Goal: Information Seeking & Learning: Learn about a topic

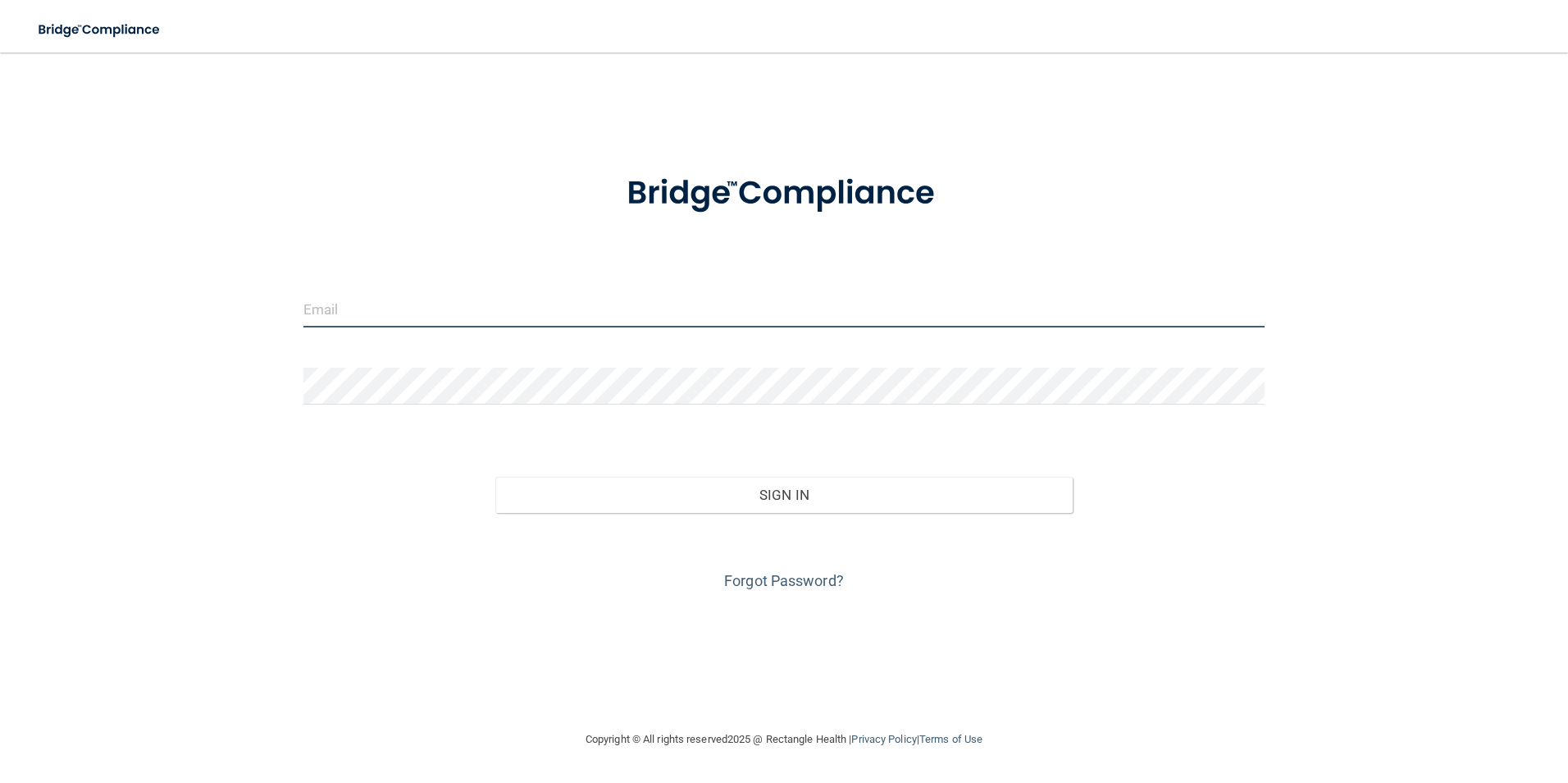
click at [476, 318] on input "email" at bounding box center [784, 309] width 962 height 37
click at [419, 308] on input "[EMAIL_ADDRESS][DOMAIN_NAME]" at bounding box center [784, 309] width 962 height 37
type input "[EMAIL_ADDRESS][DOMAIN_NAME]"
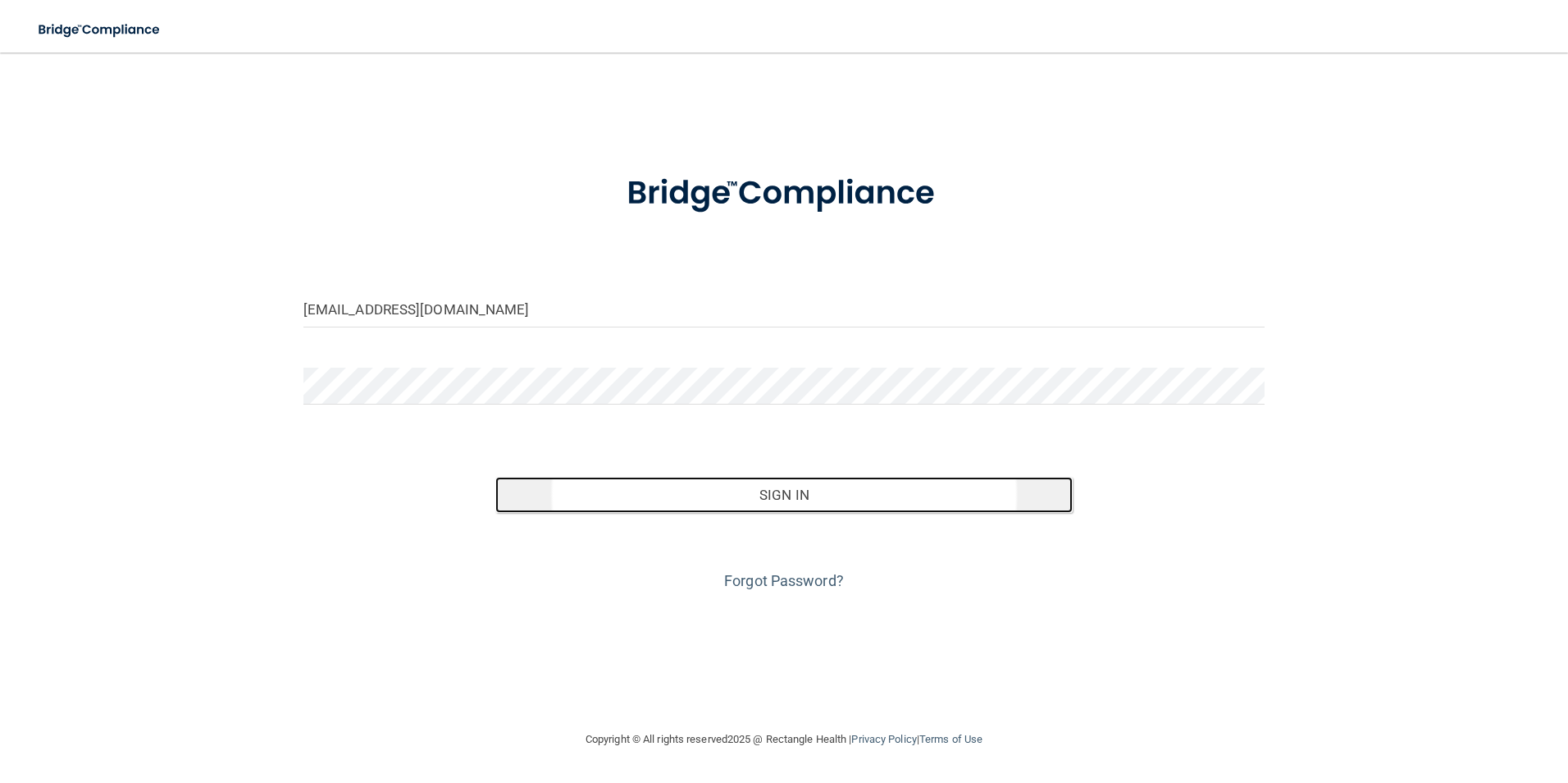
click at [684, 485] on button "Sign In" at bounding box center [784, 494] width 578 height 36
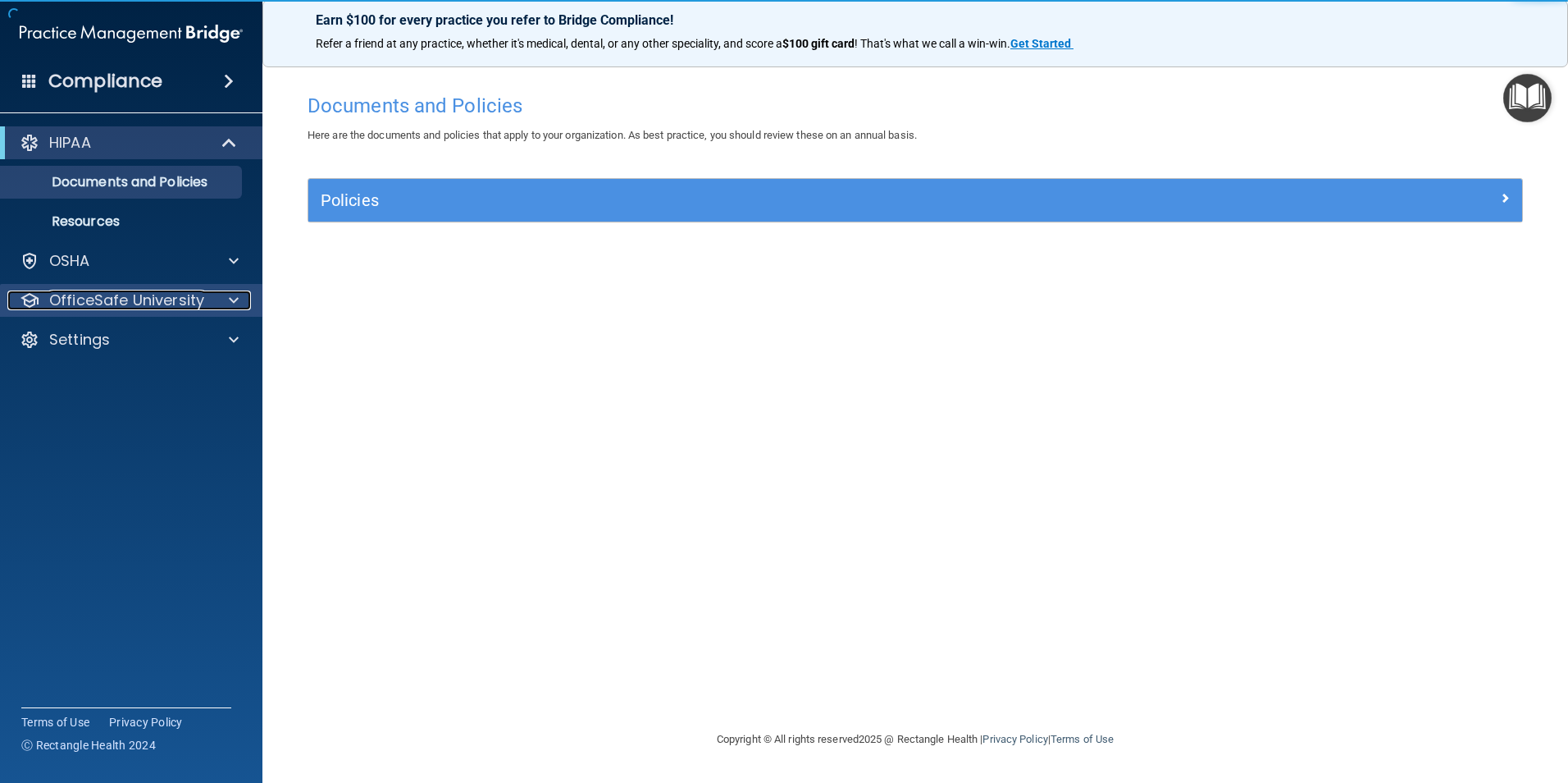
click at [234, 305] on span at bounding box center [234, 300] width 10 height 19
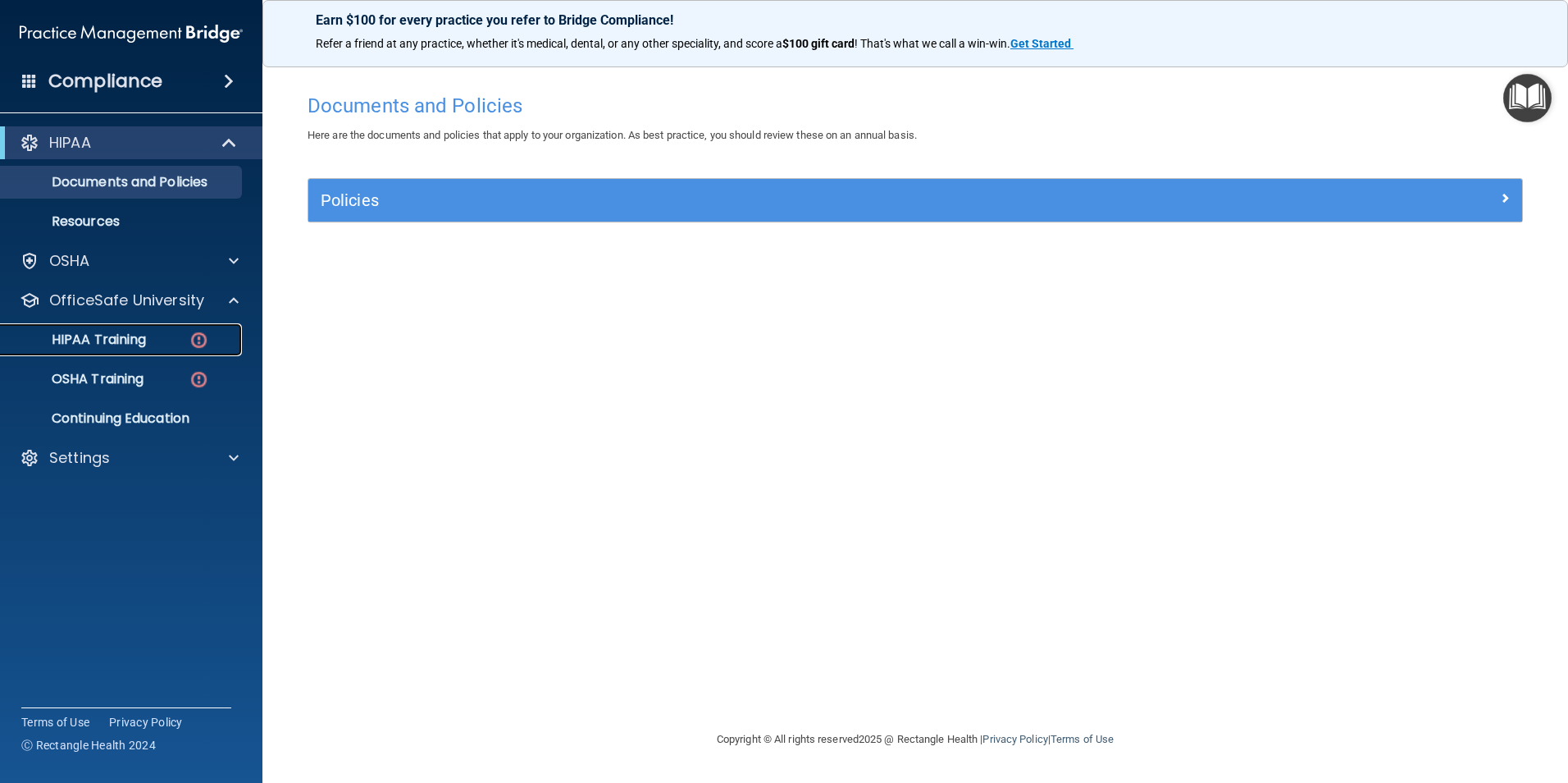
click at [126, 343] on p "HIPAA Training" at bounding box center [78, 340] width 135 height 17
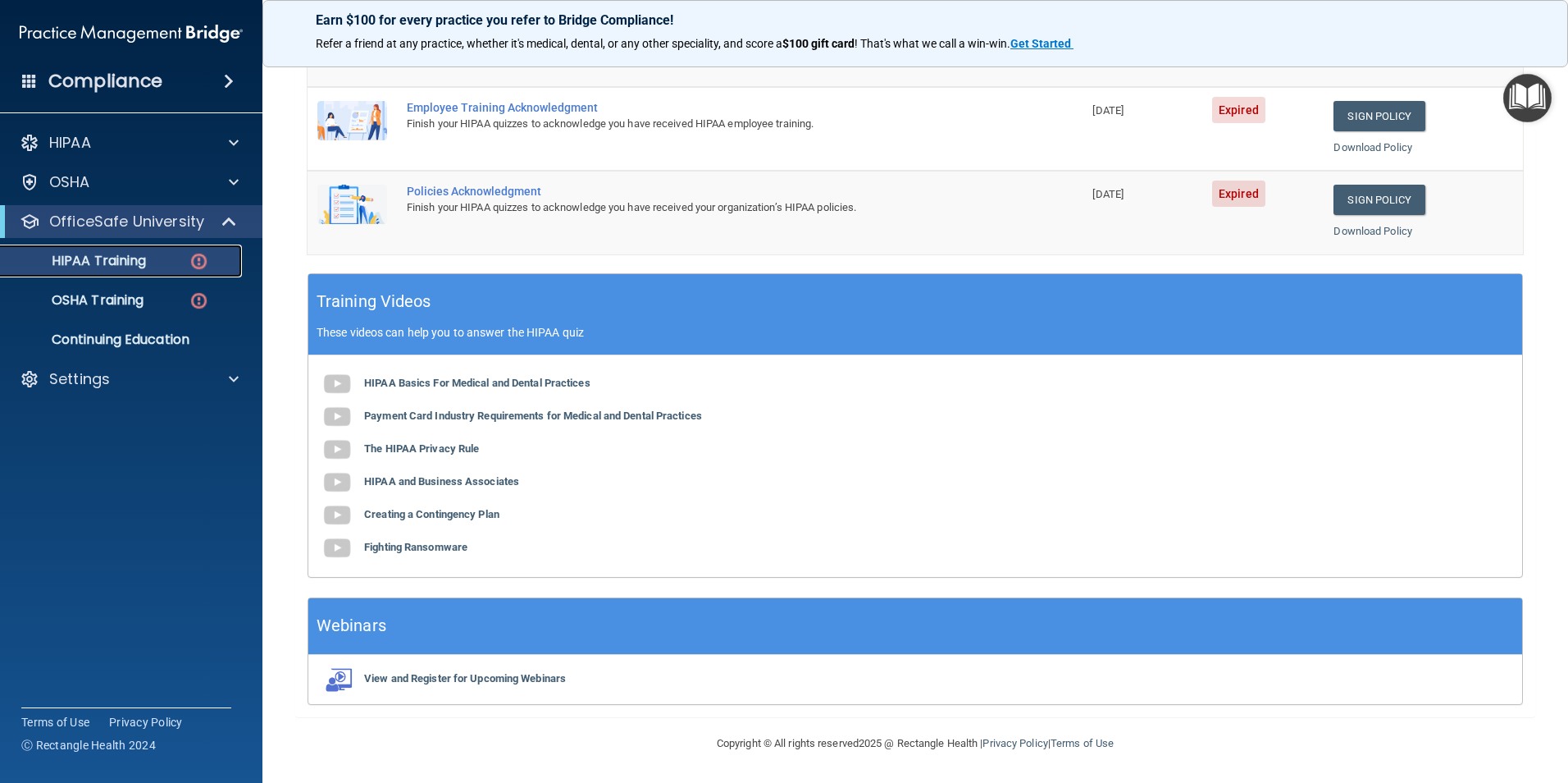
scroll to position [42, 0]
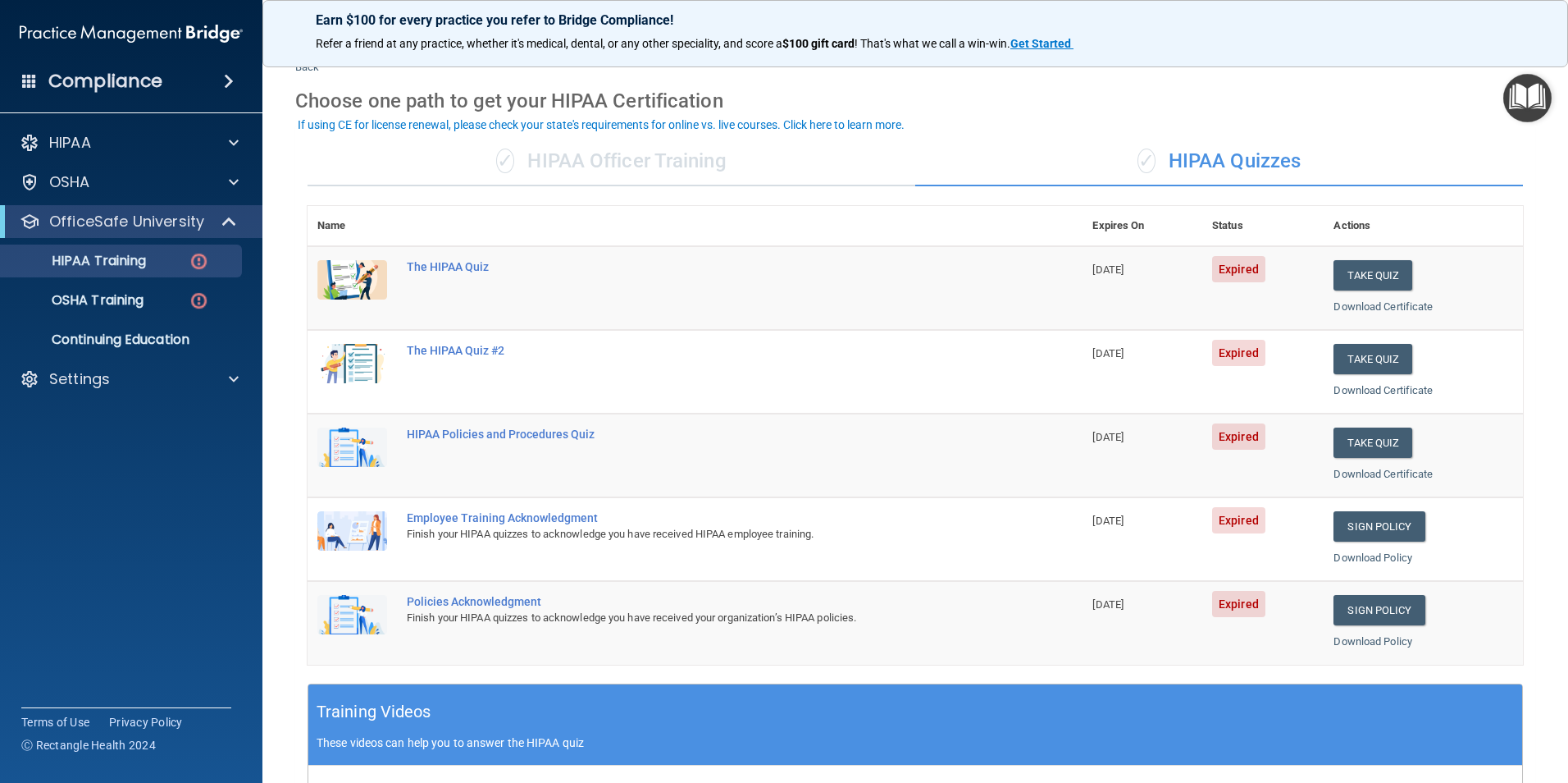
drag, startPoint x: 1138, startPoint y: 274, endPoint x: 946, endPoint y: 276, distance: 192.0
click at [946, 276] on tr "The HIPAA Quiz 04/10/2025 Expired Take Quiz Download Certificate" at bounding box center [914, 287] width 1215 height 84
click at [477, 263] on div "The HIPAA Quiz" at bounding box center [704, 267] width 594 height 13
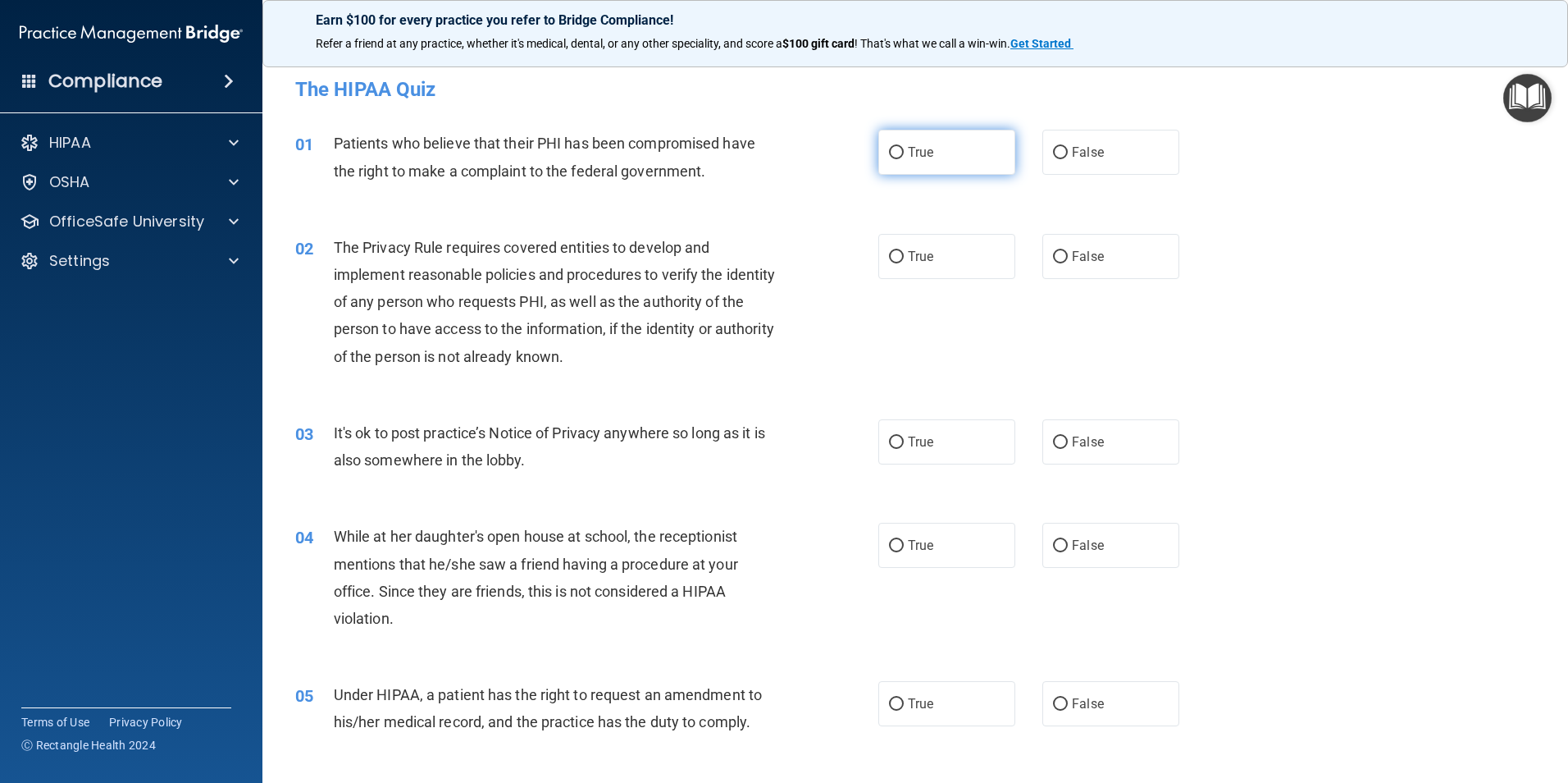
click at [891, 147] on input "True" at bounding box center [897, 153] width 15 height 12
radio input "true"
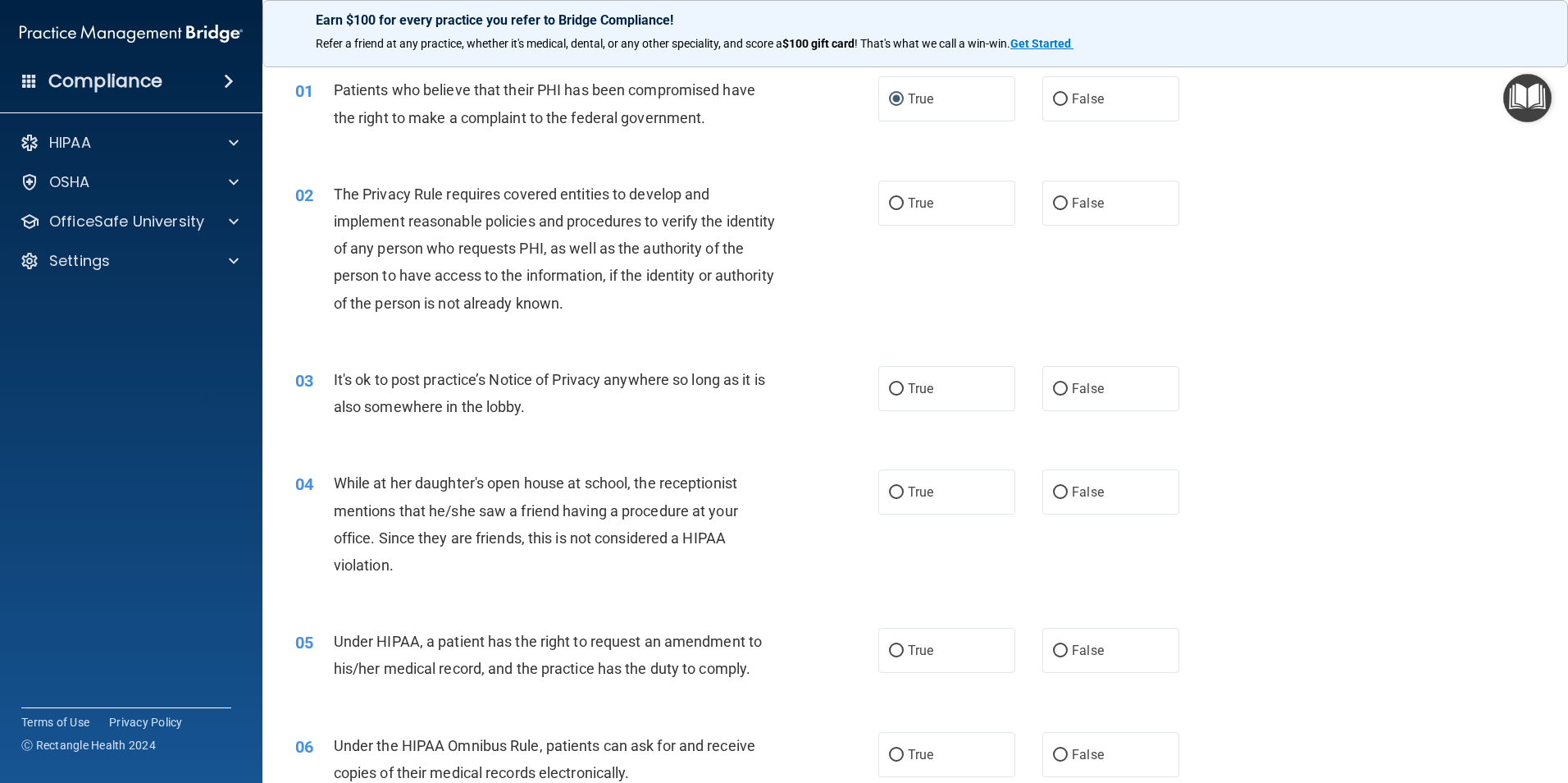
scroll to position [82, 0]
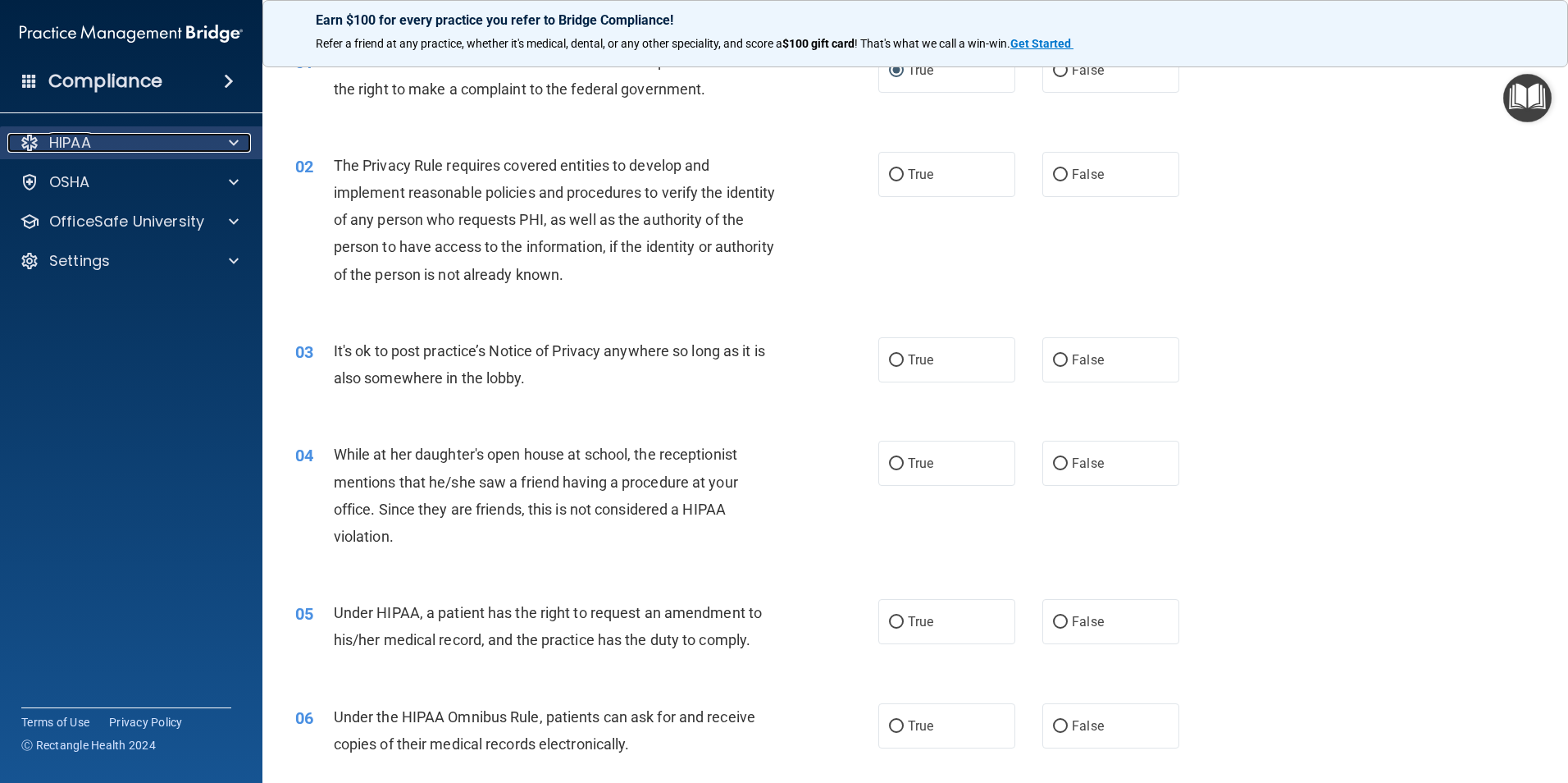
click at [129, 141] on div "HIPAA" at bounding box center [109, 142] width 203 height 19
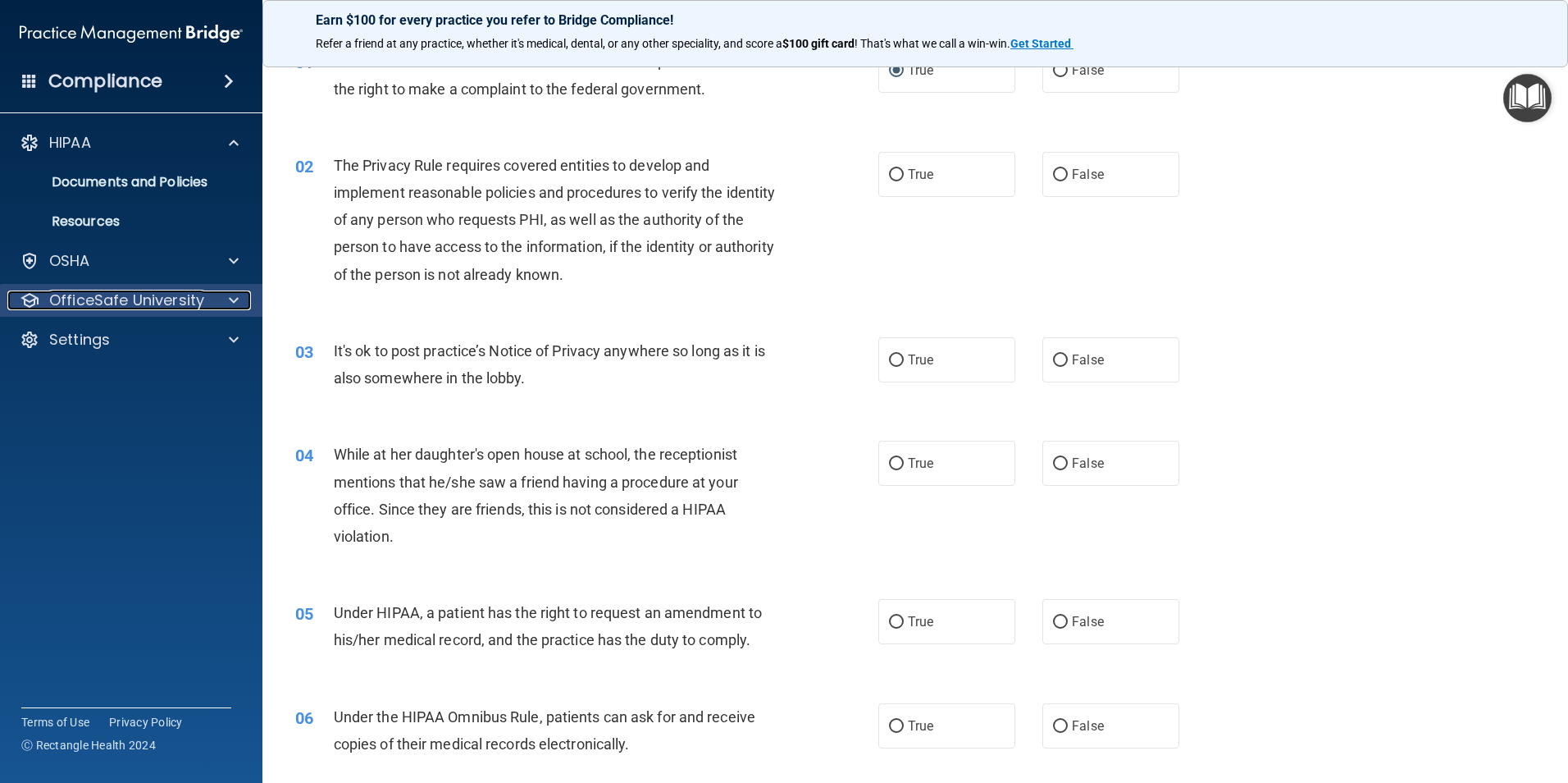
click at [240, 297] on div at bounding box center [231, 300] width 41 height 19
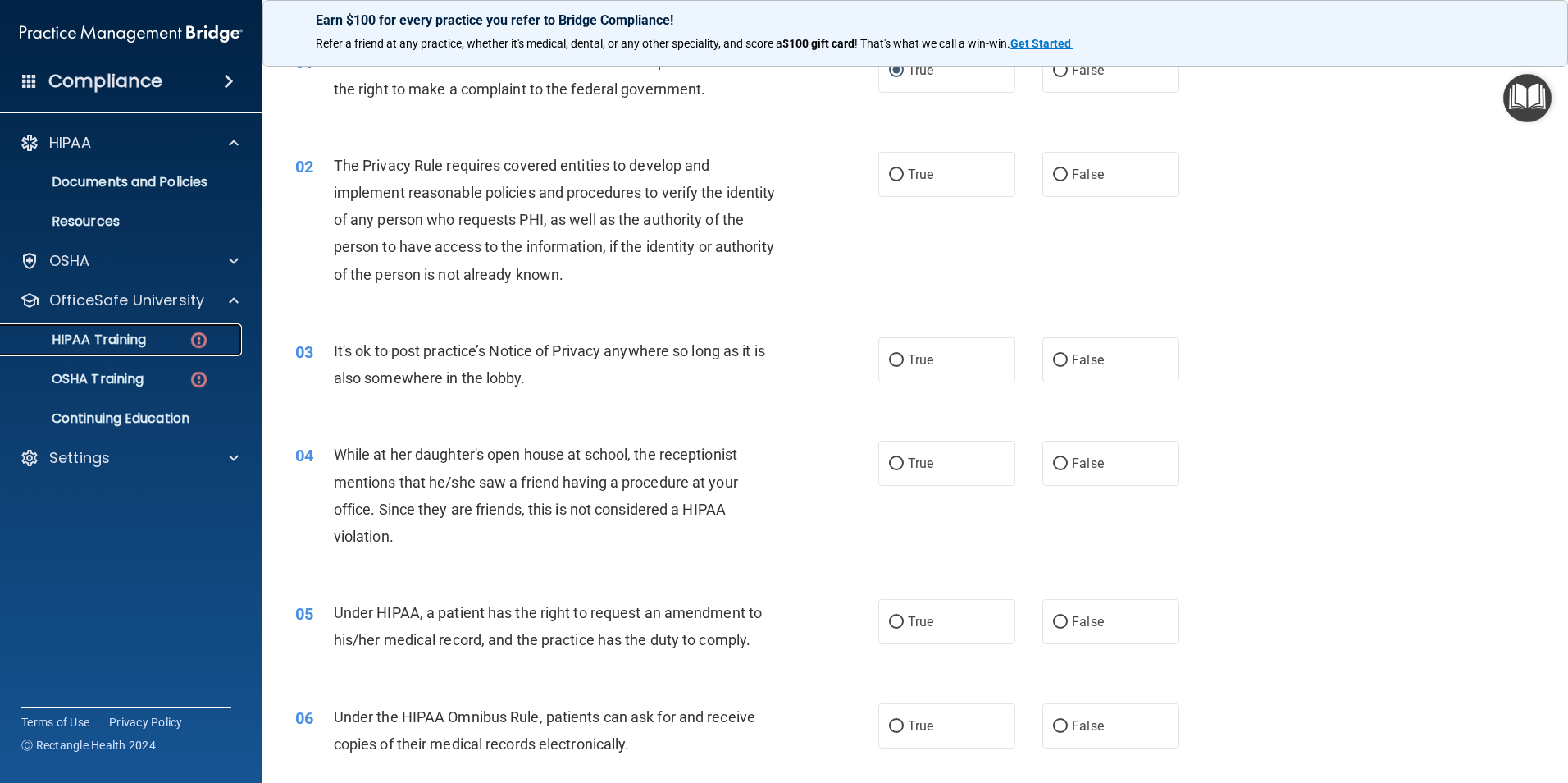
click at [181, 338] on div "HIPAA Training" at bounding box center [122, 340] width 223 height 17
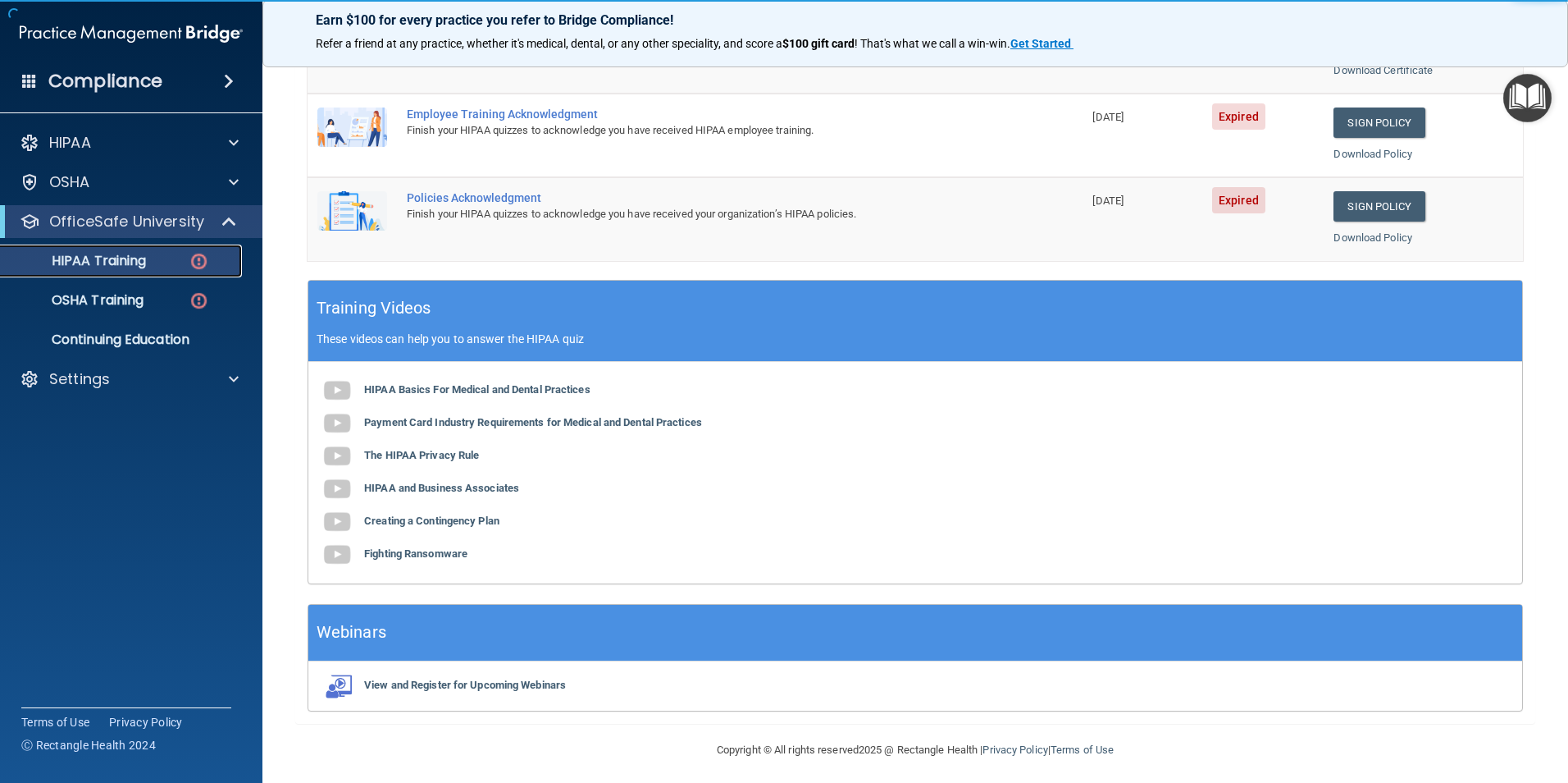
scroll to position [453, 0]
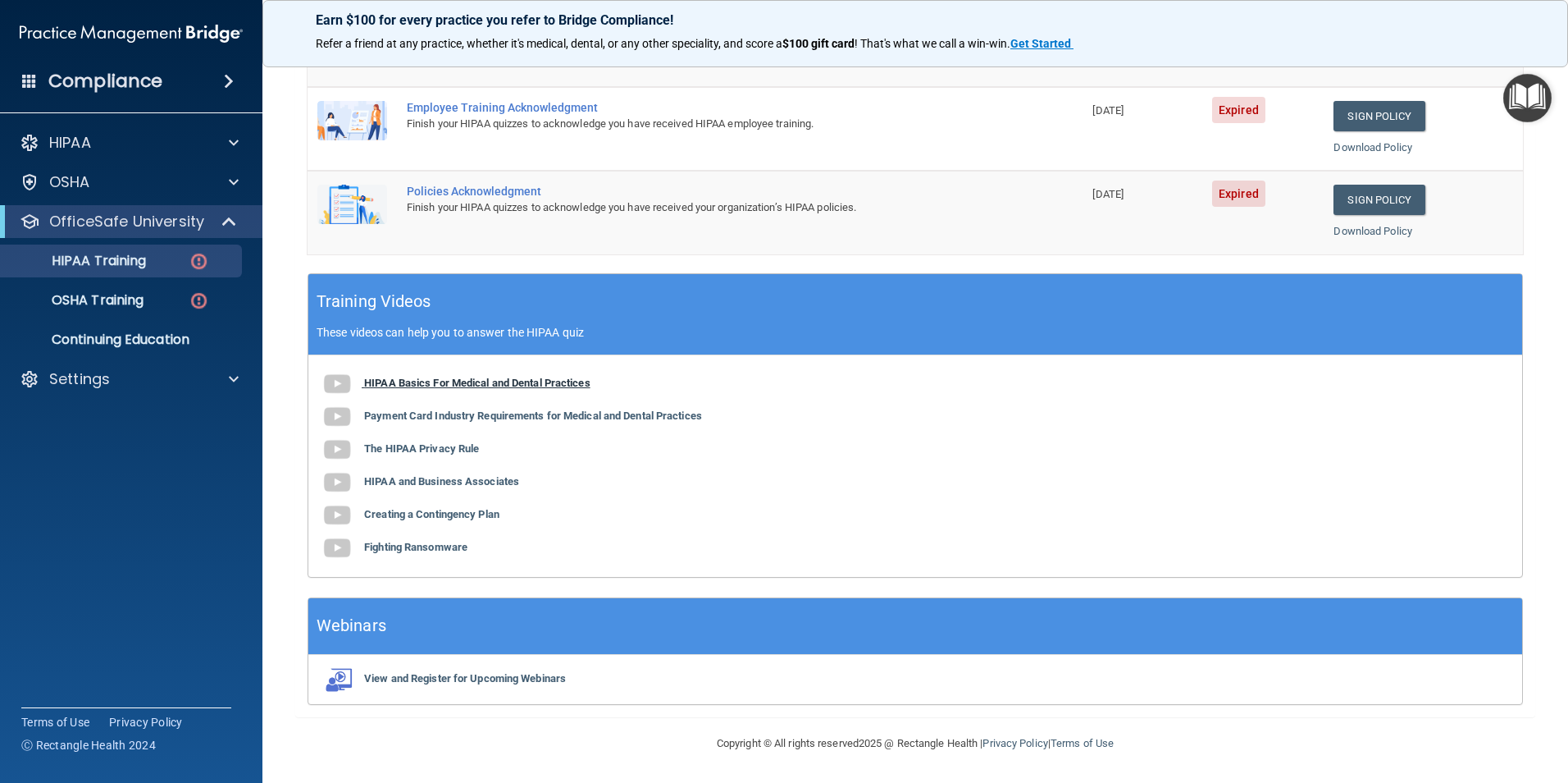
click at [405, 380] on b "HIPAA Basics For Medical and Dental Practices" at bounding box center [477, 382] width 226 height 12
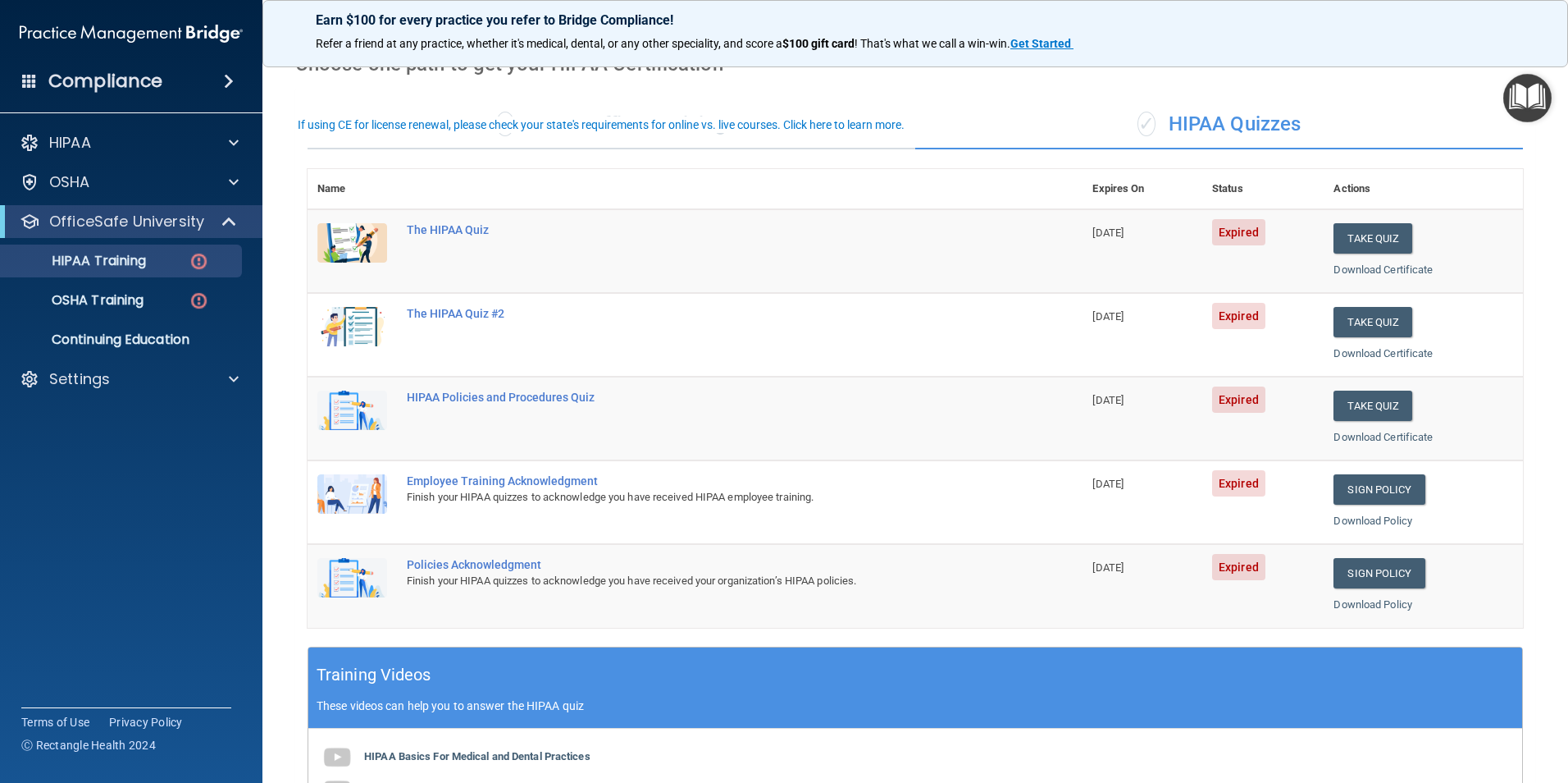
scroll to position [42, 0]
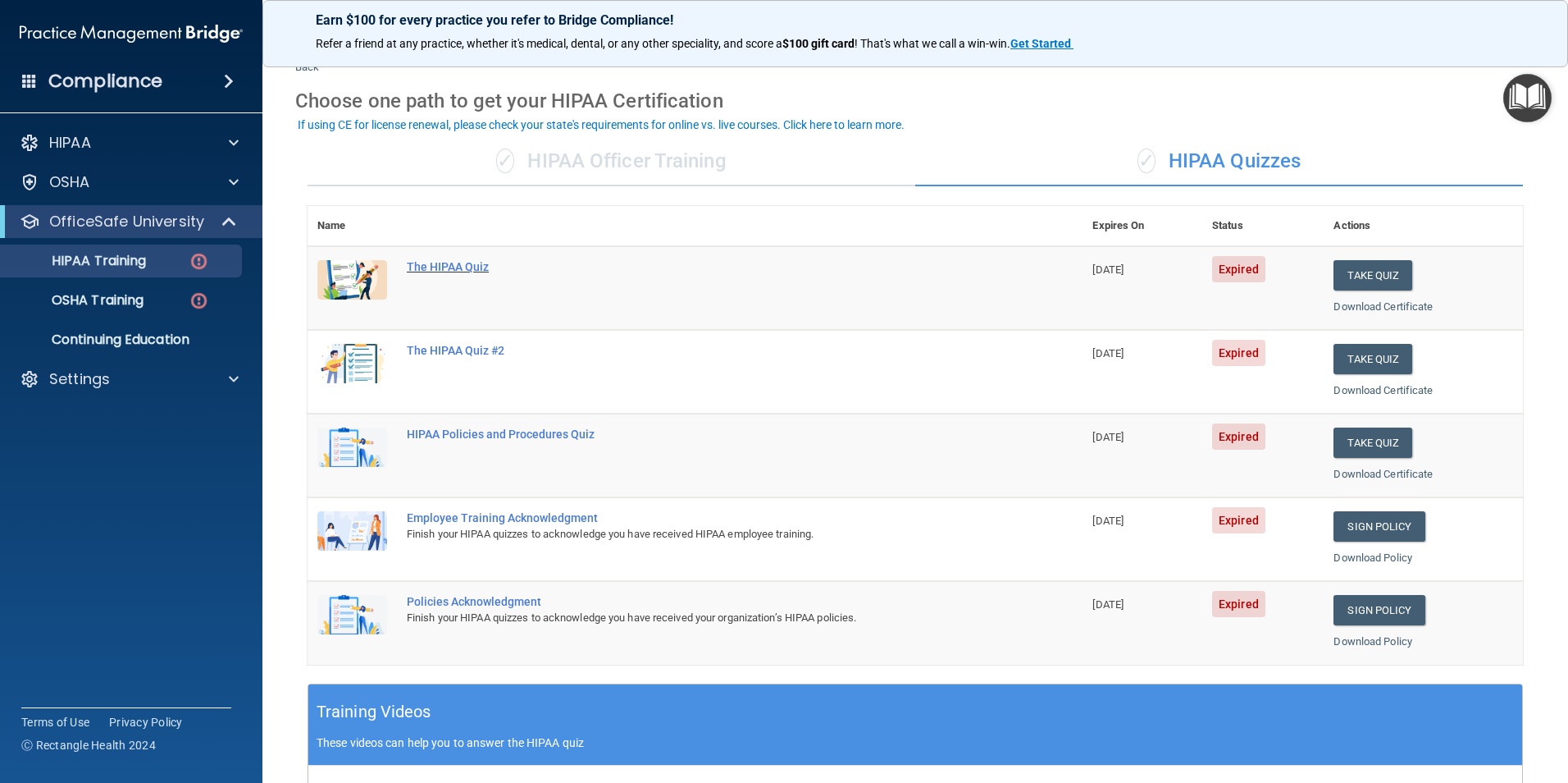
click at [446, 265] on div "The HIPAA Quiz" at bounding box center [704, 267] width 594 height 13
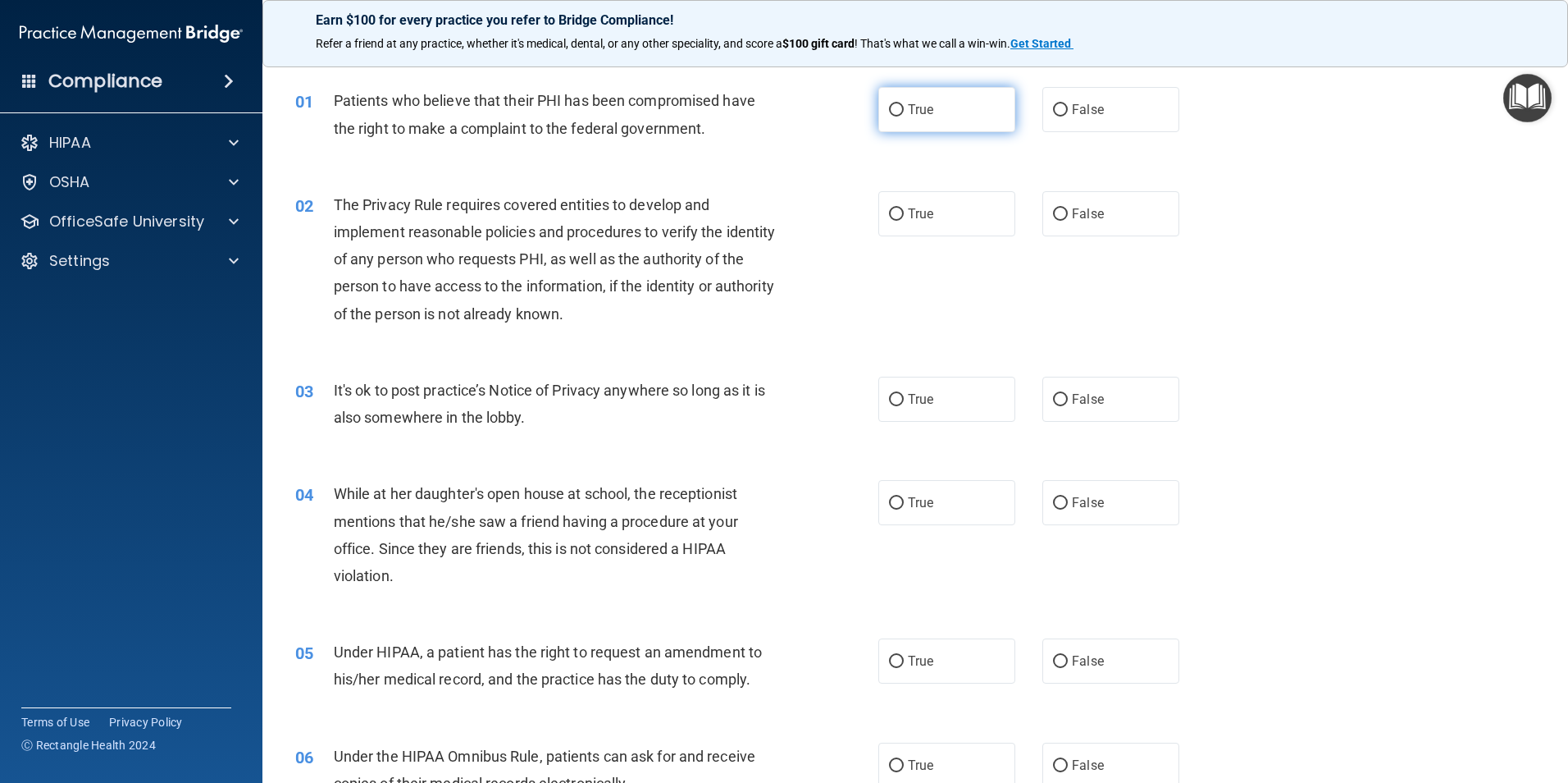
click at [949, 118] on label "True" at bounding box center [946, 109] width 137 height 45
click at [904, 117] on input "True" at bounding box center [897, 109] width 15 height 12
radio input "true"
click at [883, 121] on label "True" at bounding box center [946, 109] width 137 height 45
click at [889, 117] on input "True" at bounding box center [897, 109] width 15 height 12
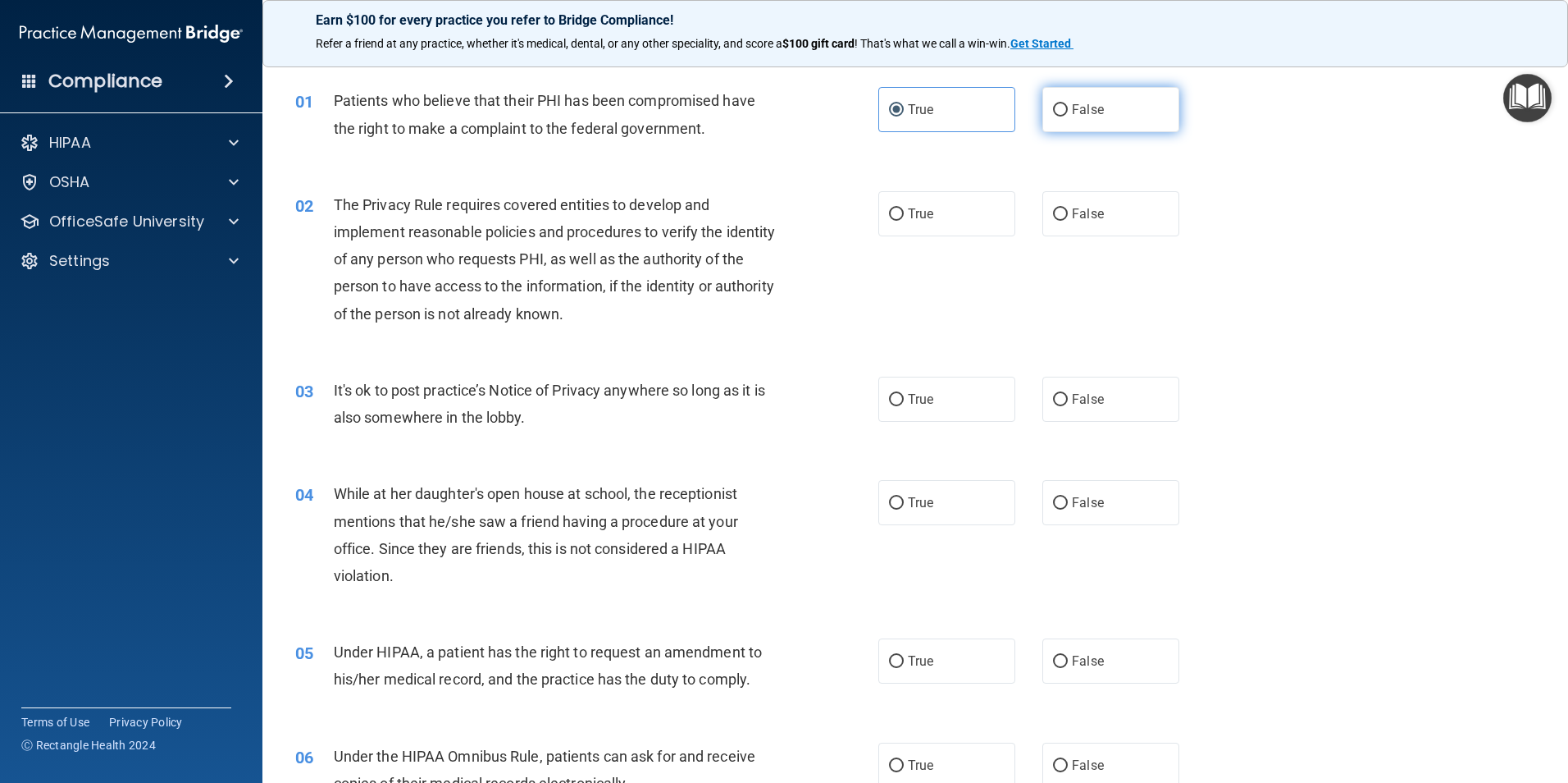
click at [1065, 124] on label "False" at bounding box center [1110, 109] width 137 height 45
click at [1065, 117] on input "False" at bounding box center [1060, 109] width 15 height 12
radio input "true"
radio input "false"
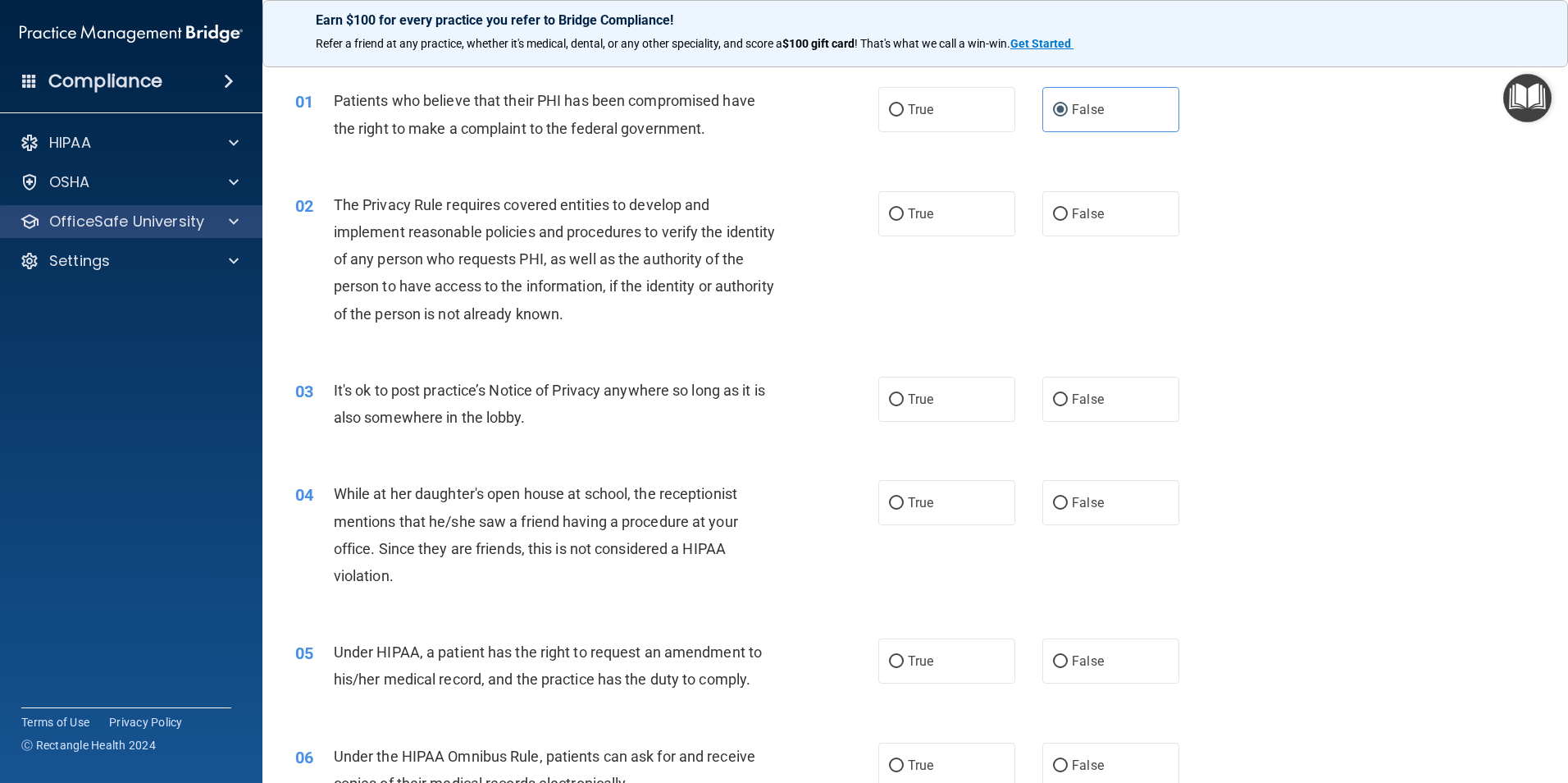
click at [150, 208] on div "HIPAA Documents and Policies Report an Incident Business Associates Emergency P…" at bounding box center [132, 204] width 263 height 170
click at [155, 213] on p "OfficeSafe University" at bounding box center [126, 221] width 155 height 19
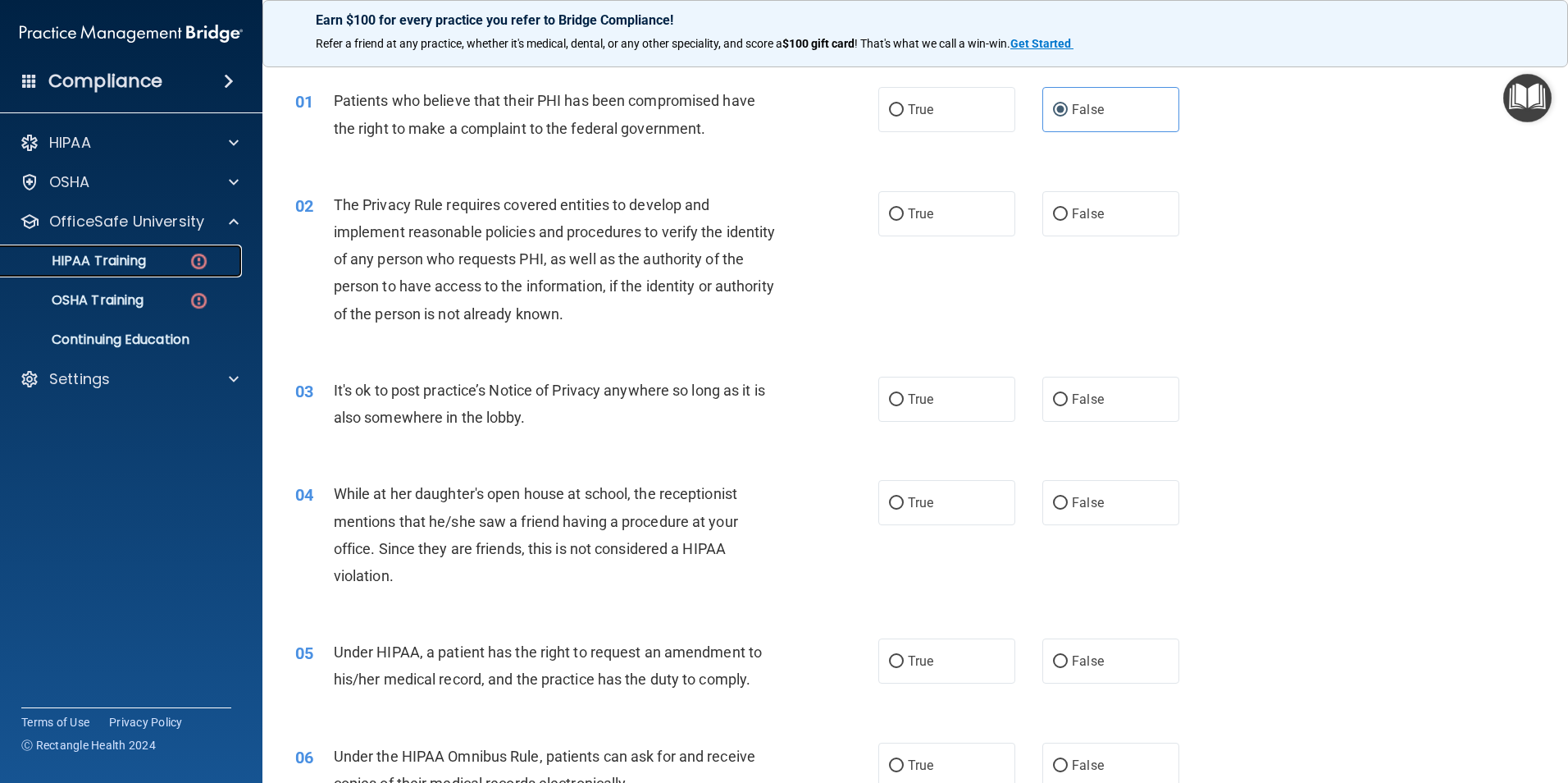
click at [163, 252] on link "HIPAA Training" at bounding box center [112, 261] width 258 height 33
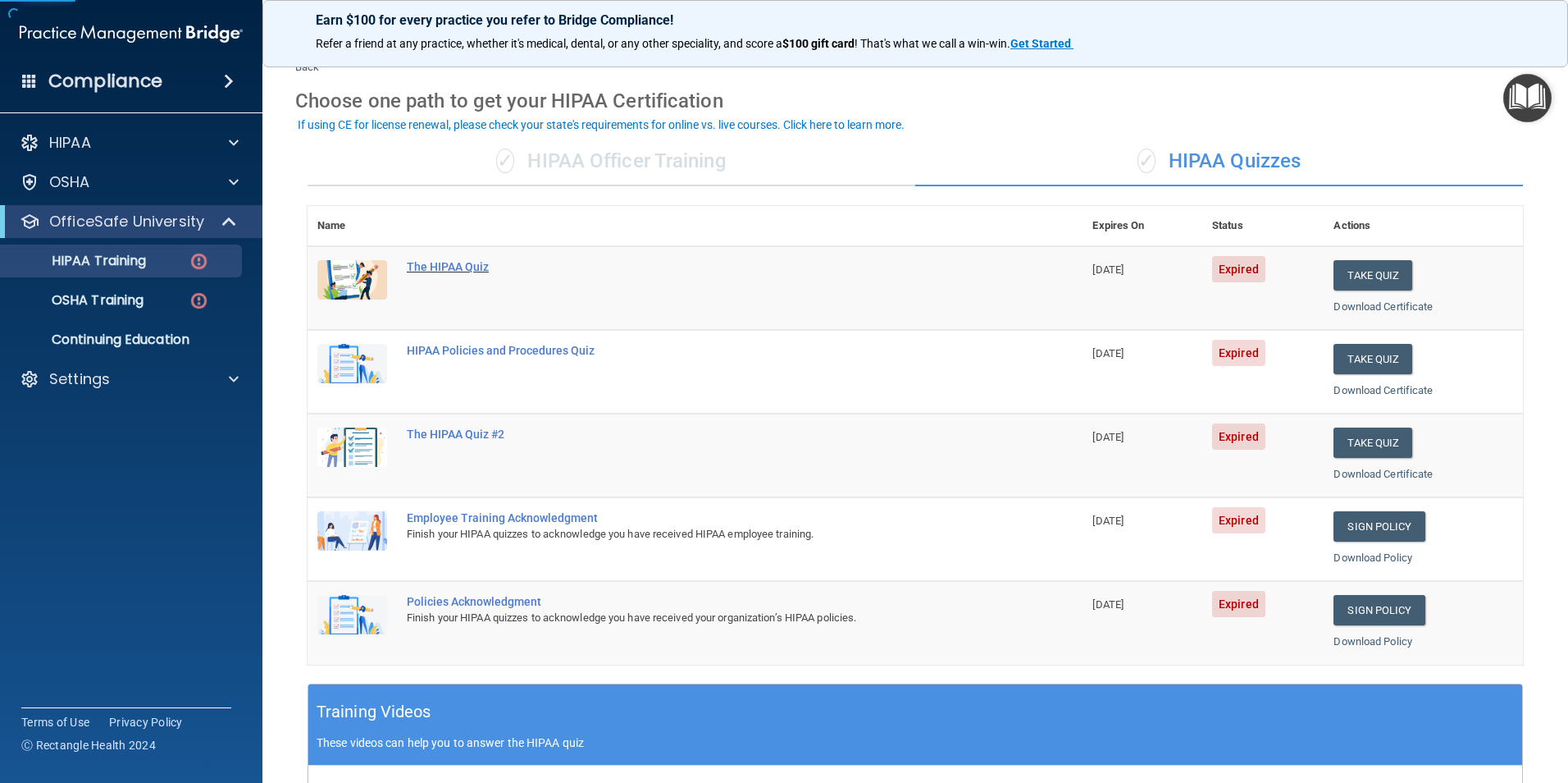
click at [448, 265] on div "The HIPAA Quiz" at bounding box center [704, 267] width 594 height 13
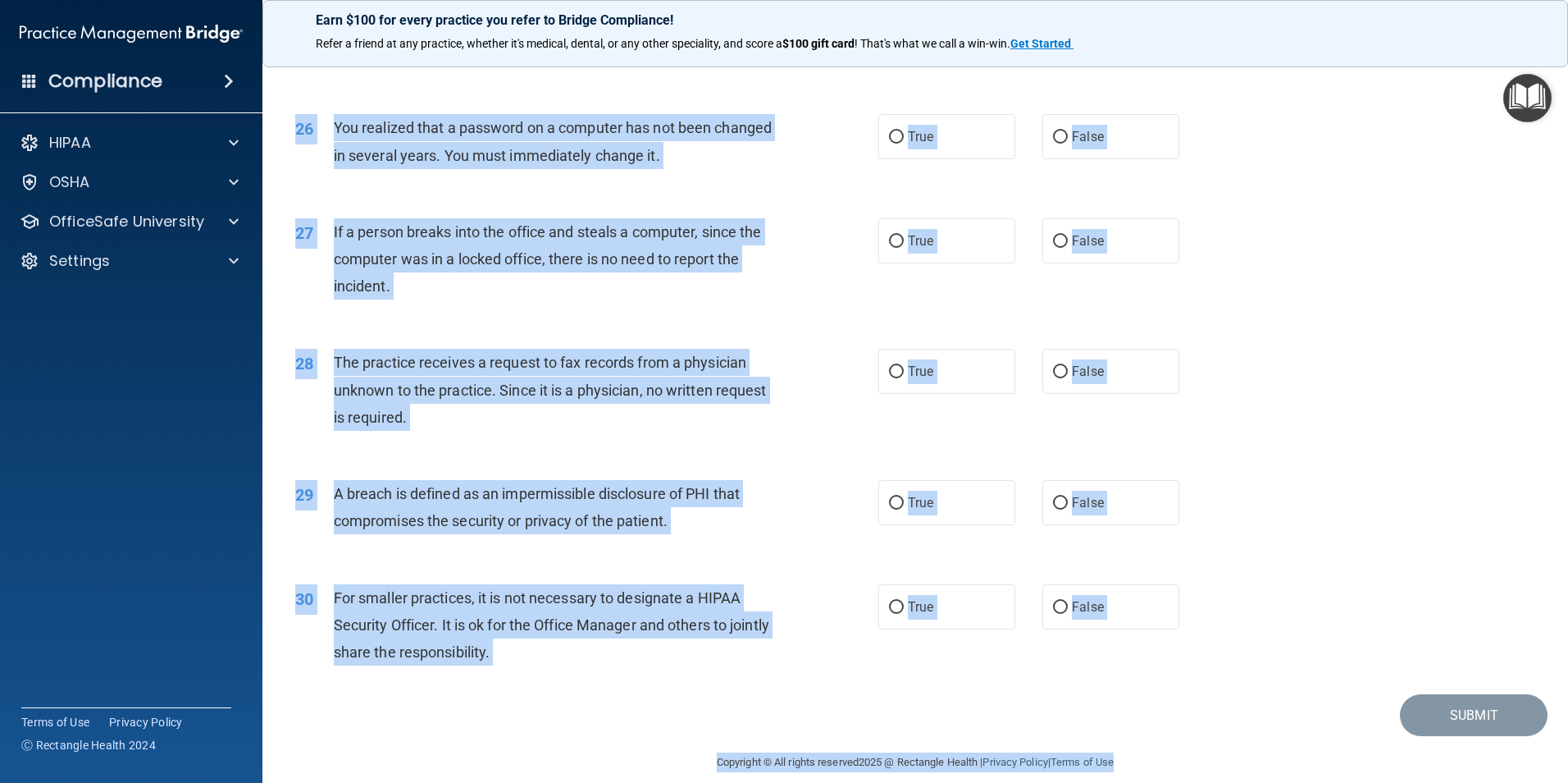
scroll to position [3127, 0]
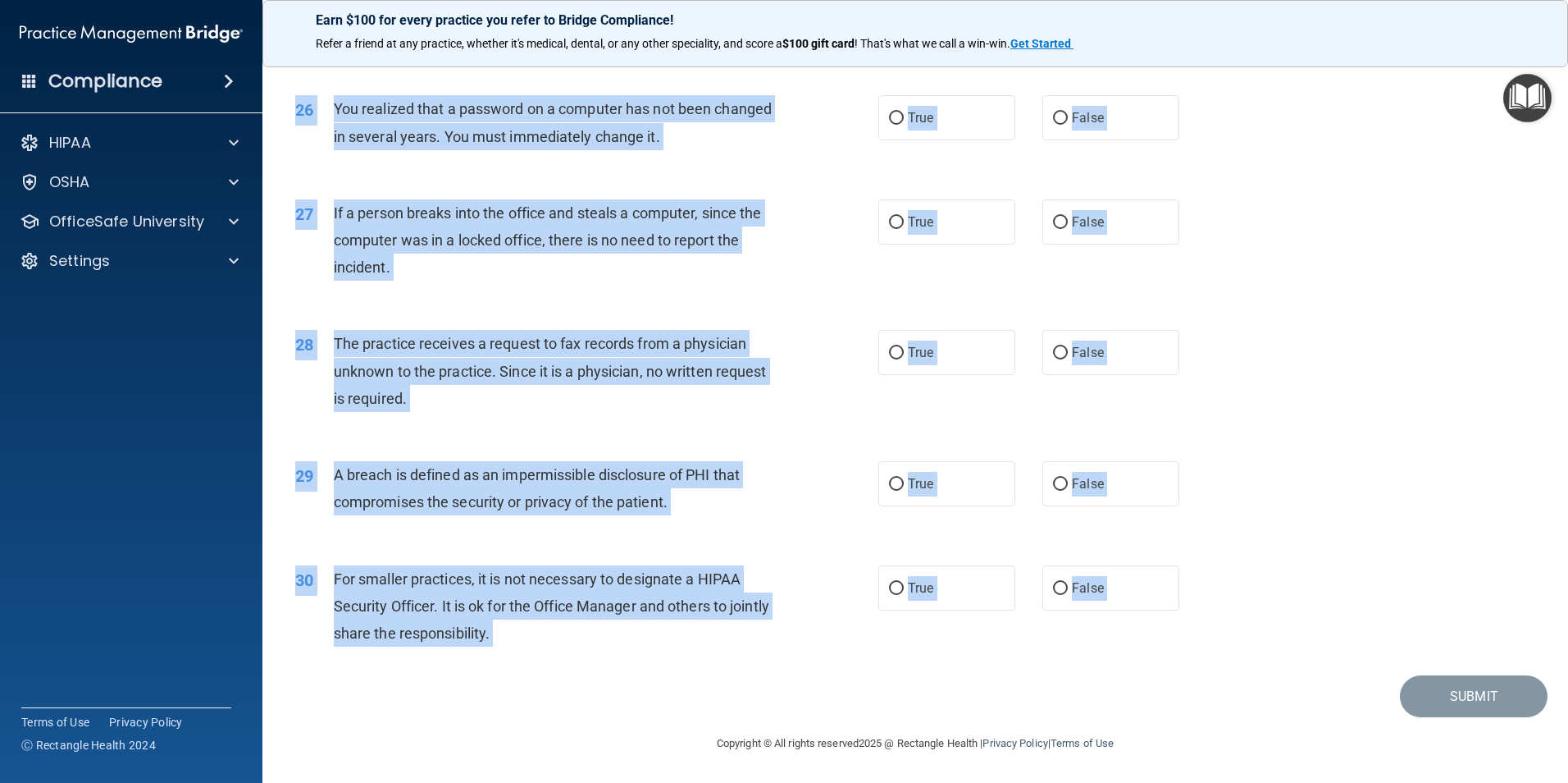
drag, startPoint x: 295, startPoint y: 102, endPoint x: 1174, endPoint y: 702, distance: 1064.3
copy main "01 Patients who believe that their PHI has been compromised have the right to m…"
click at [1286, 444] on div "29 A breach is defined as an impermissible disclosure of PHI that compromises t…" at bounding box center [915, 492] width 1265 height 103
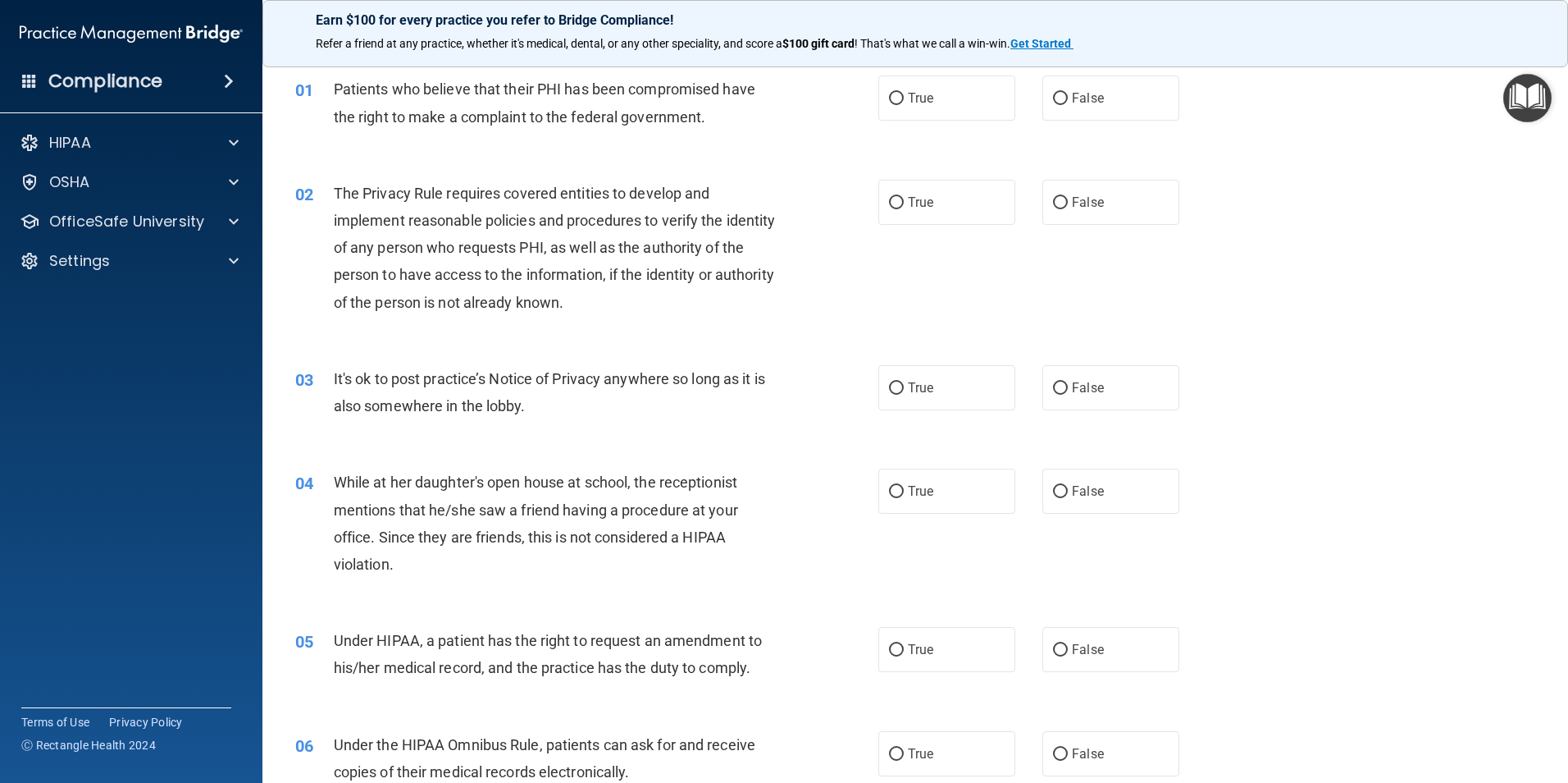
scroll to position [0, 0]
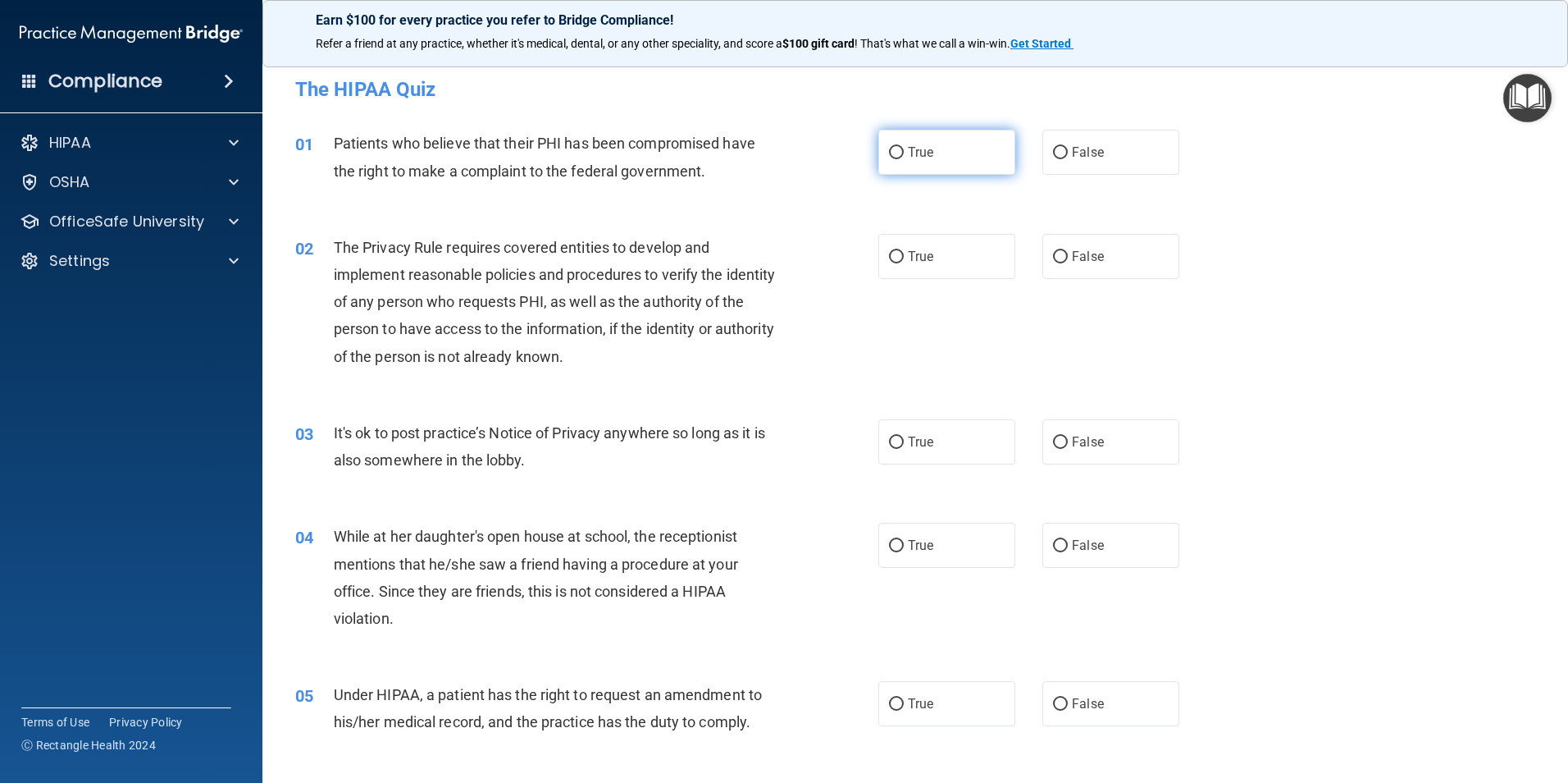
click at [894, 156] on input "True" at bounding box center [897, 153] width 15 height 12
radio input "true"
click at [898, 252] on label "True" at bounding box center [946, 256] width 137 height 45
click at [898, 252] on input "True" at bounding box center [897, 257] width 15 height 12
radio input "true"
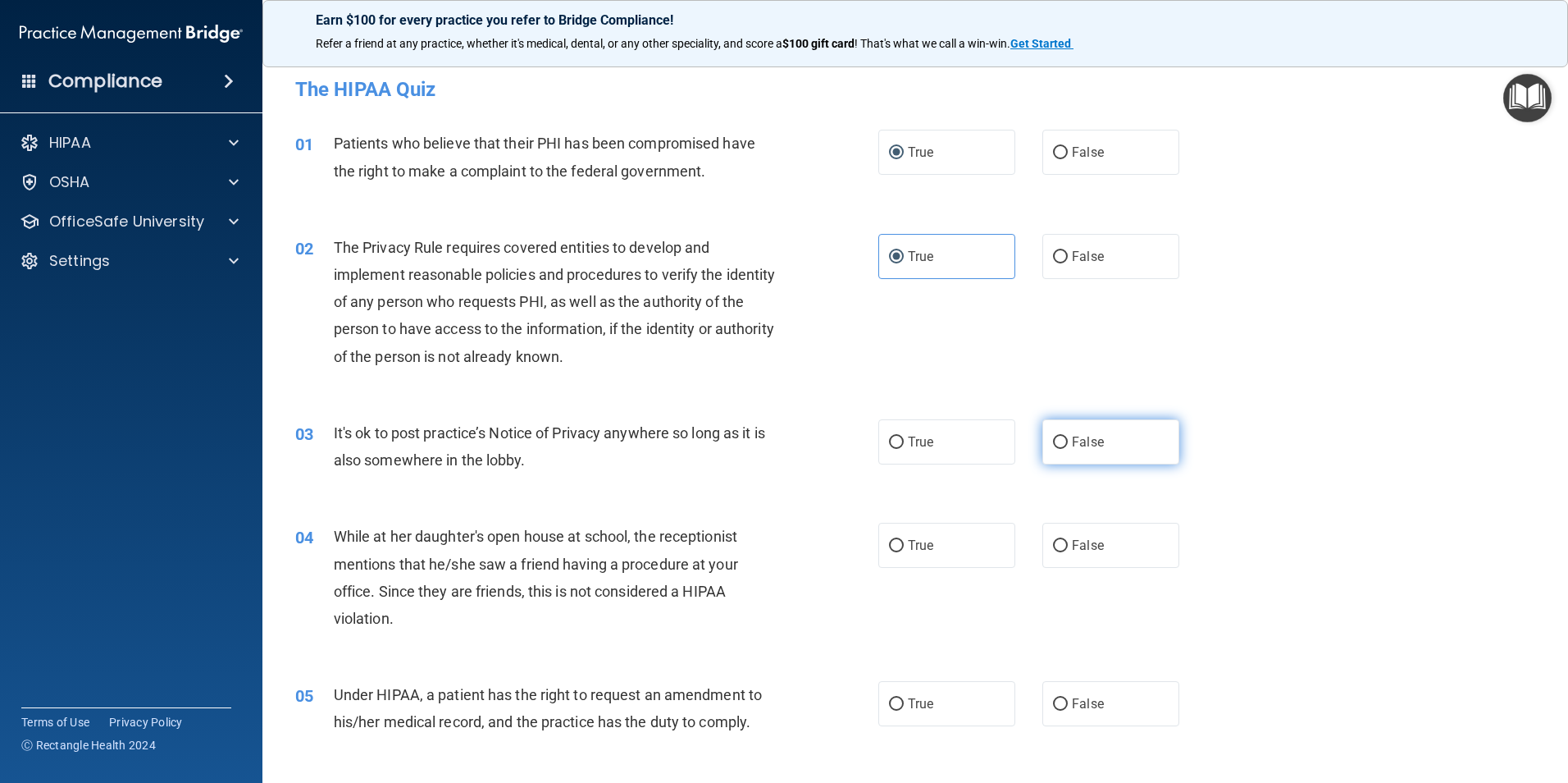
click at [1055, 454] on label "False" at bounding box center [1110, 442] width 137 height 45
click at [1055, 449] on input "False" at bounding box center [1060, 442] width 15 height 12
radio input "true"
click at [1064, 547] on label "False" at bounding box center [1110, 545] width 137 height 45
click at [1064, 547] on input "False" at bounding box center [1060, 546] width 15 height 12
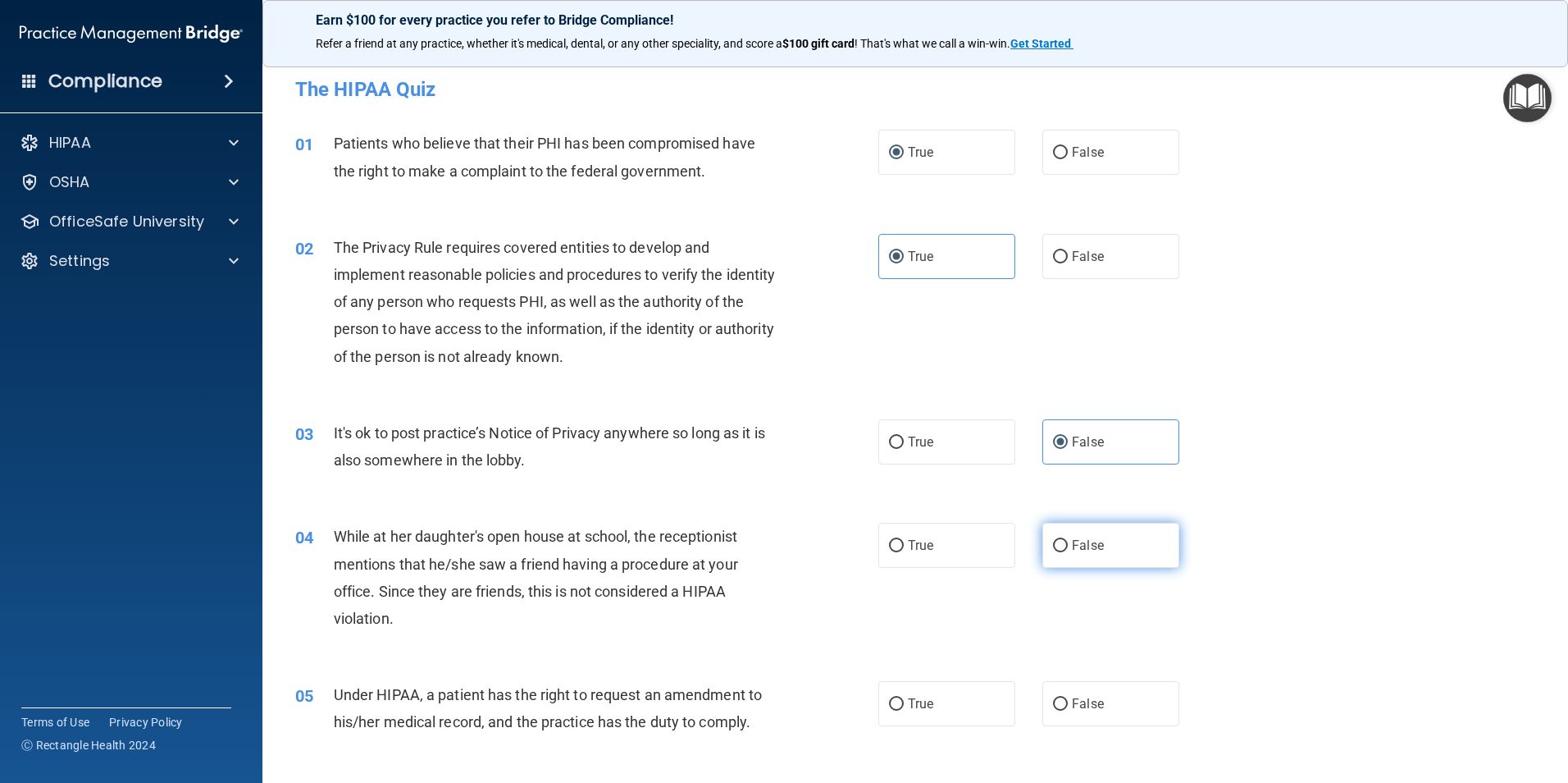
radio input "true"
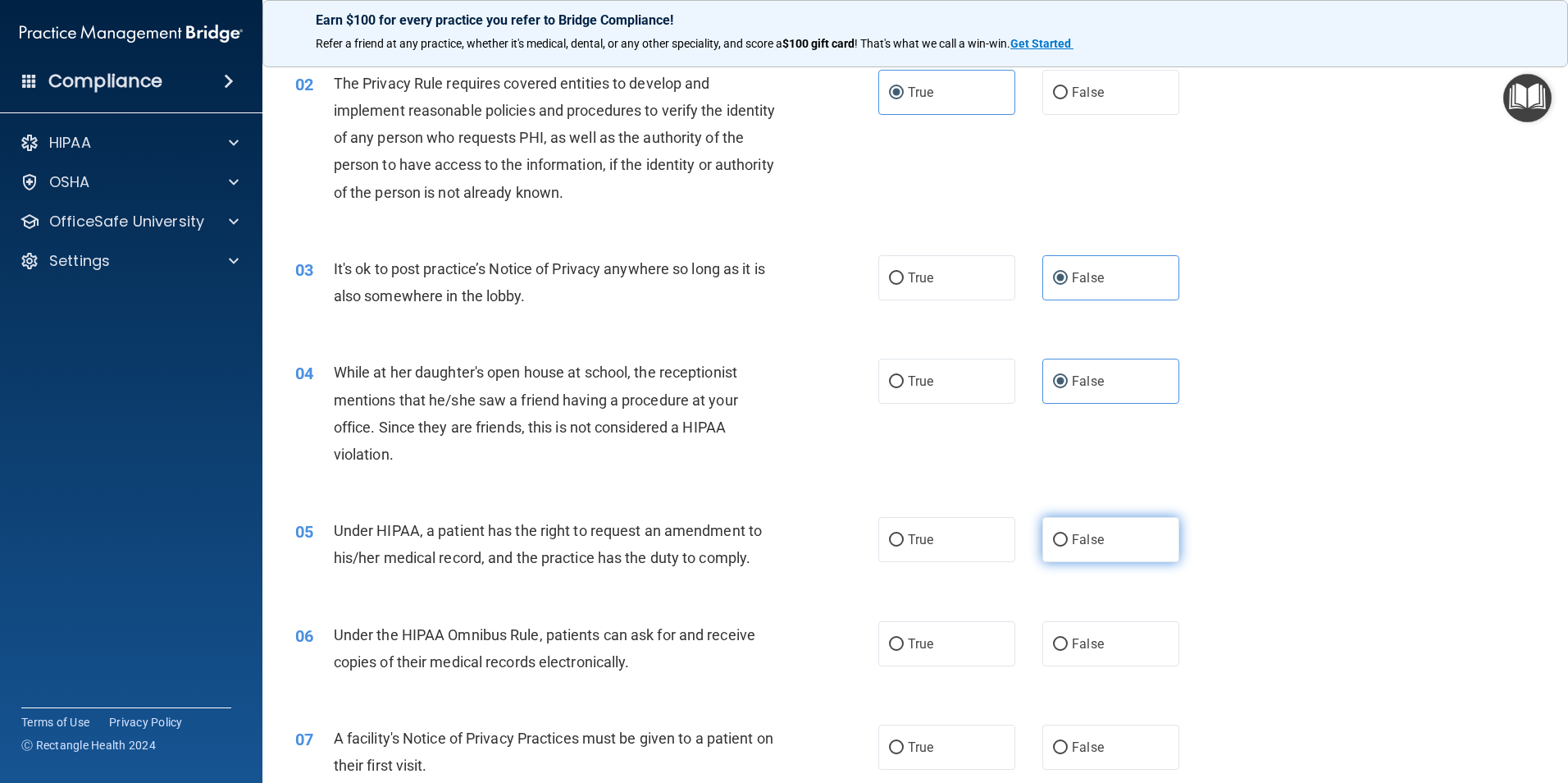
click at [1060, 534] on label "False" at bounding box center [1110, 539] width 137 height 45
click at [1060, 534] on input "False" at bounding box center [1060, 539] width 15 height 12
radio input "true"
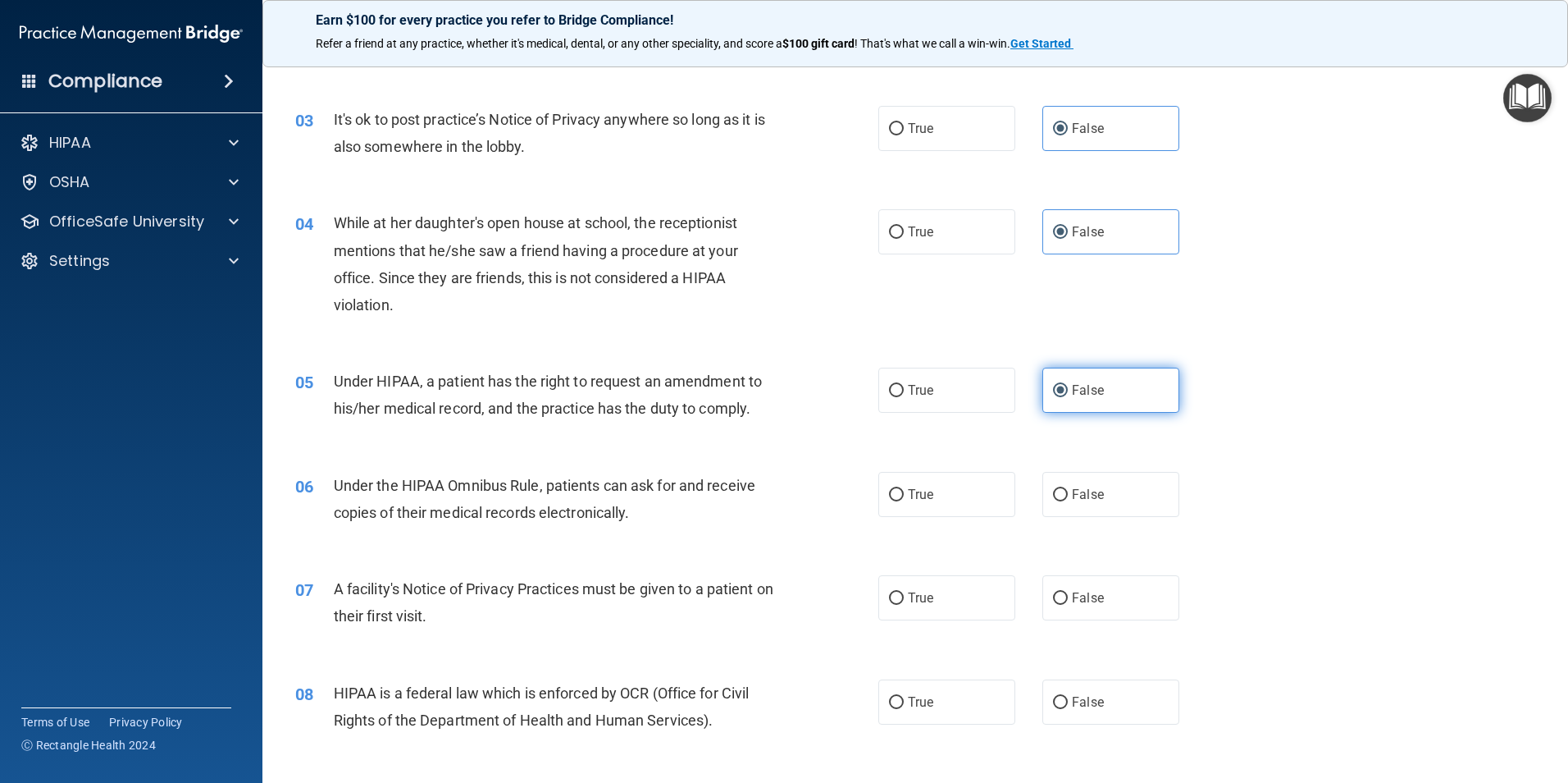
scroll to position [328, 0]
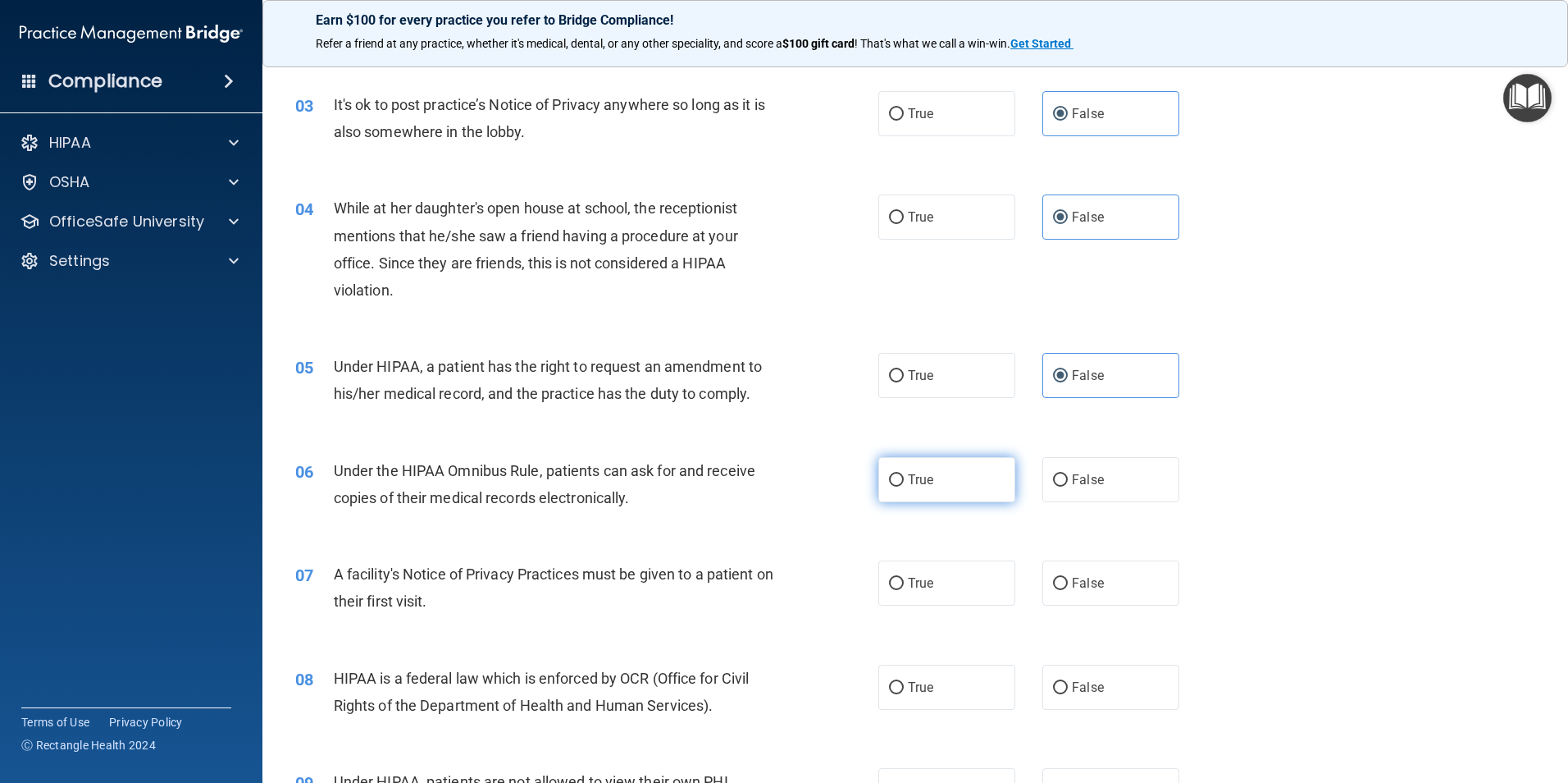
click at [912, 489] on label "True" at bounding box center [946, 479] width 137 height 45
click at [904, 487] on input "True" at bounding box center [897, 479] width 15 height 12
radio input "true"
click at [909, 576] on span "True" at bounding box center [921, 582] width 26 height 16
click at [904, 578] on input "True" at bounding box center [897, 583] width 15 height 12
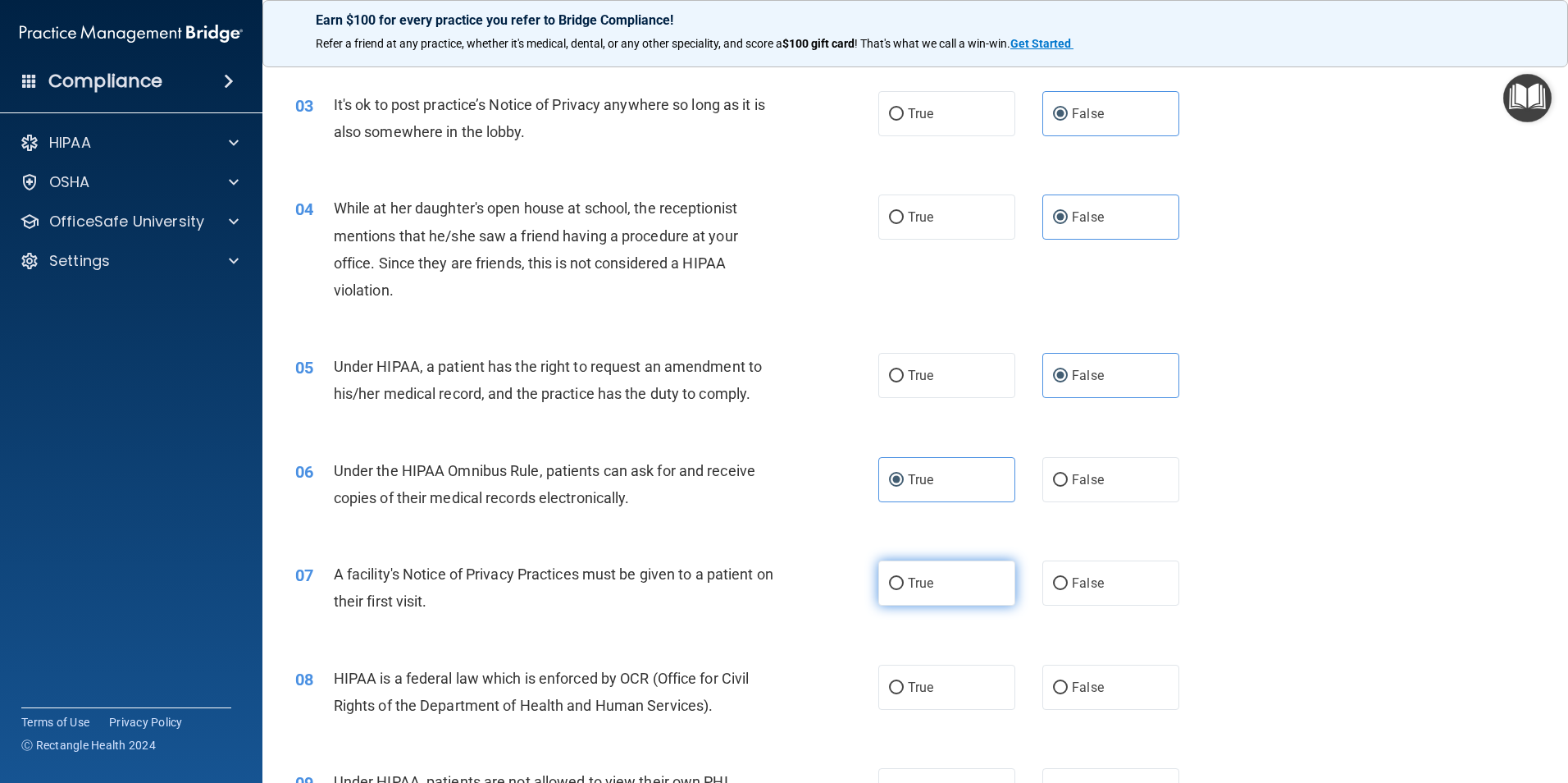
radio input "true"
click at [897, 684] on label "True" at bounding box center [946, 686] width 137 height 45
click at [914, 696] on label "True" at bounding box center [946, 686] width 137 height 45
click at [904, 694] on input "True" at bounding box center [897, 687] width 15 height 12
radio input "true"
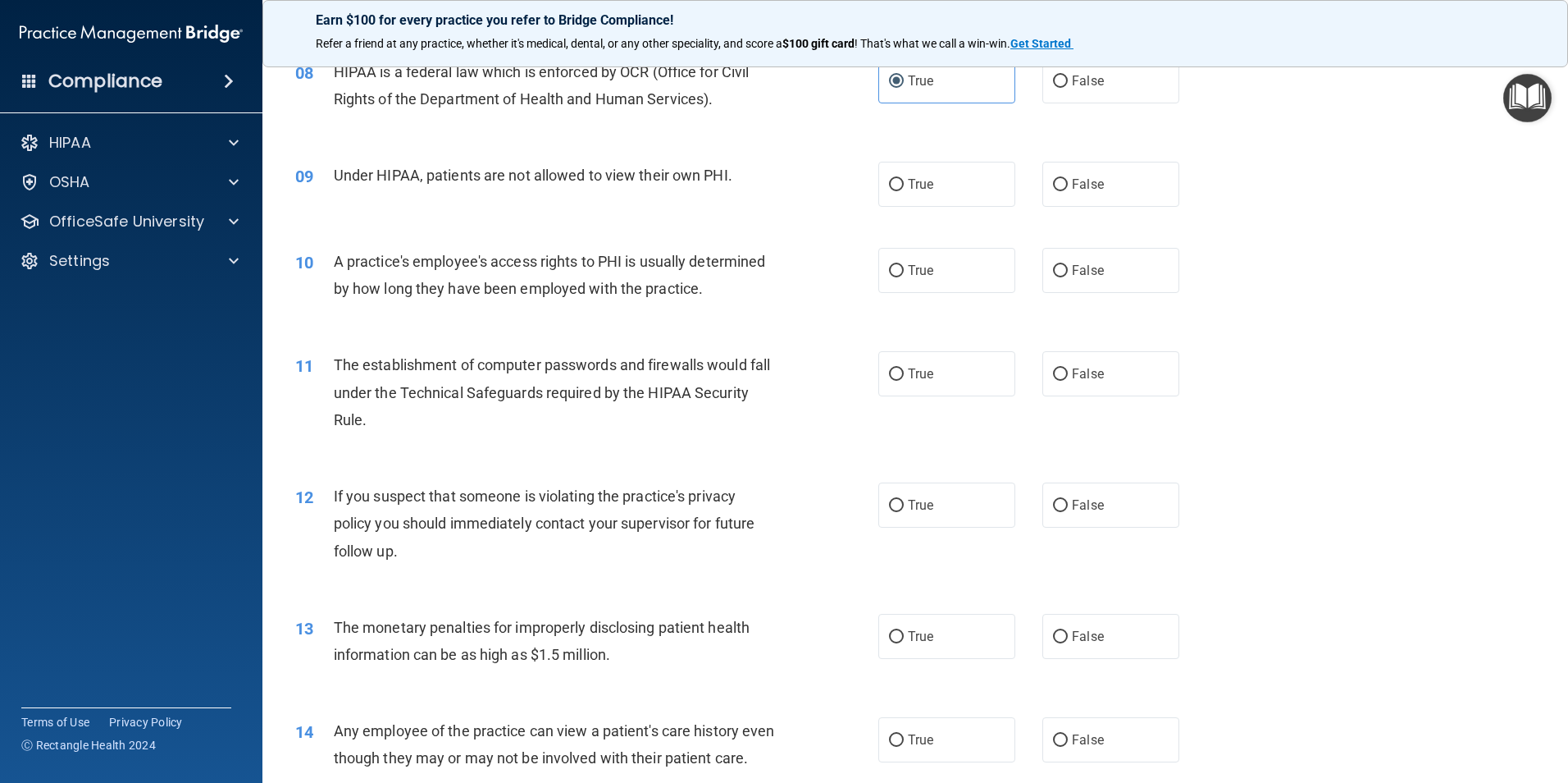
scroll to position [985, 0]
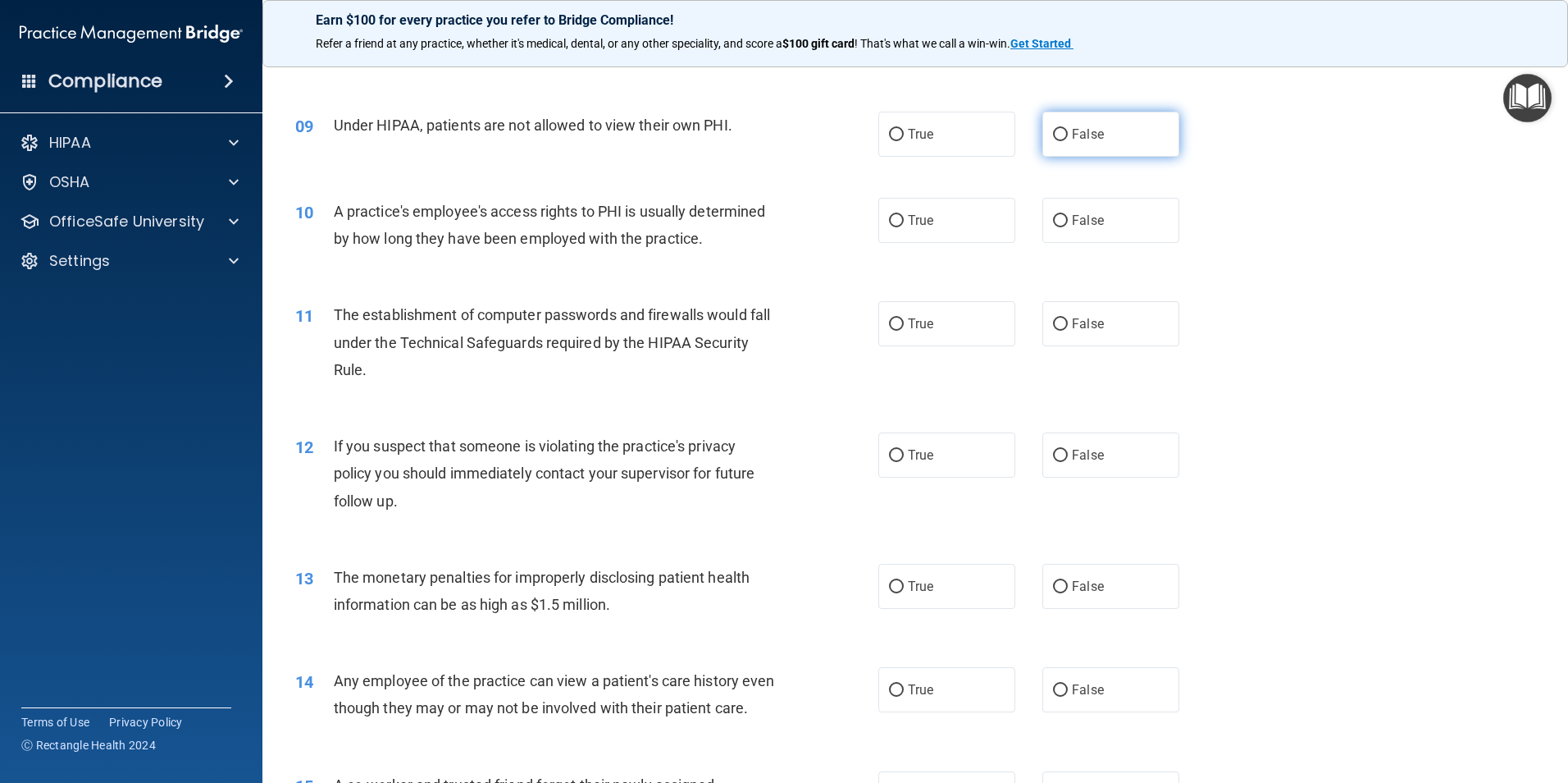
click at [1067, 149] on label "False" at bounding box center [1110, 133] width 137 height 45
click at [1067, 141] on input "False" at bounding box center [1060, 134] width 15 height 12
radio input "true"
click at [1071, 217] on span "False" at bounding box center [1087, 220] width 32 height 16
click at [1068, 217] on input "False" at bounding box center [1060, 221] width 15 height 12
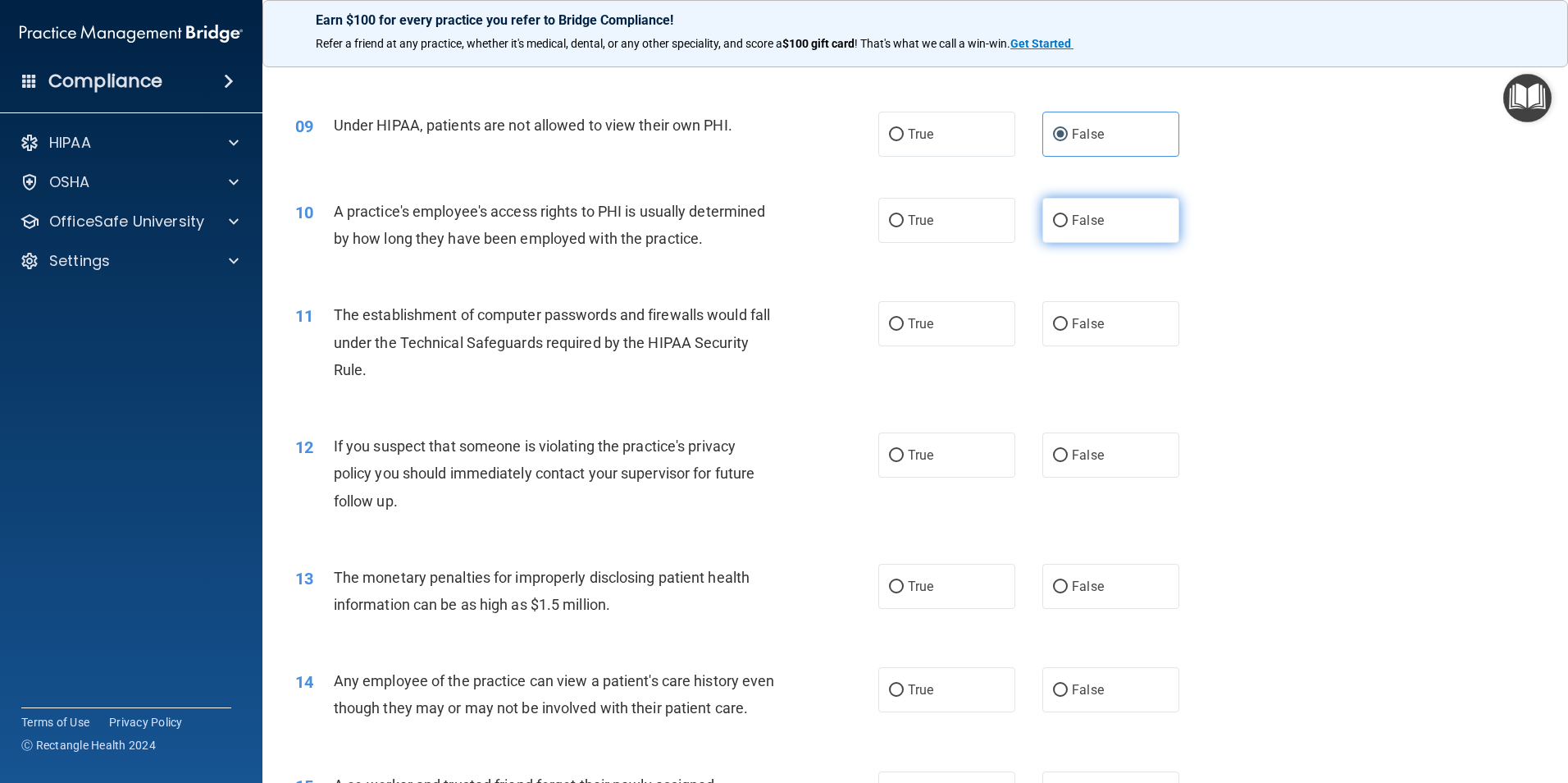
radio input "true"
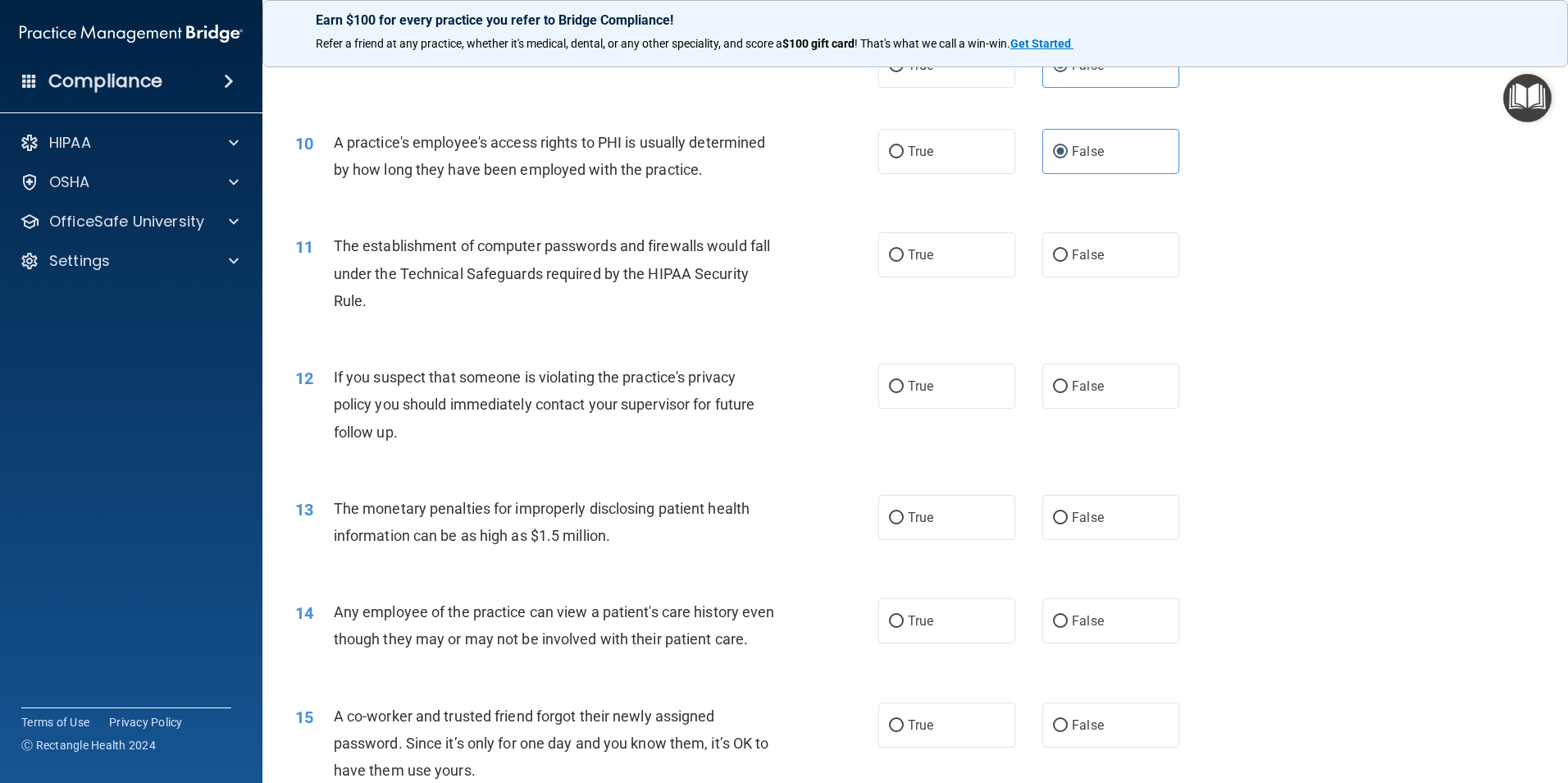
scroll to position [1148, 0]
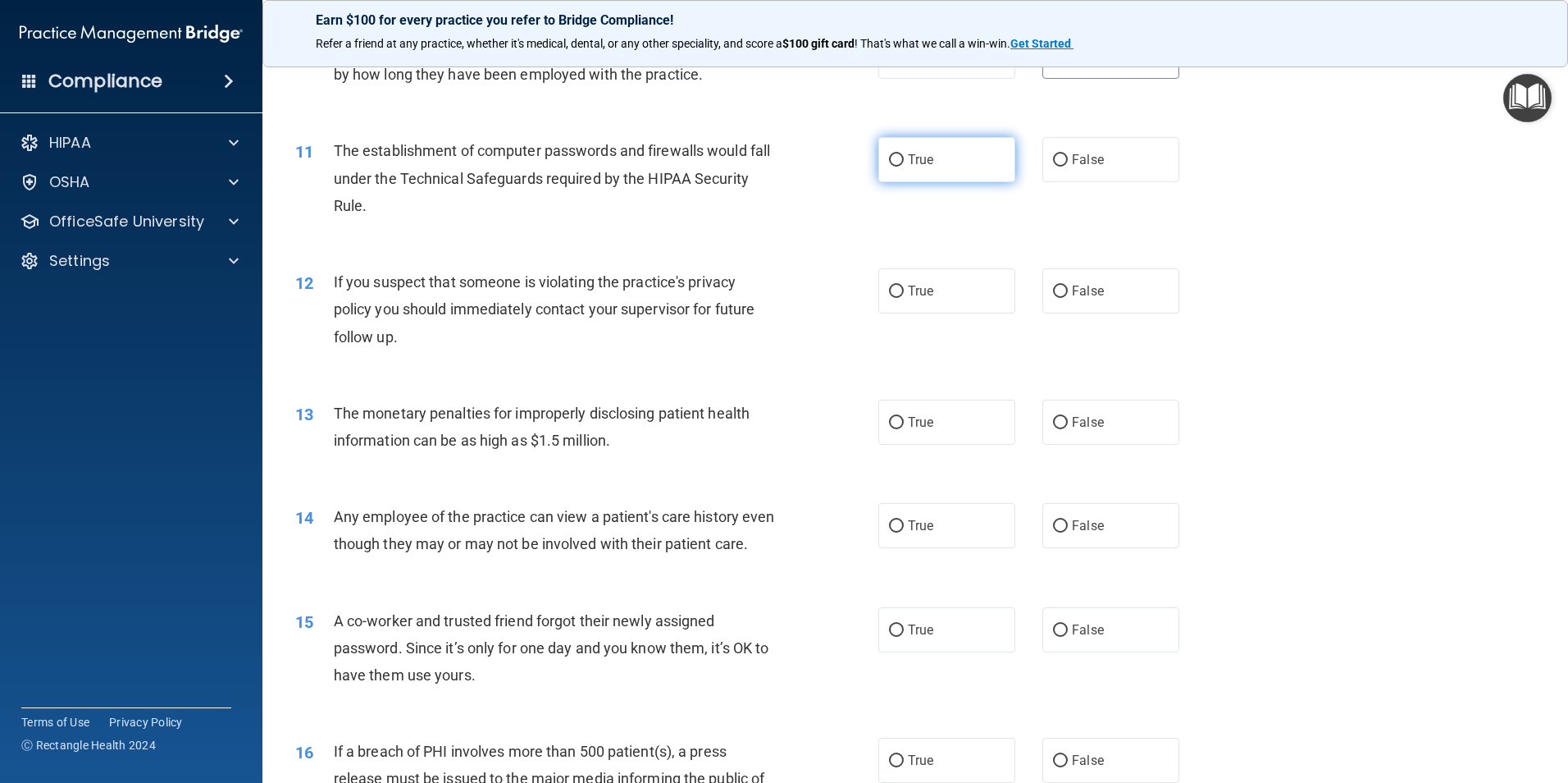
click at [889, 156] on input "True" at bounding box center [897, 160] width 15 height 12
radio input "true"
click at [889, 287] on input "True" at bounding box center [897, 291] width 15 height 12
radio input "true"
click at [889, 410] on label "True" at bounding box center [946, 421] width 137 height 45
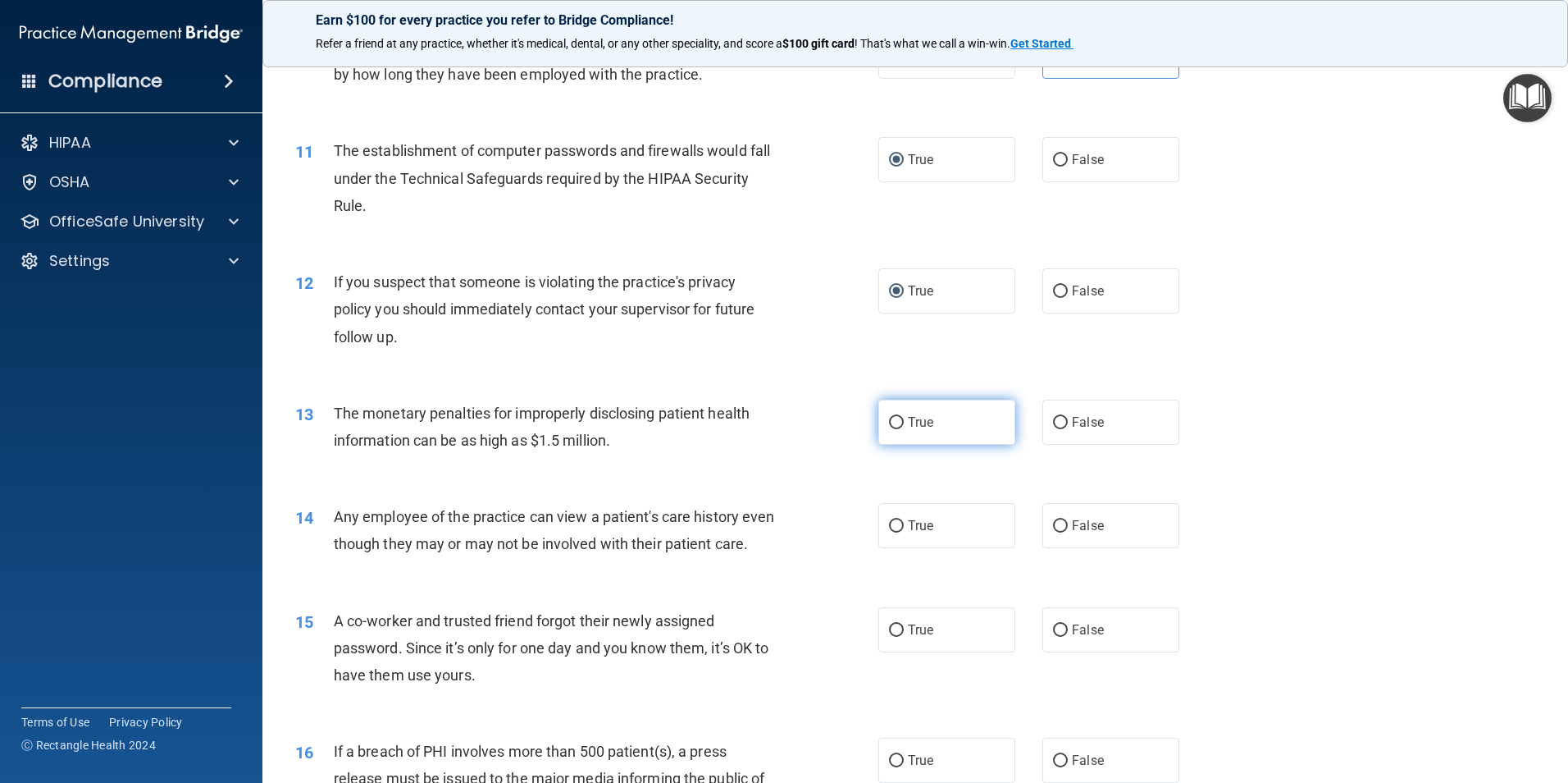
click at [889, 417] on input "True" at bounding box center [897, 422] width 15 height 12
radio input "true"
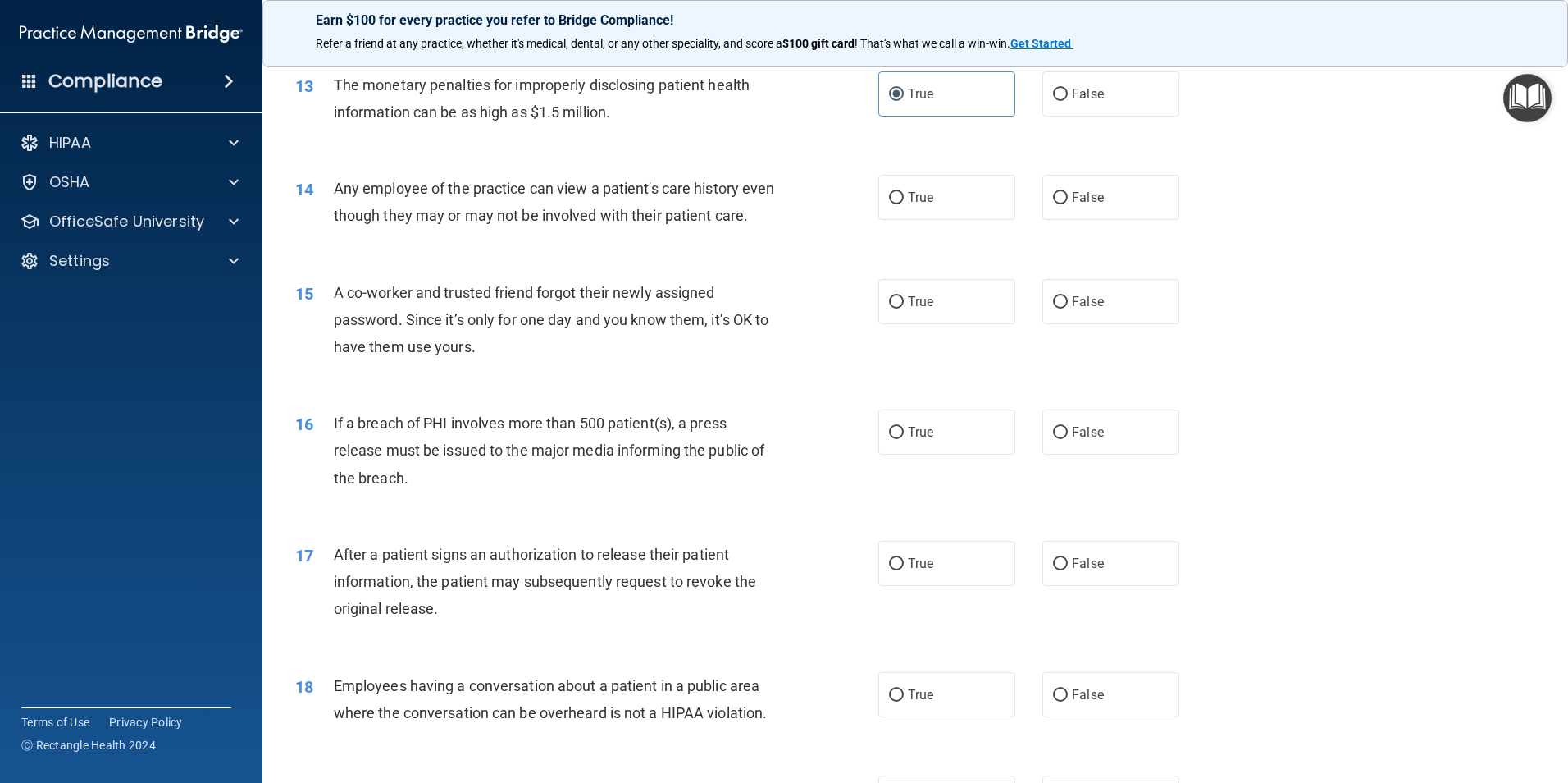
scroll to position [1559, 0]
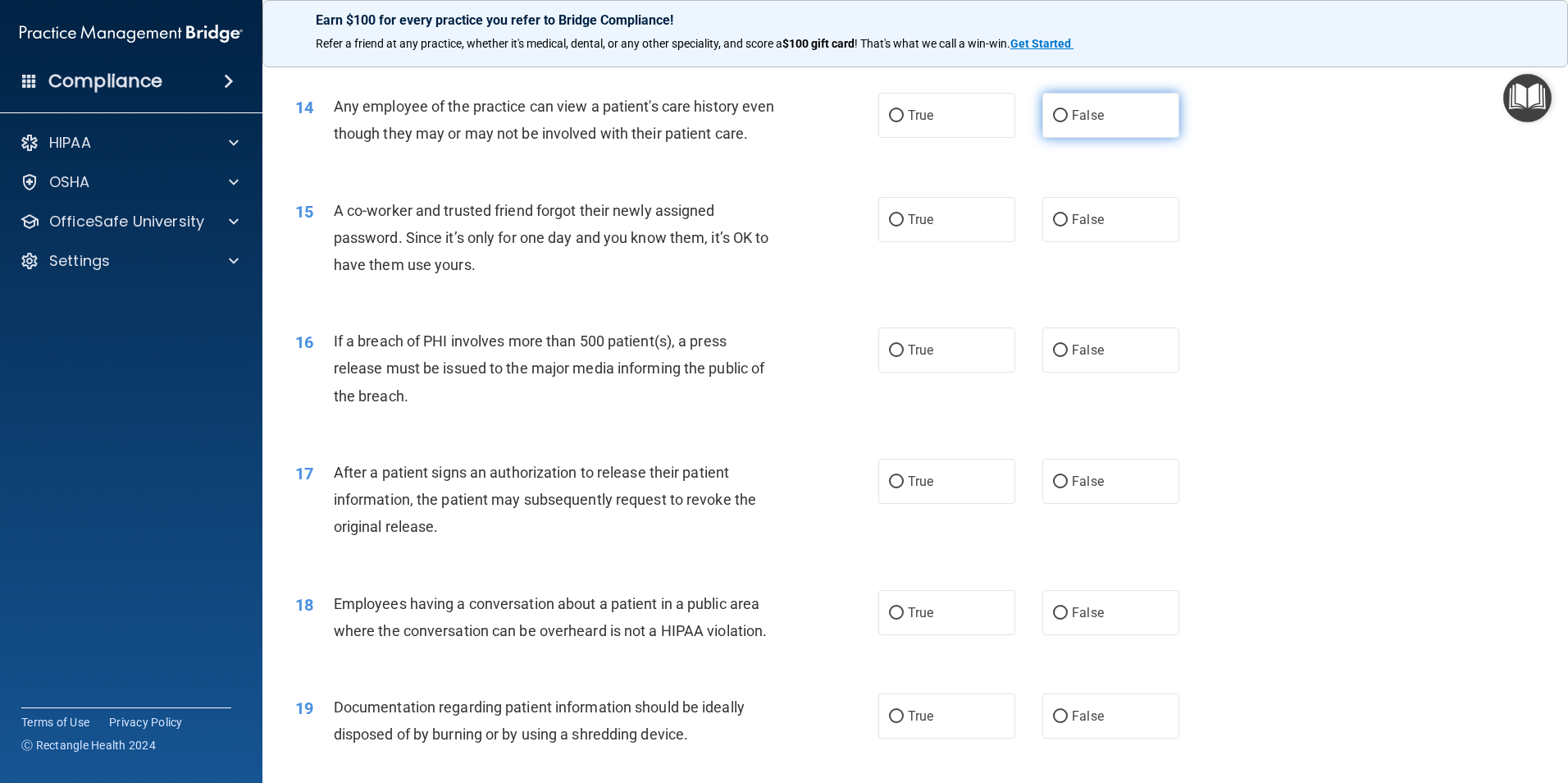
click at [1061, 121] on label "False" at bounding box center [1110, 115] width 137 height 45
click at [1061, 121] on input "False" at bounding box center [1060, 115] width 15 height 12
radio input "true"
click at [1071, 227] on span "False" at bounding box center [1087, 219] width 32 height 16
click at [1068, 226] on input "False" at bounding box center [1060, 220] width 15 height 12
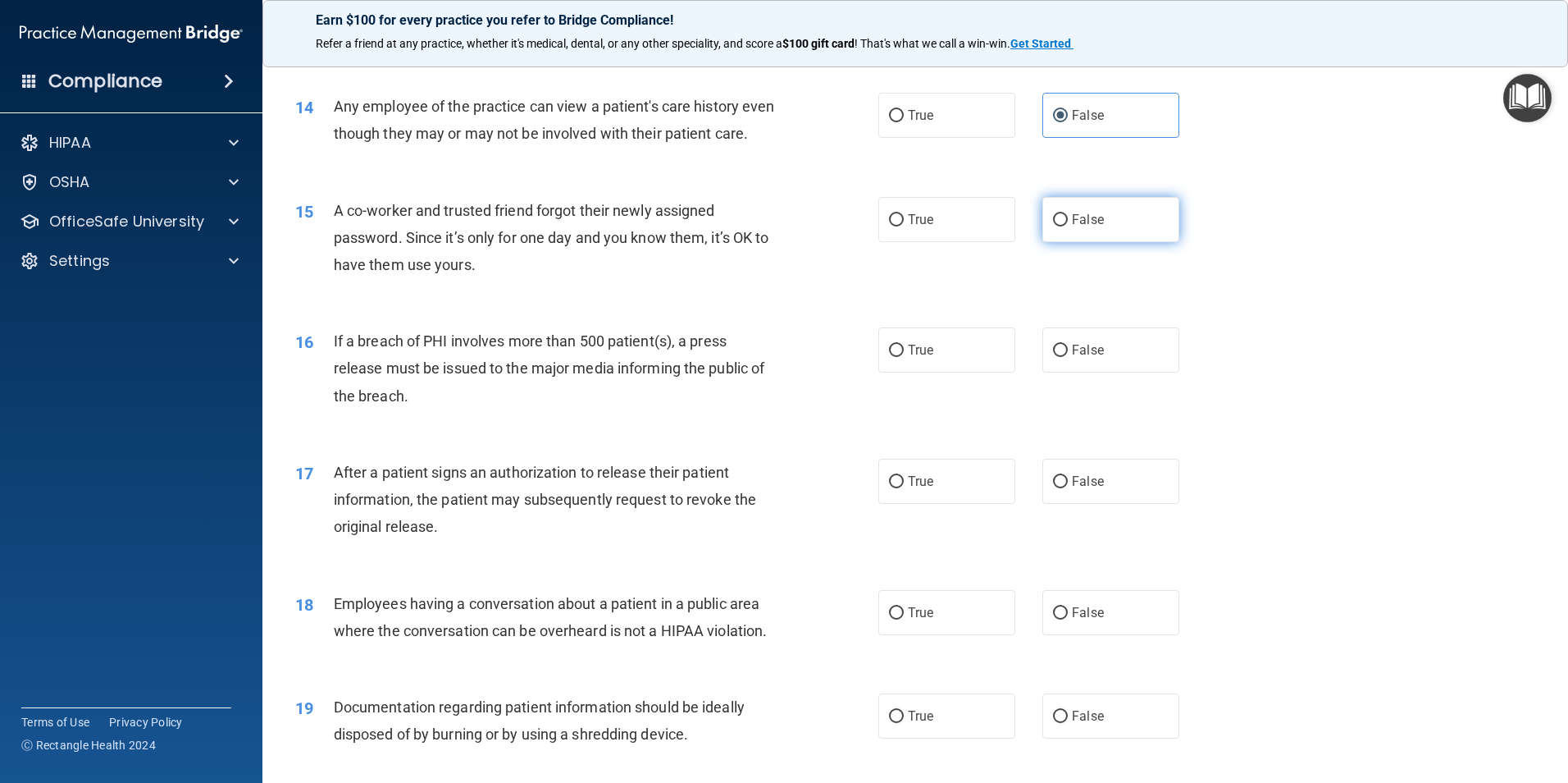
radio input "true"
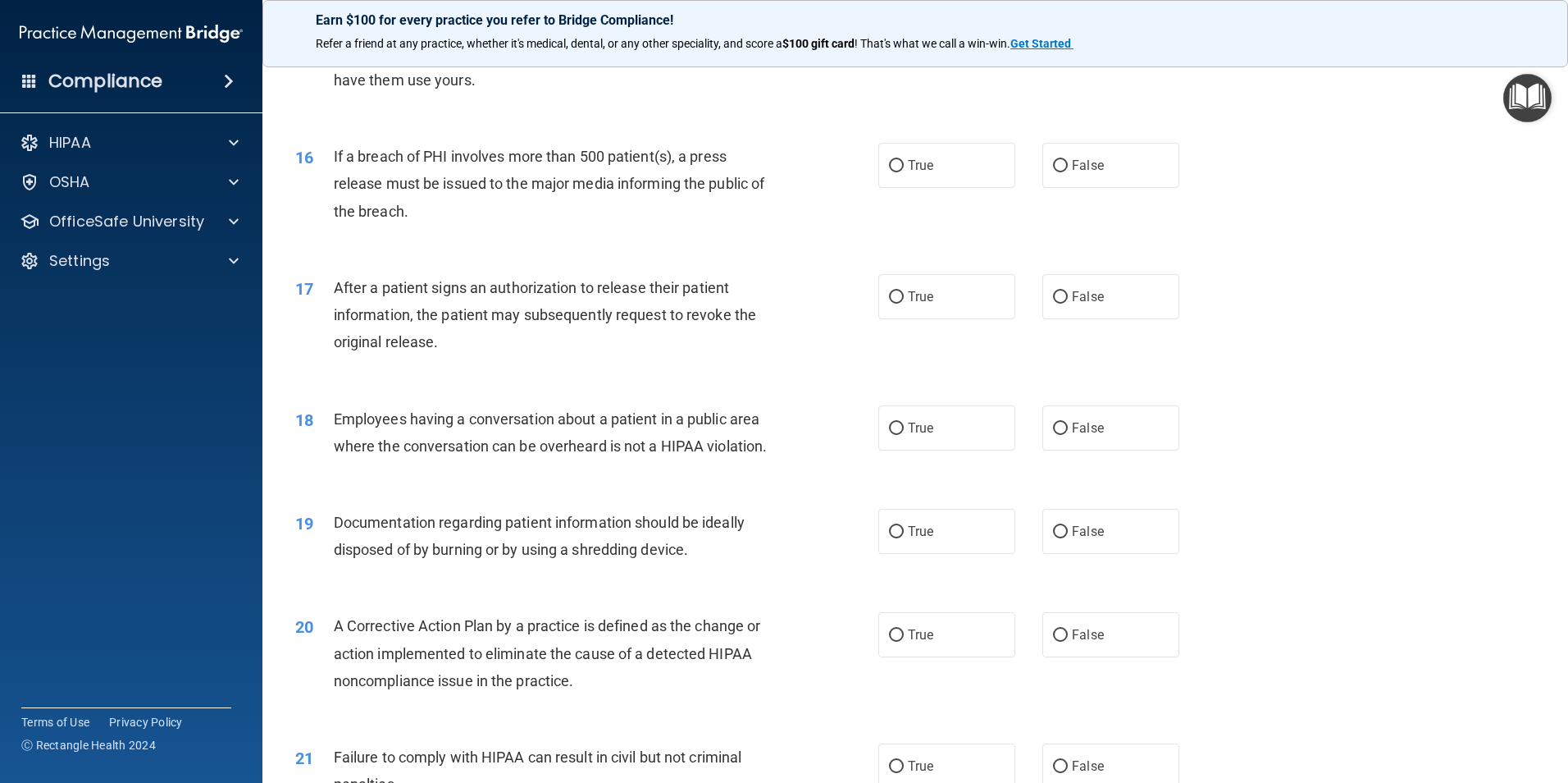
scroll to position [1805, 0]
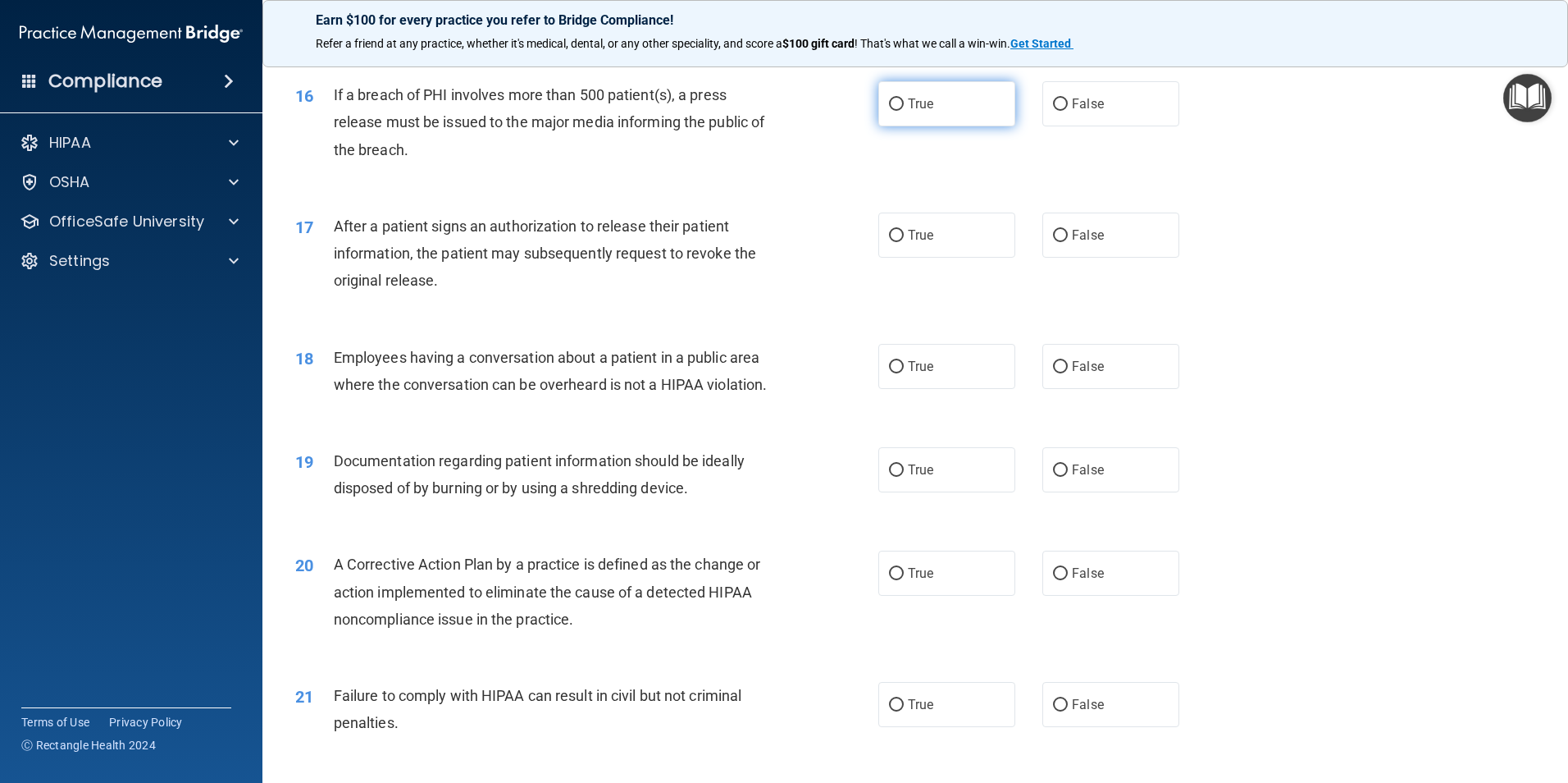
click at [929, 126] on label "True" at bounding box center [946, 103] width 137 height 45
click at [904, 110] on input "True" at bounding box center [897, 104] width 15 height 12
radio input "true"
click at [910, 258] on label "True" at bounding box center [946, 235] width 137 height 45
click at [904, 242] on input "True" at bounding box center [897, 236] width 15 height 12
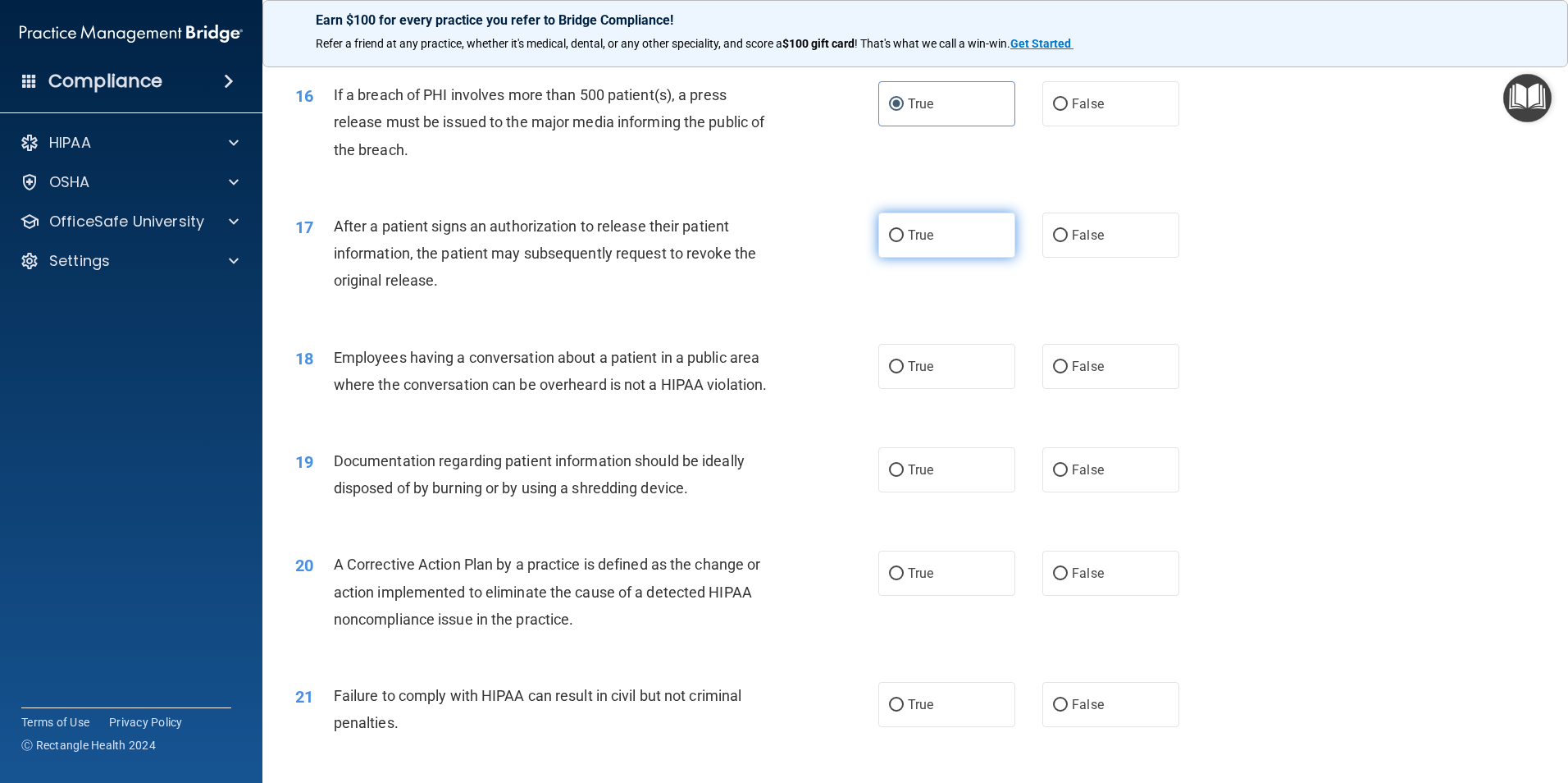
radio input "true"
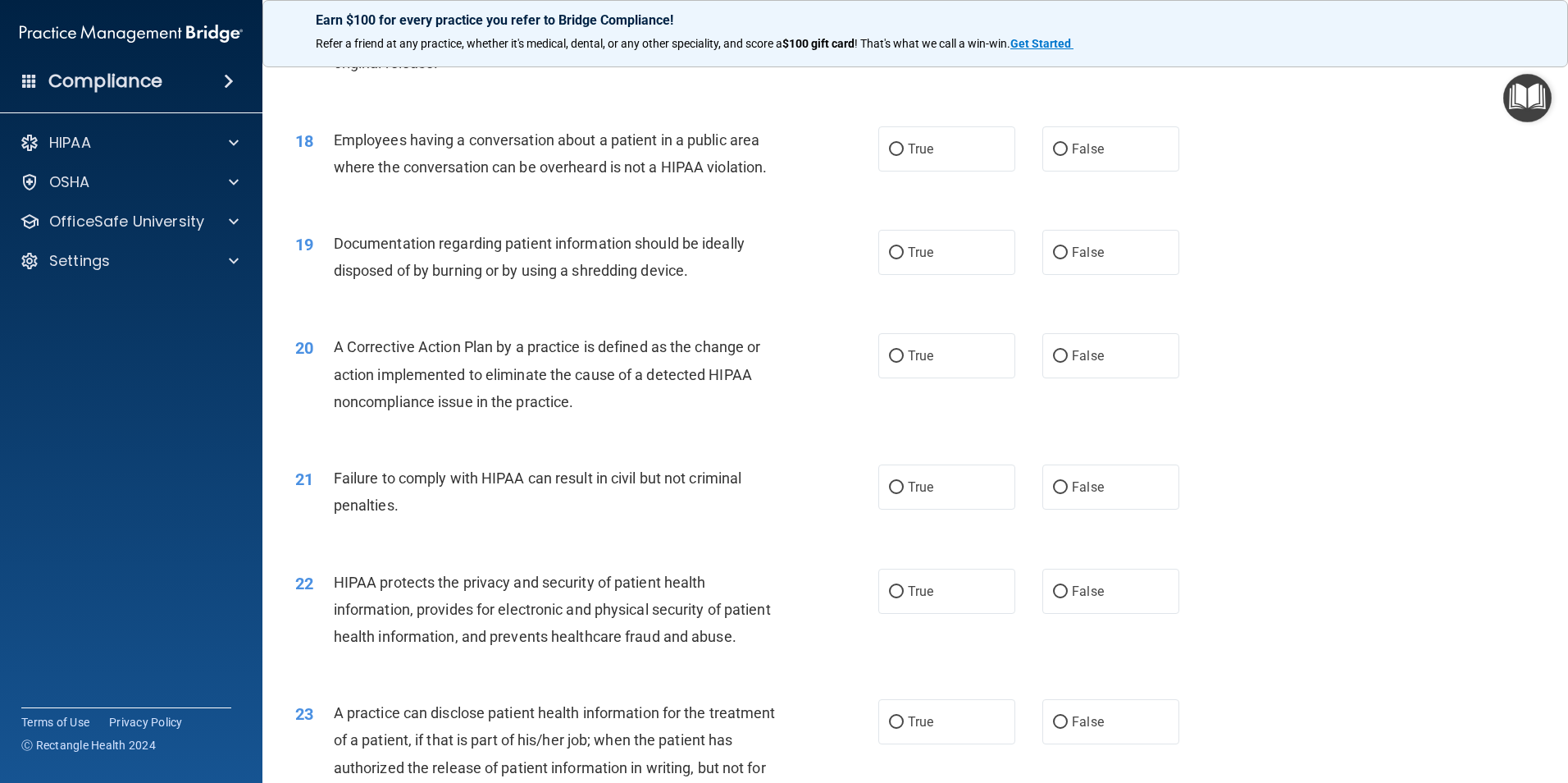
scroll to position [2051, 0]
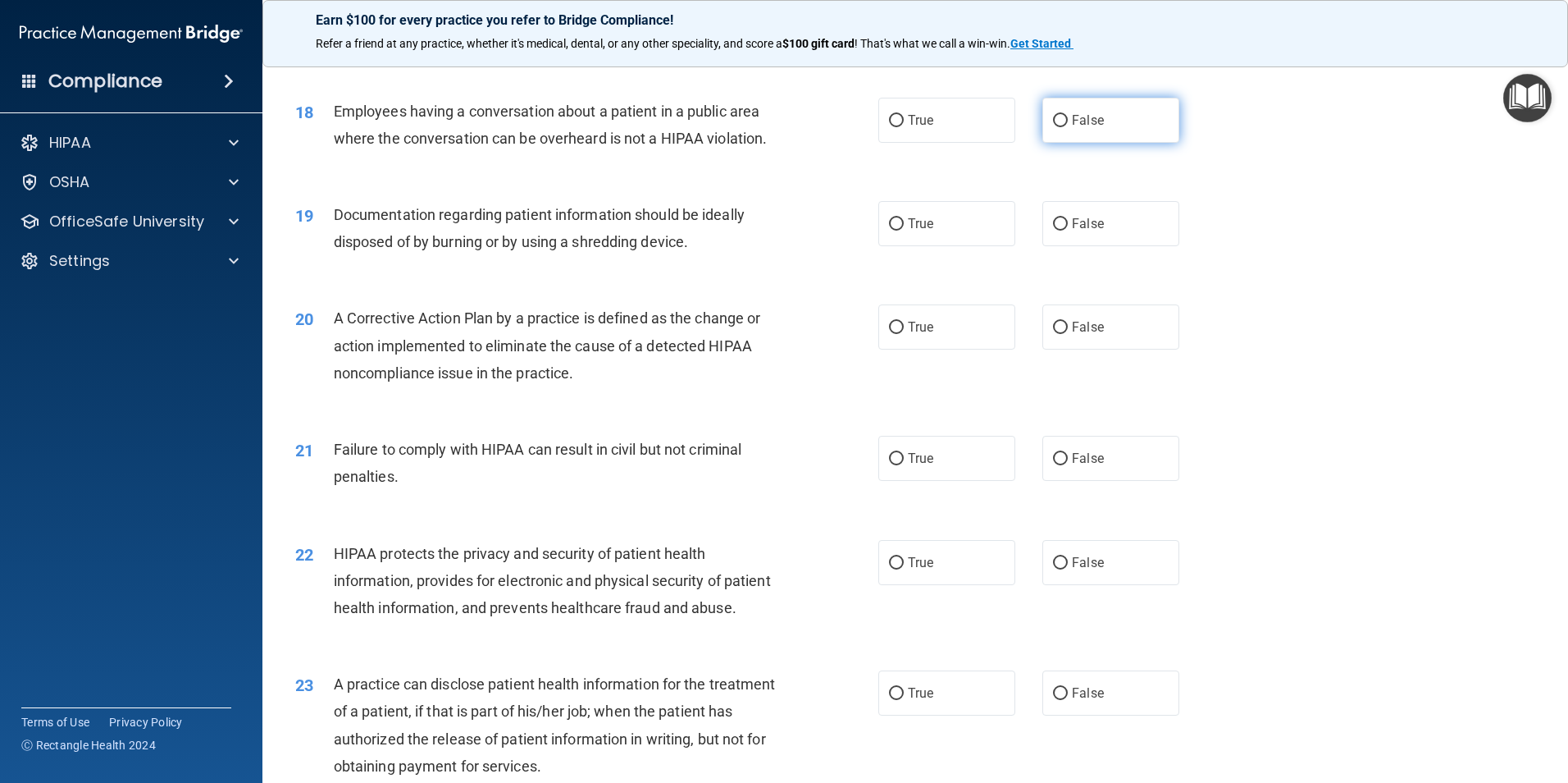
click at [1071, 128] on span "False" at bounding box center [1087, 120] width 32 height 16
click at [1068, 127] on input "False" at bounding box center [1060, 121] width 15 height 12
radio input "true"
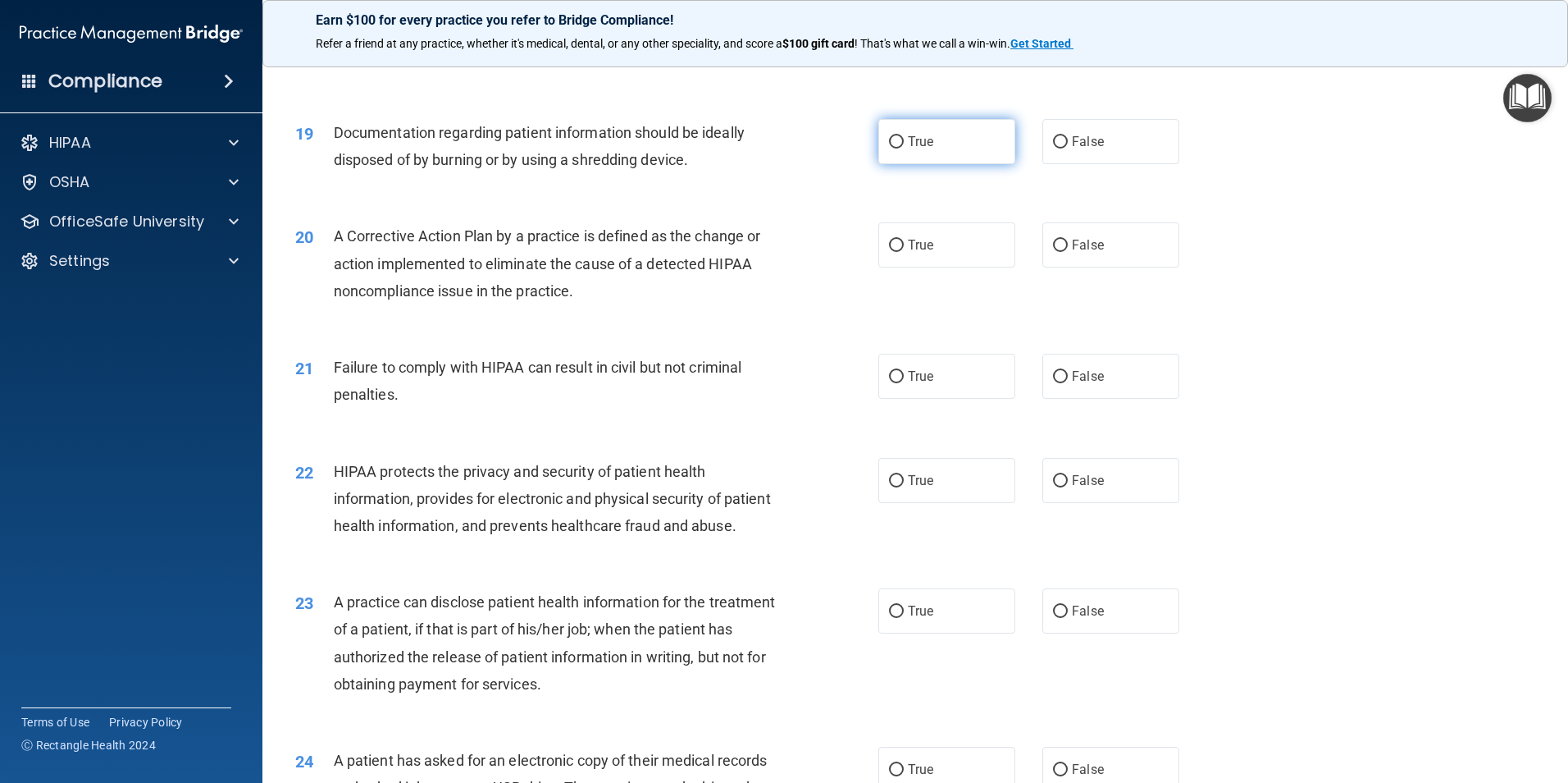
click at [933, 164] on label "True" at bounding box center [946, 141] width 137 height 45
click at [904, 148] on input "True" at bounding box center [897, 142] width 15 height 12
radio input "true"
click at [898, 263] on label "True" at bounding box center [946, 245] width 137 height 45
click at [898, 252] on input "True" at bounding box center [897, 245] width 15 height 12
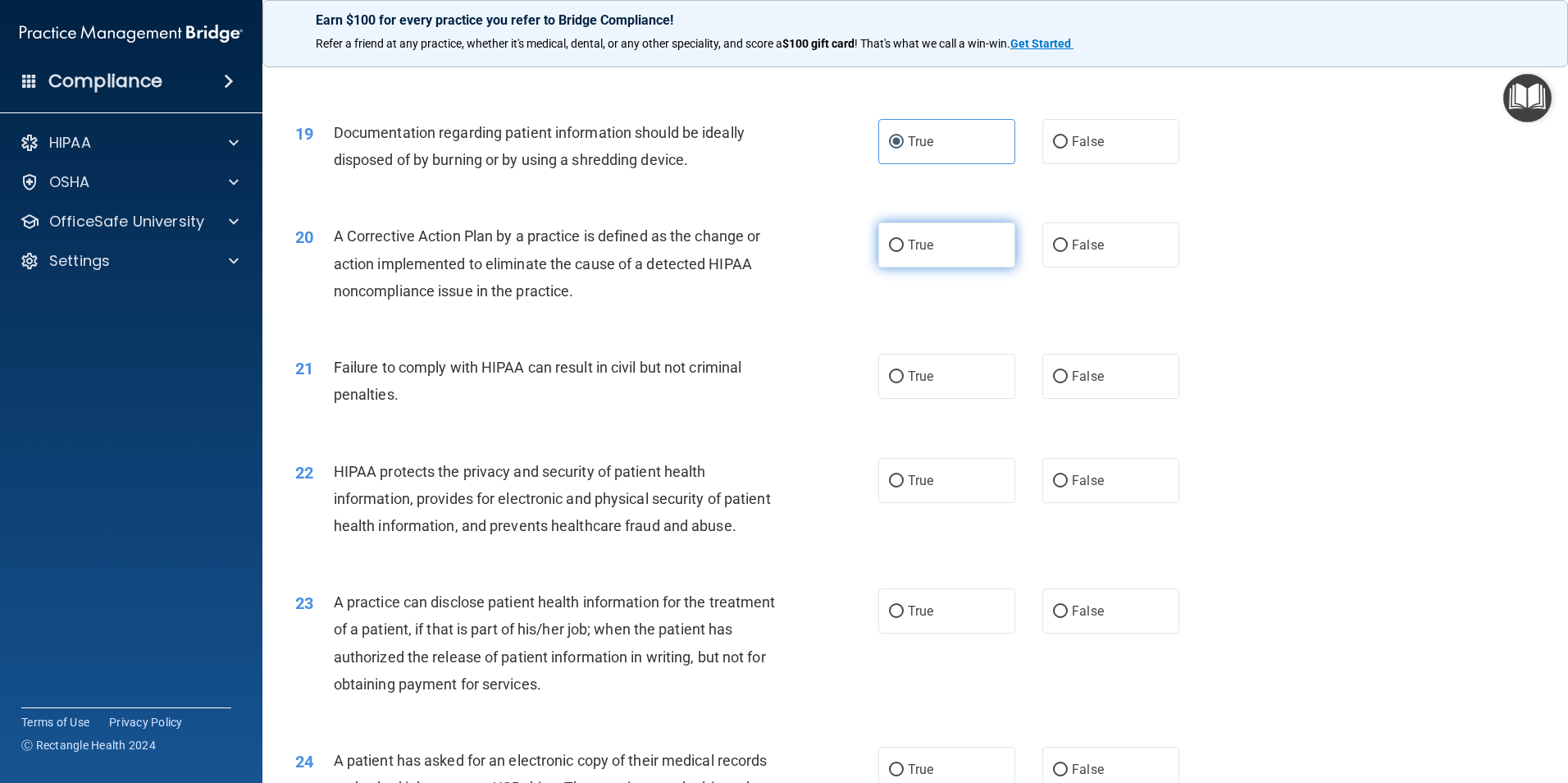
radio input "true"
click at [1096, 398] on label "False" at bounding box center [1110, 375] width 137 height 45
click at [1068, 383] on input "False" at bounding box center [1060, 376] width 15 height 12
radio input "true"
click at [905, 503] on label "True" at bounding box center [946, 480] width 137 height 45
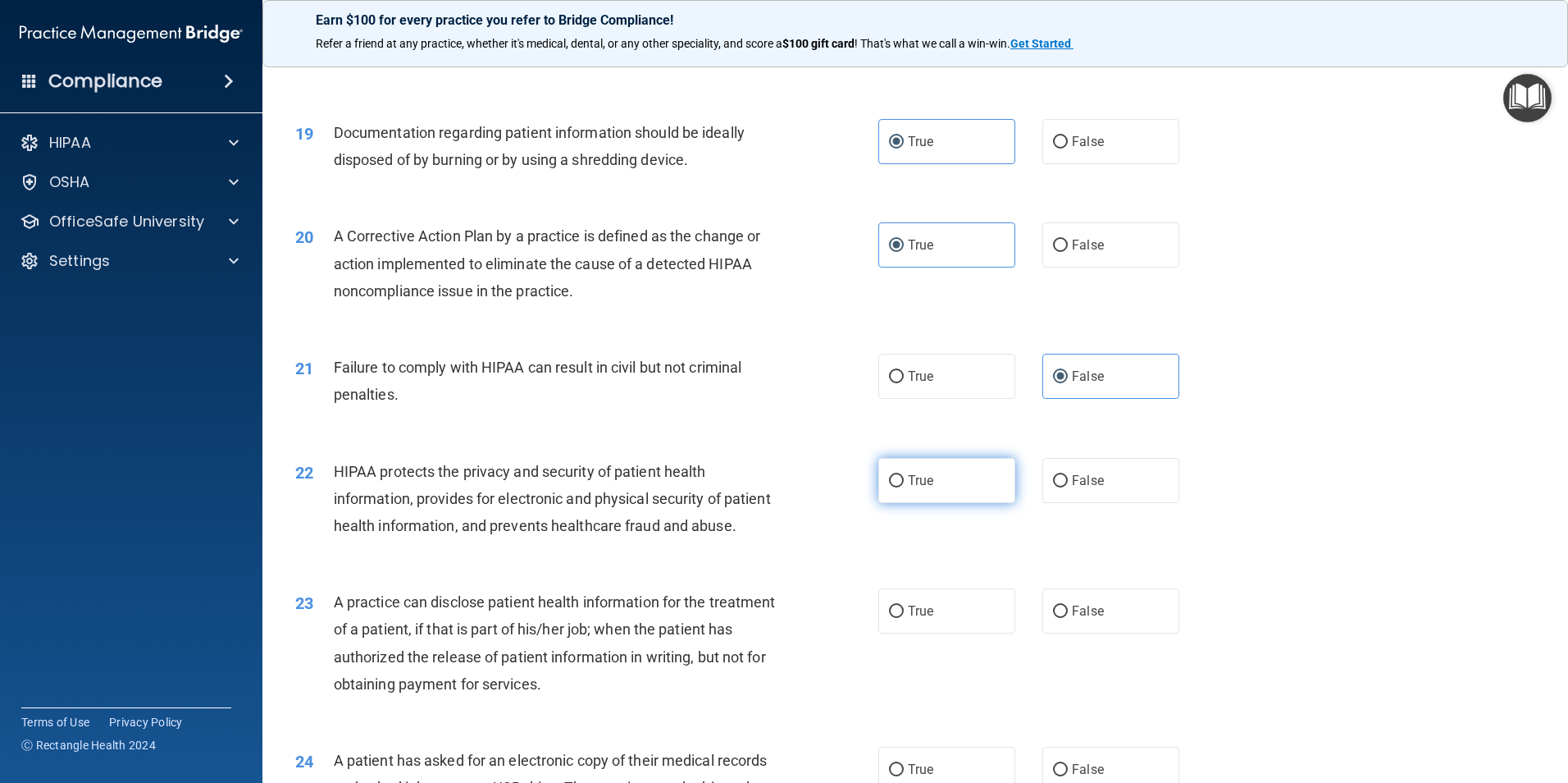
click at [904, 488] on input "True" at bounding box center [897, 480] width 15 height 12
radio input "true"
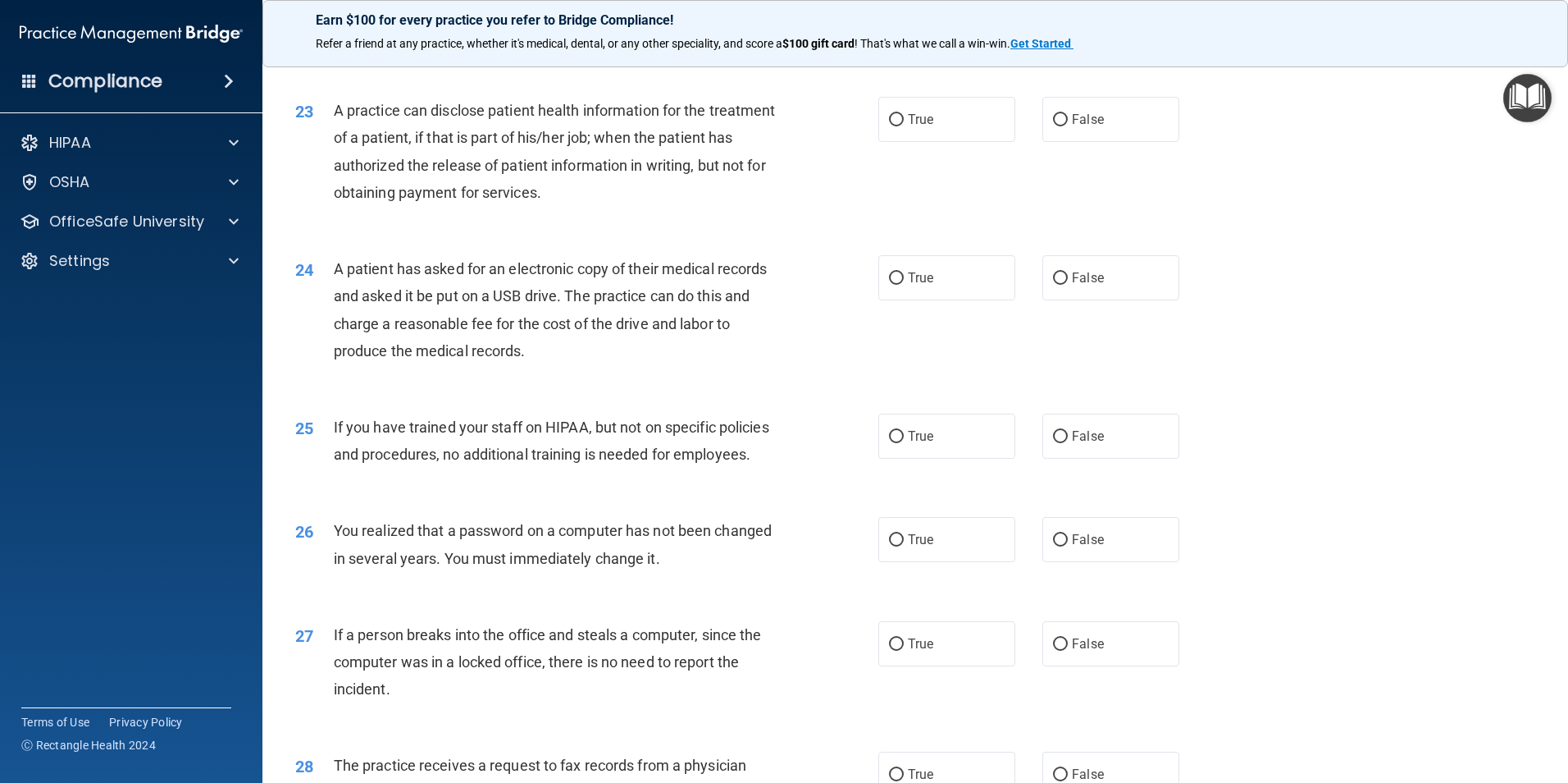
scroll to position [2625, 0]
click at [1095, 141] on label "False" at bounding box center [1110, 118] width 137 height 45
click at [1068, 125] on input "False" at bounding box center [1060, 119] width 15 height 12
radio input "true"
click at [882, 299] on label "True" at bounding box center [946, 276] width 137 height 45
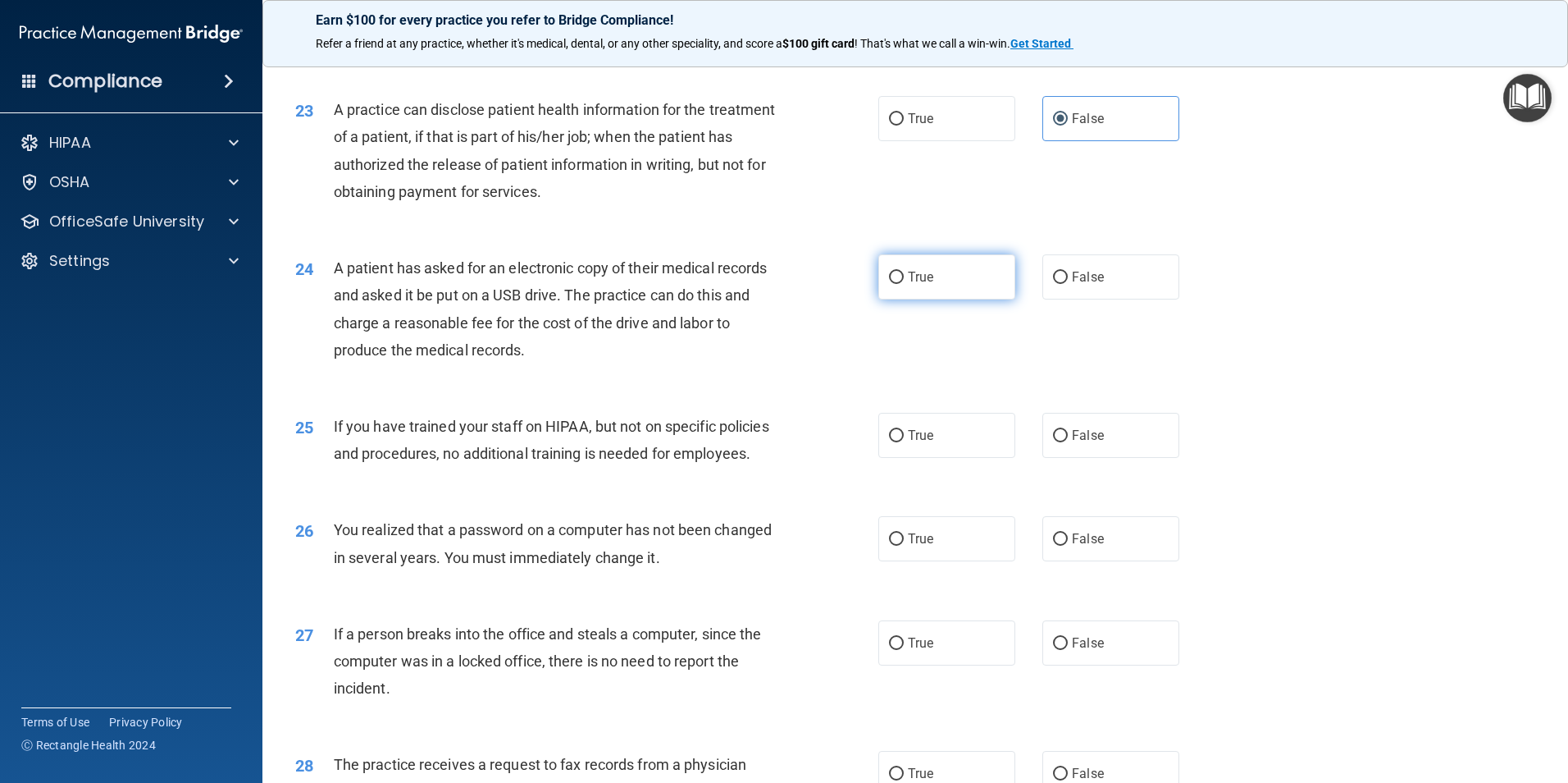
click at [889, 284] on input "True" at bounding box center [897, 277] width 15 height 12
radio input "true"
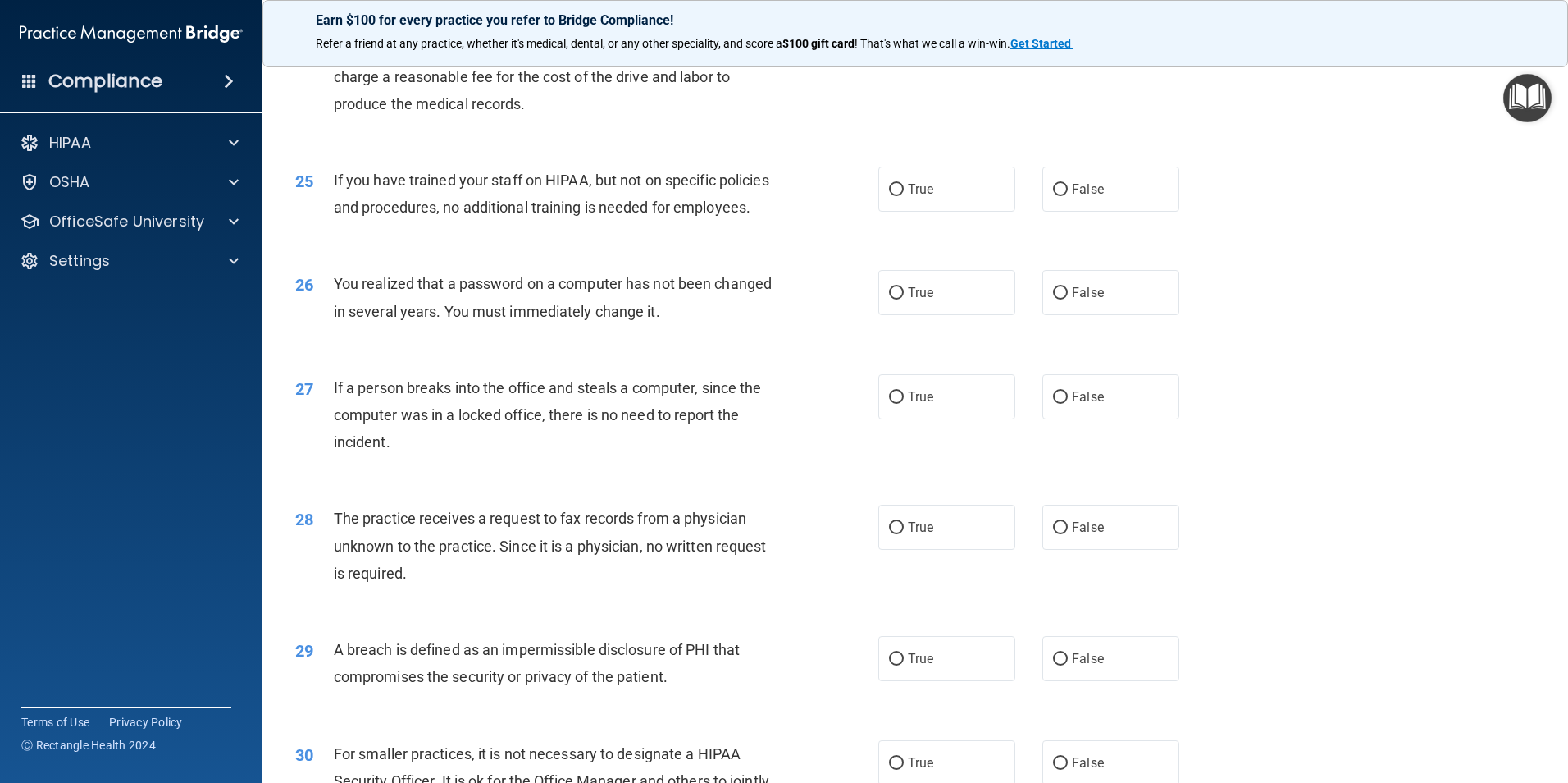
scroll to position [2954, 0]
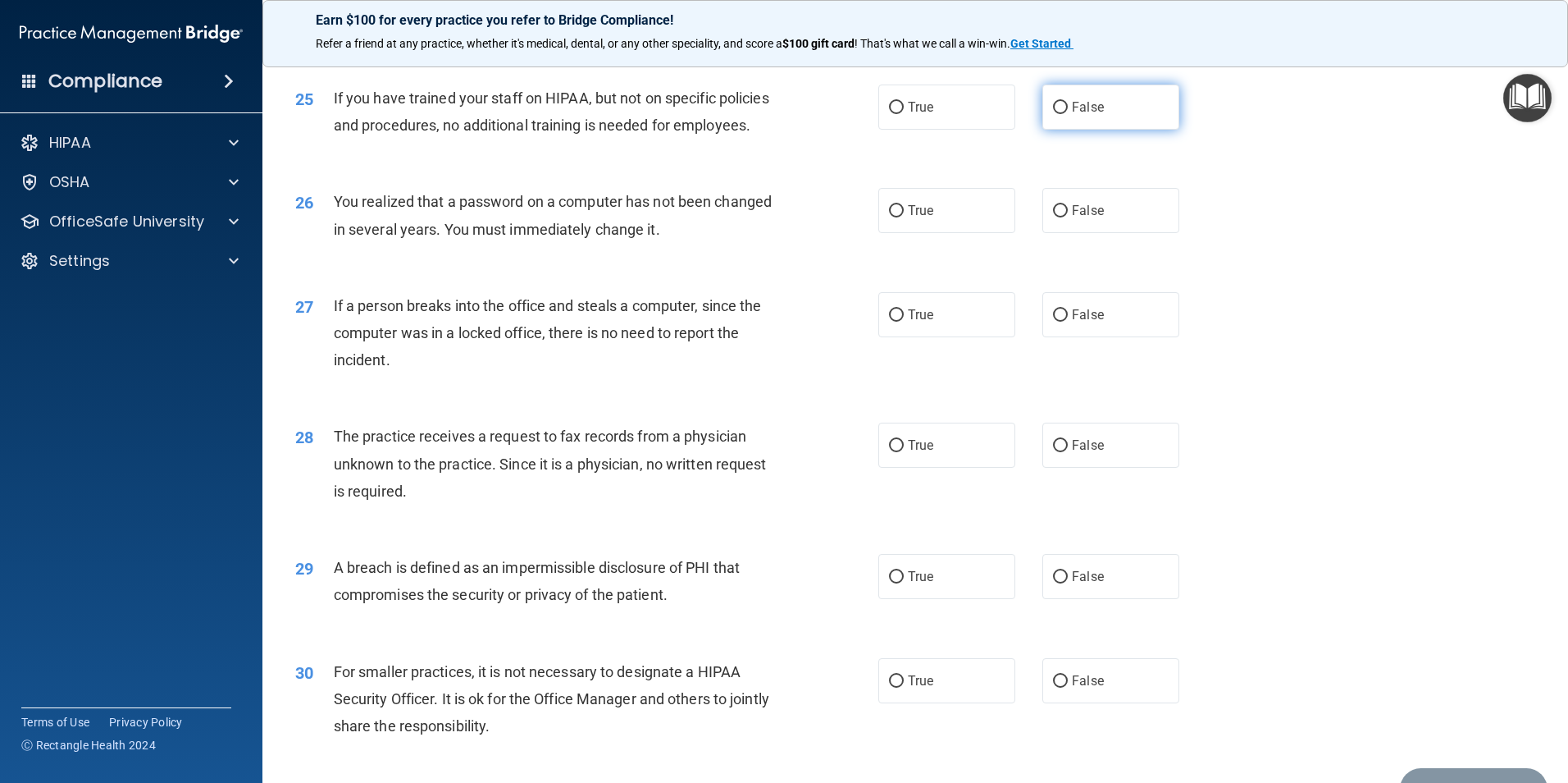
click at [1077, 115] on span "False" at bounding box center [1087, 107] width 32 height 16
click at [1068, 114] on input "False" at bounding box center [1060, 108] width 15 height 12
radio input "true"
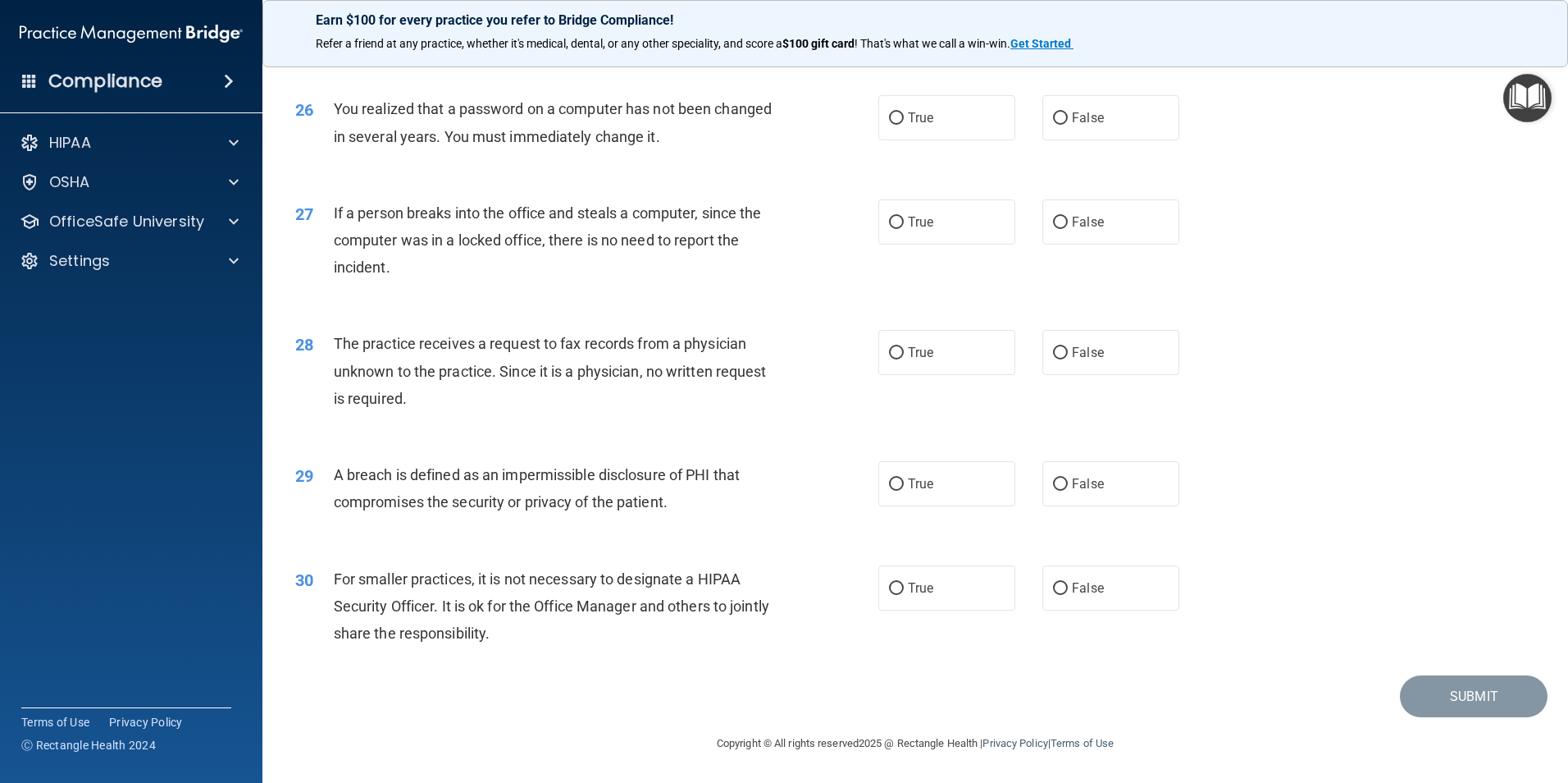
scroll to position [3117, 0]
click at [914, 118] on label "True" at bounding box center [946, 117] width 137 height 45
click at [904, 118] on input "True" at bounding box center [897, 118] width 15 height 12
radio input "true"
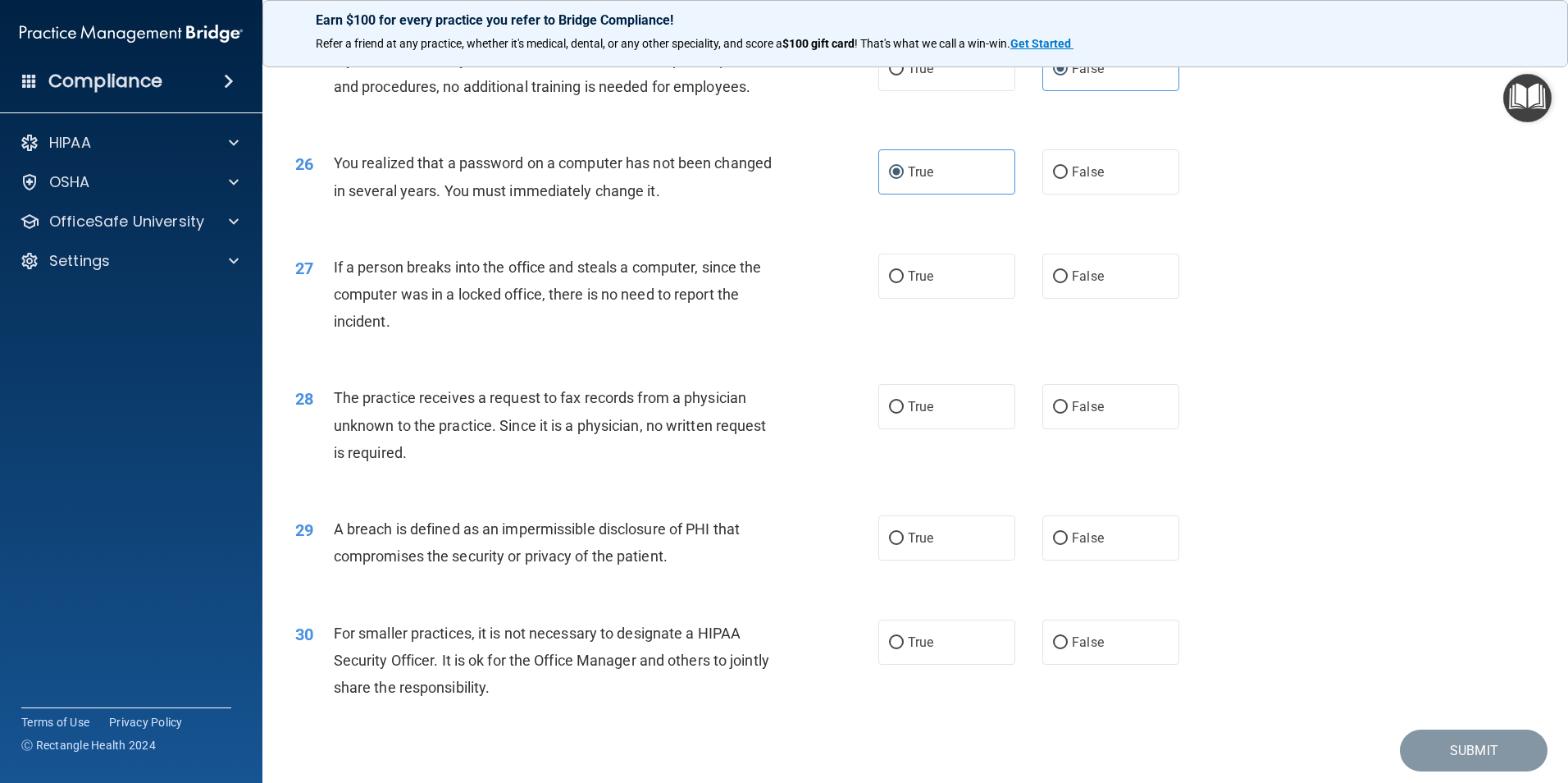
scroll to position [3127, 0]
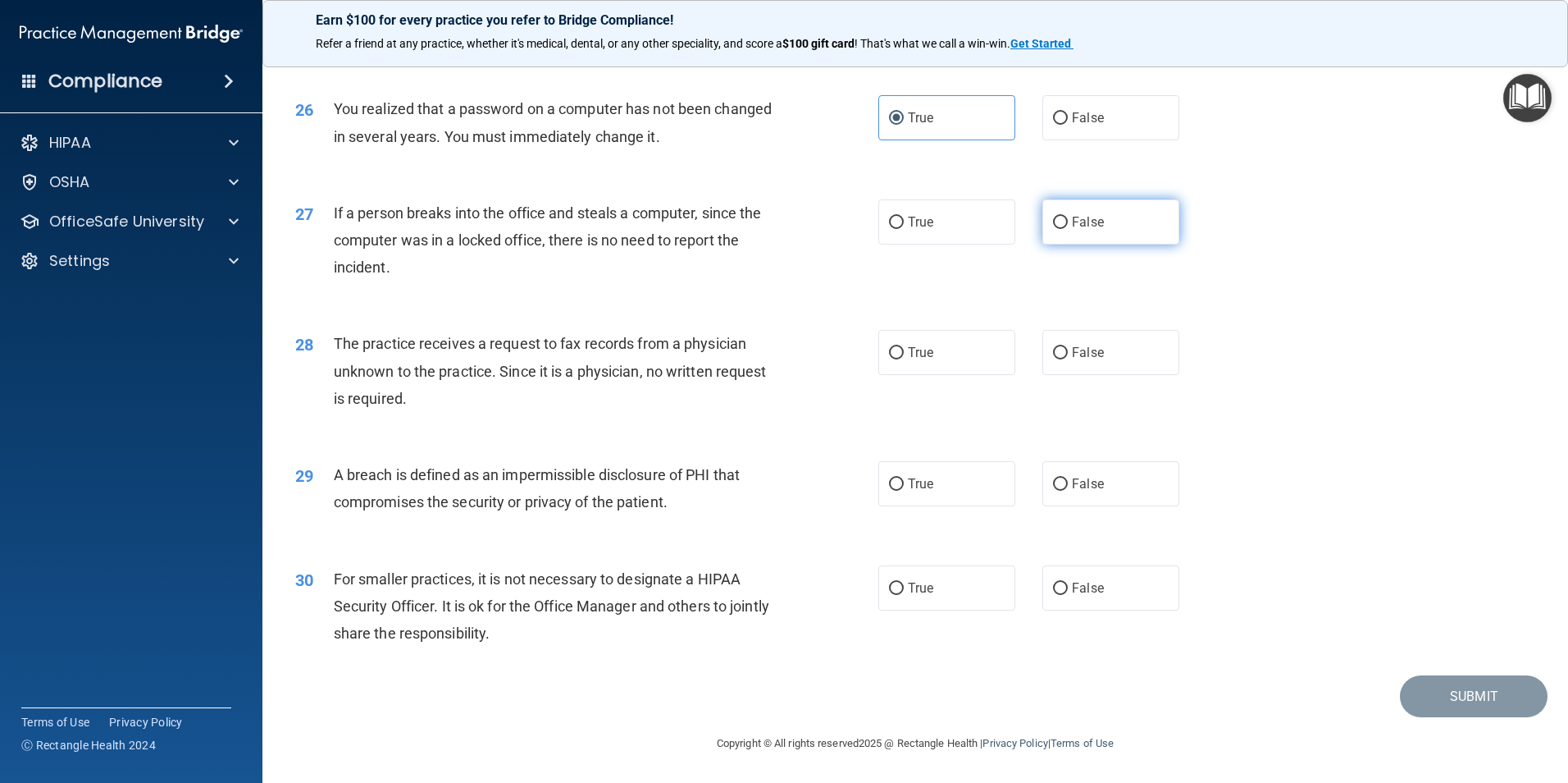
click at [1073, 231] on label "False" at bounding box center [1110, 222] width 137 height 45
click at [1068, 229] on input "False" at bounding box center [1060, 222] width 15 height 12
radio input "true"
click at [1063, 356] on label "False" at bounding box center [1110, 351] width 137 height 45
click at [1063, 356] on input "False" at bounding box center [1060, 352] width 15 height 12
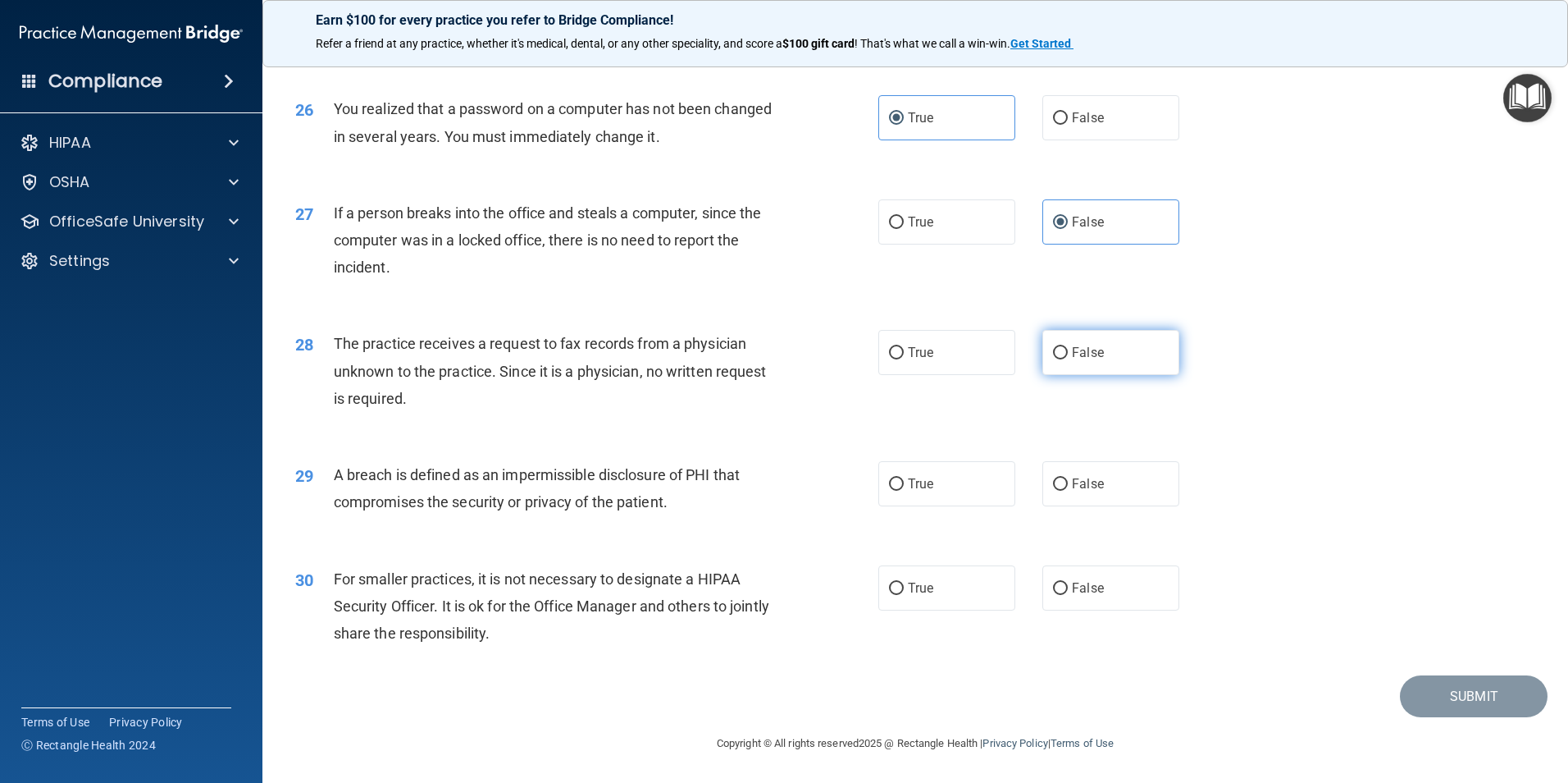
radio input "true"
click at [895, 479] on input "True" at bounding box center [897, 484] width 15 height 12
radio input "true"
click at [1083, 598] on label "False" at bounding box center [1110, 587] width 137 height 45
click at [1068, 594] on input "False" at bounding box center [1060, 588] width 15 height 12
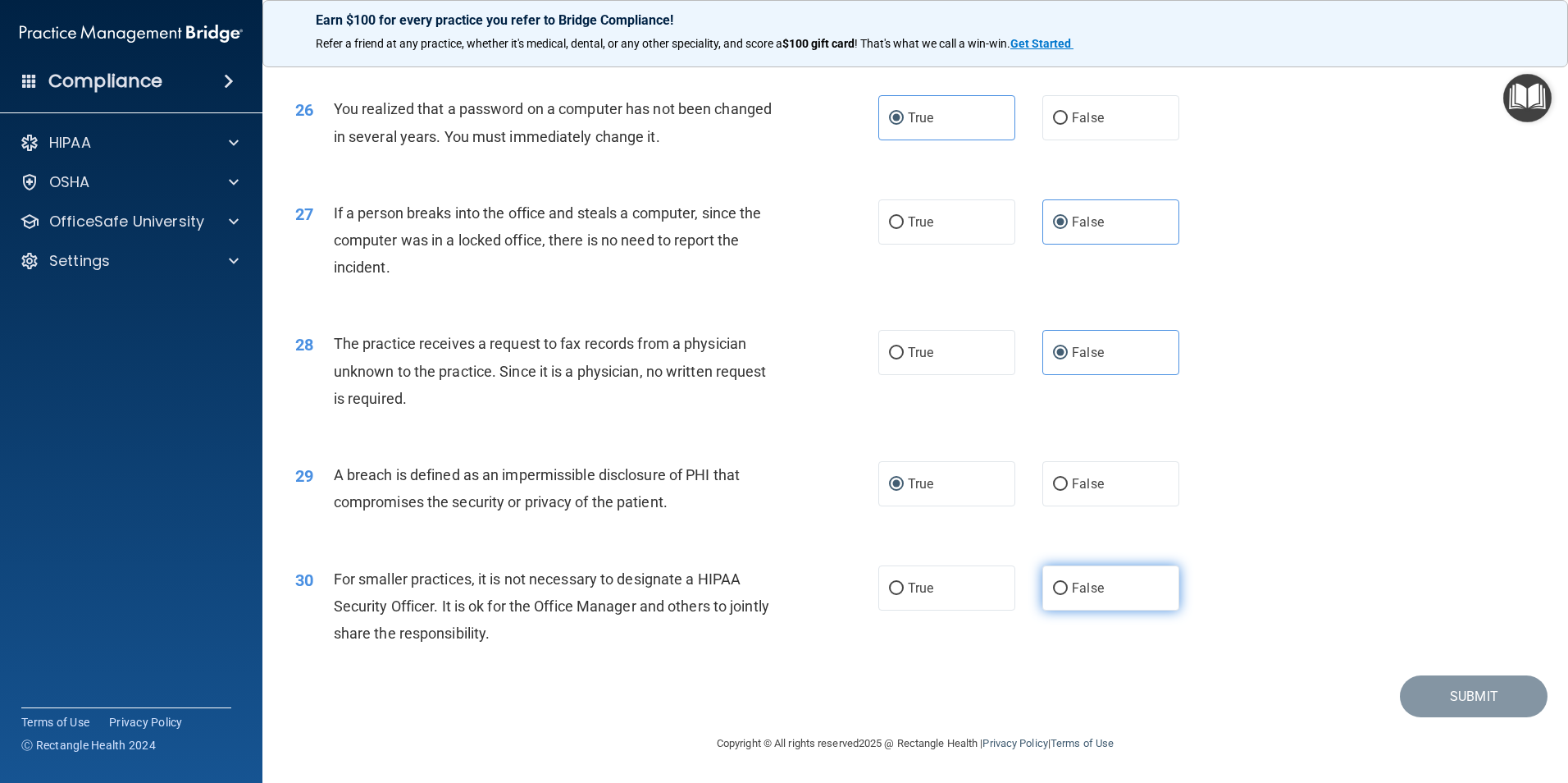
radio input "true"
click at [1465, 706] on button "Submit" at bounding box center [1473, 696] width 147 height 41
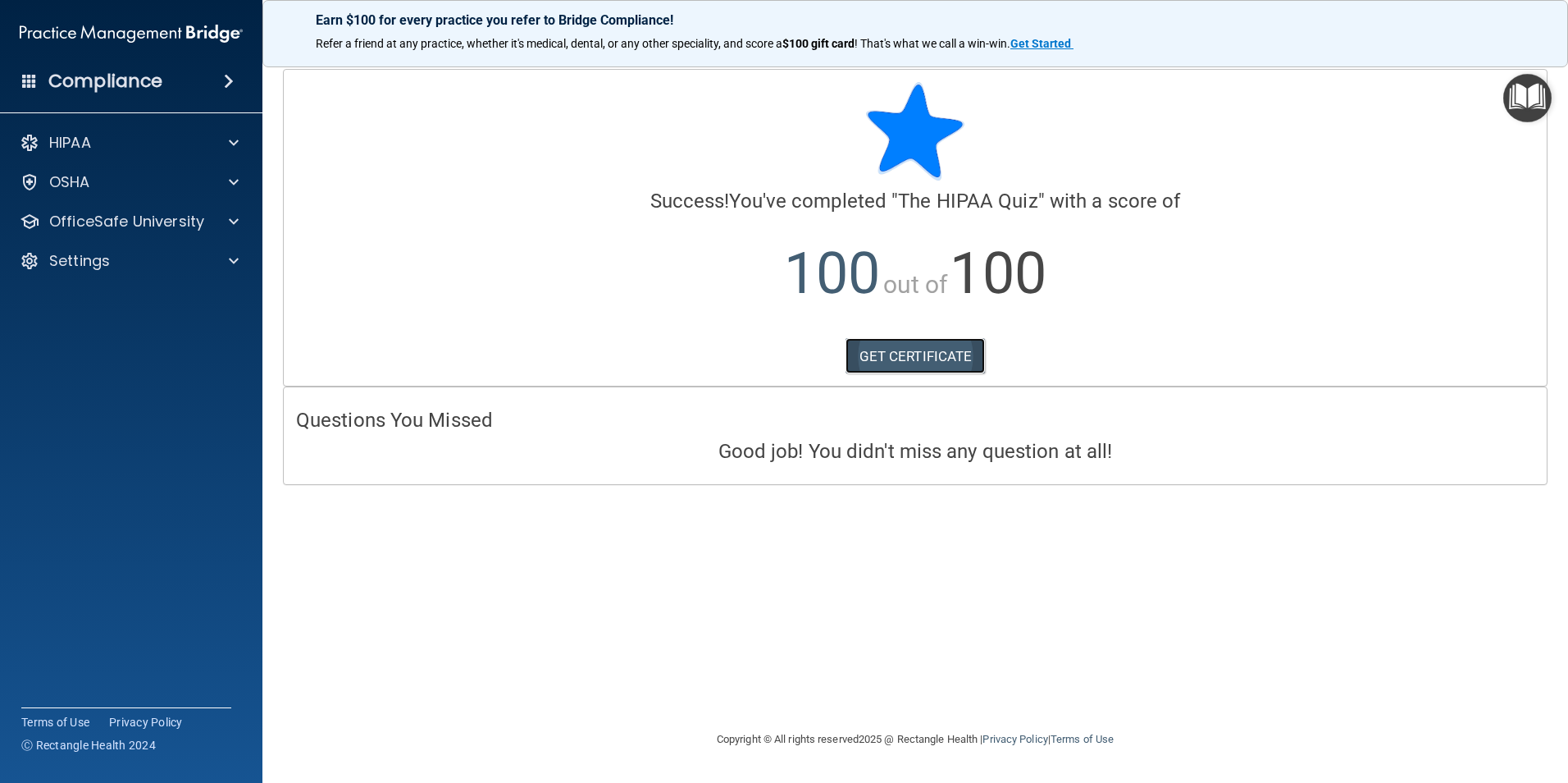
click at [895, 353] on link "GET CERTIFICATE" at bounding box center [915, 355] width 140 height 36
click at [162, 186] on div "OSHA" at bounding box center [109, 181] width 203 height 19
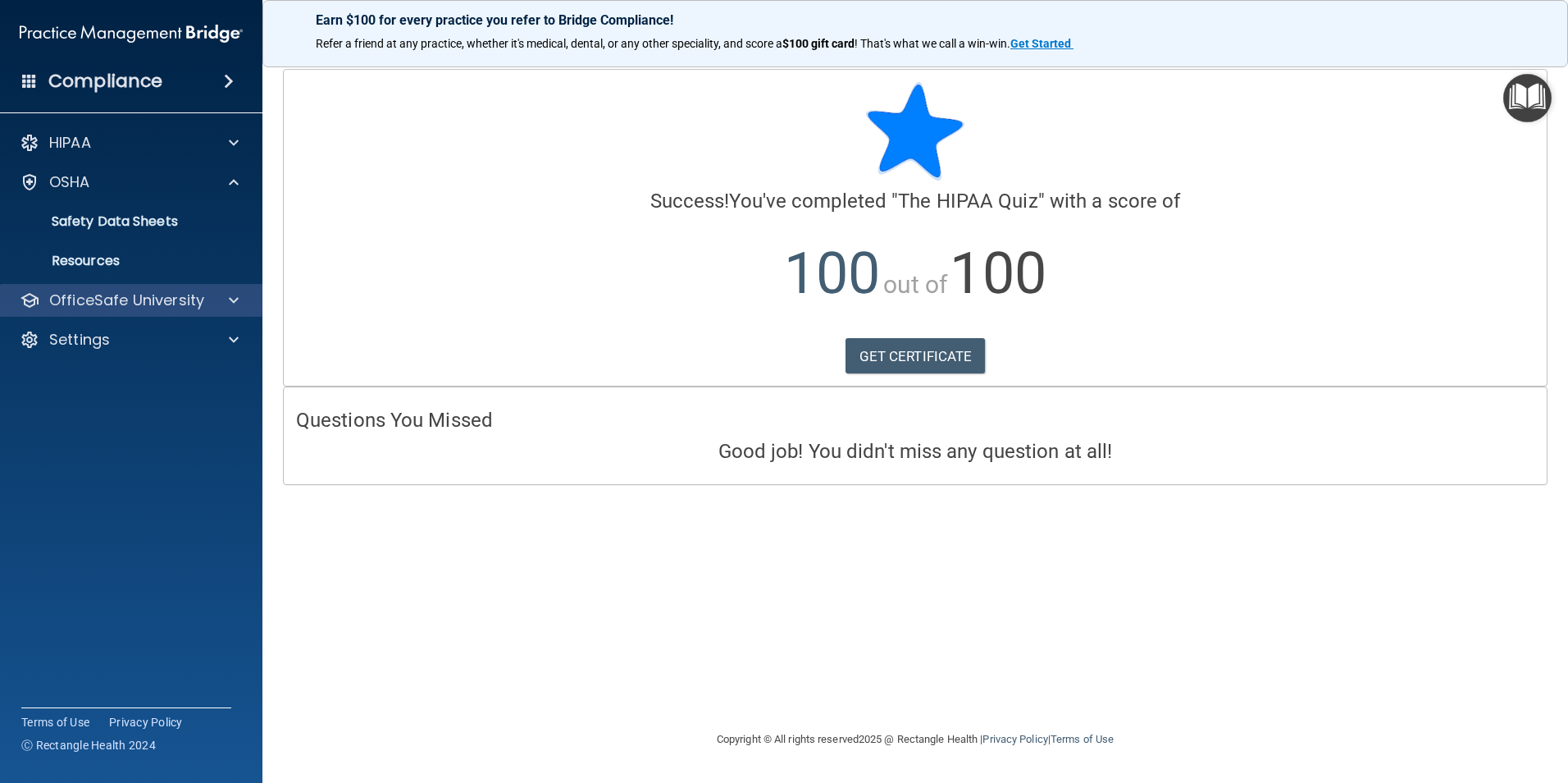
click at [89, 287] on div "OfficeSafe University" at bounding box center [132, 301] width 263 height 33
click at [224, 296] on div at bounding box center [231, 300] width 41 height 19
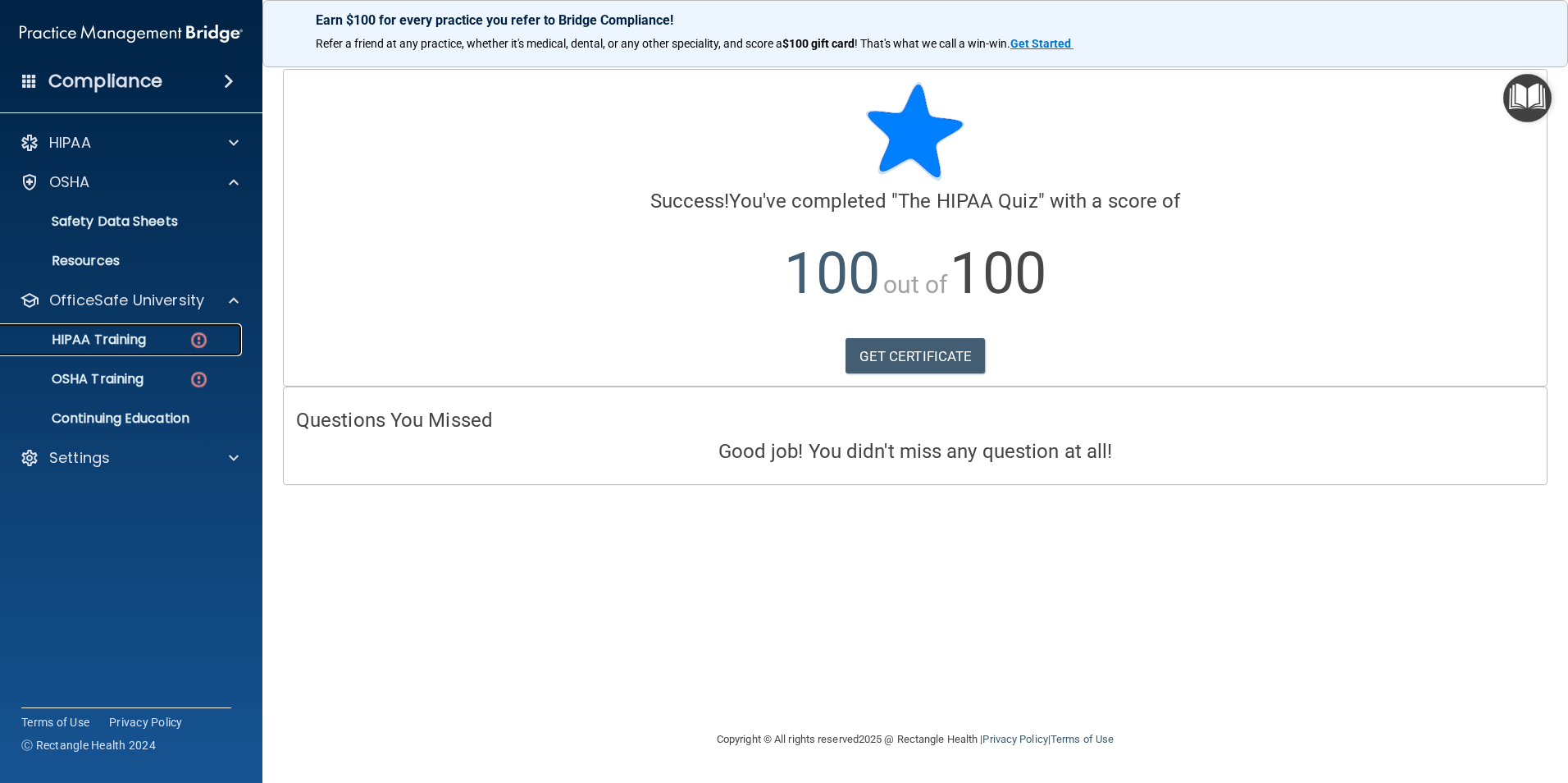
click at [132, 345] on p "HIPAA Training" at bounding box center [78, 340] width 135 height 17
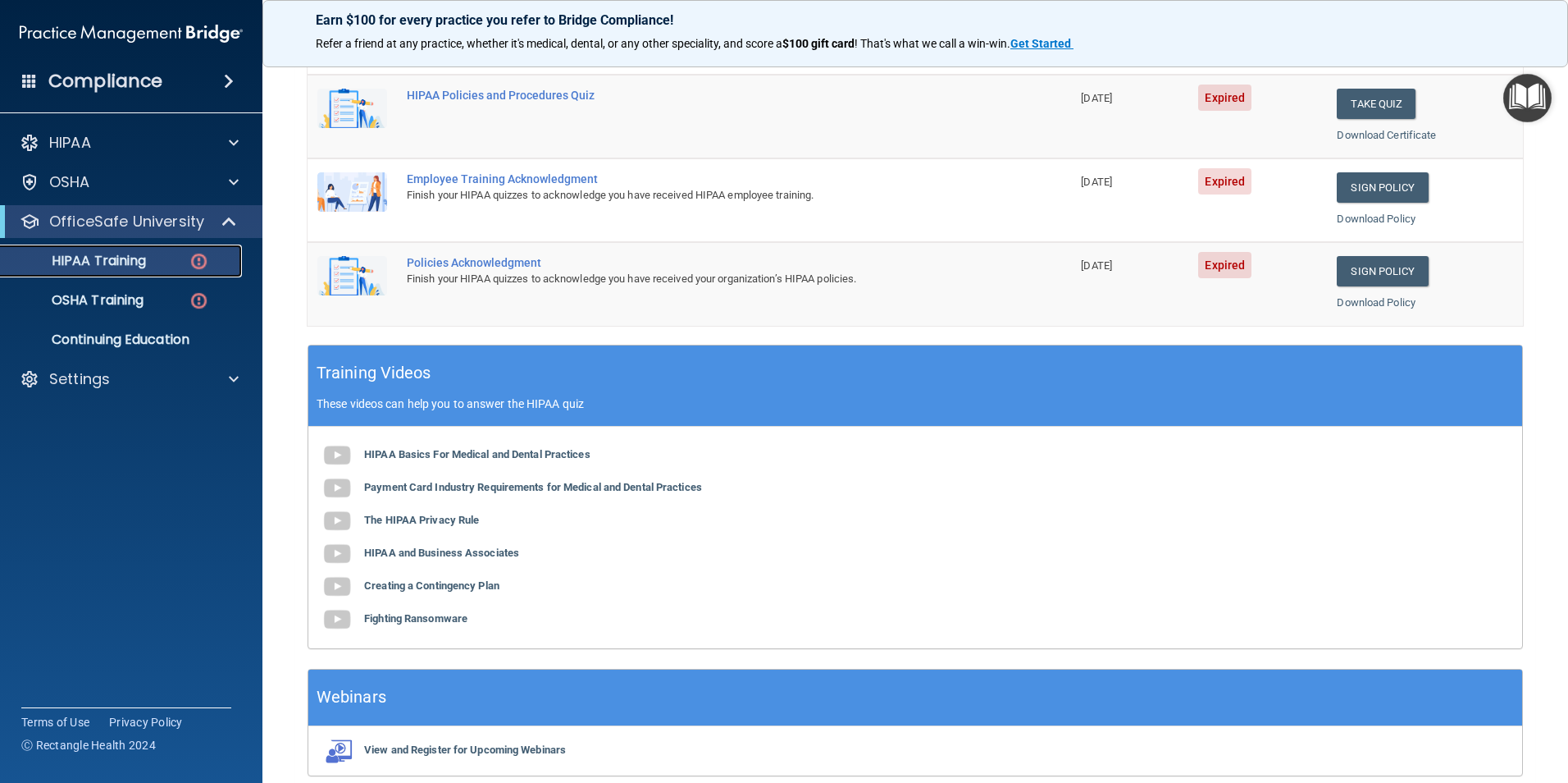
scroll to position [410, 0]
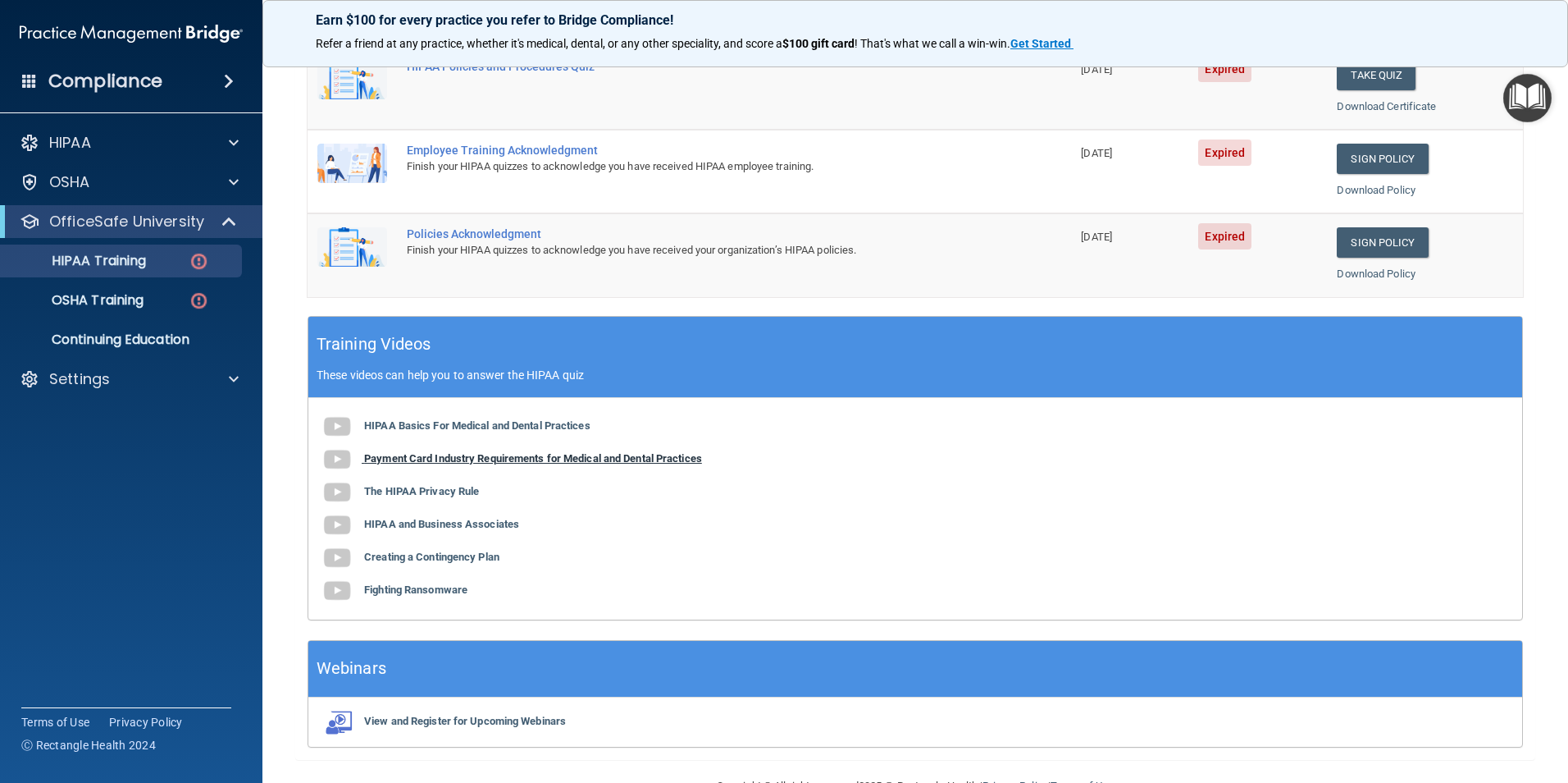
click at [411, 457] on b "Payment Card Industry Requirements for Medical and Dental Practices" at bounding box center [532, 457] width 338 height 12
click at [386, 485] on b "The HIPAA Privacy Rule" at bounding box center [421, 490] width 115 height 12
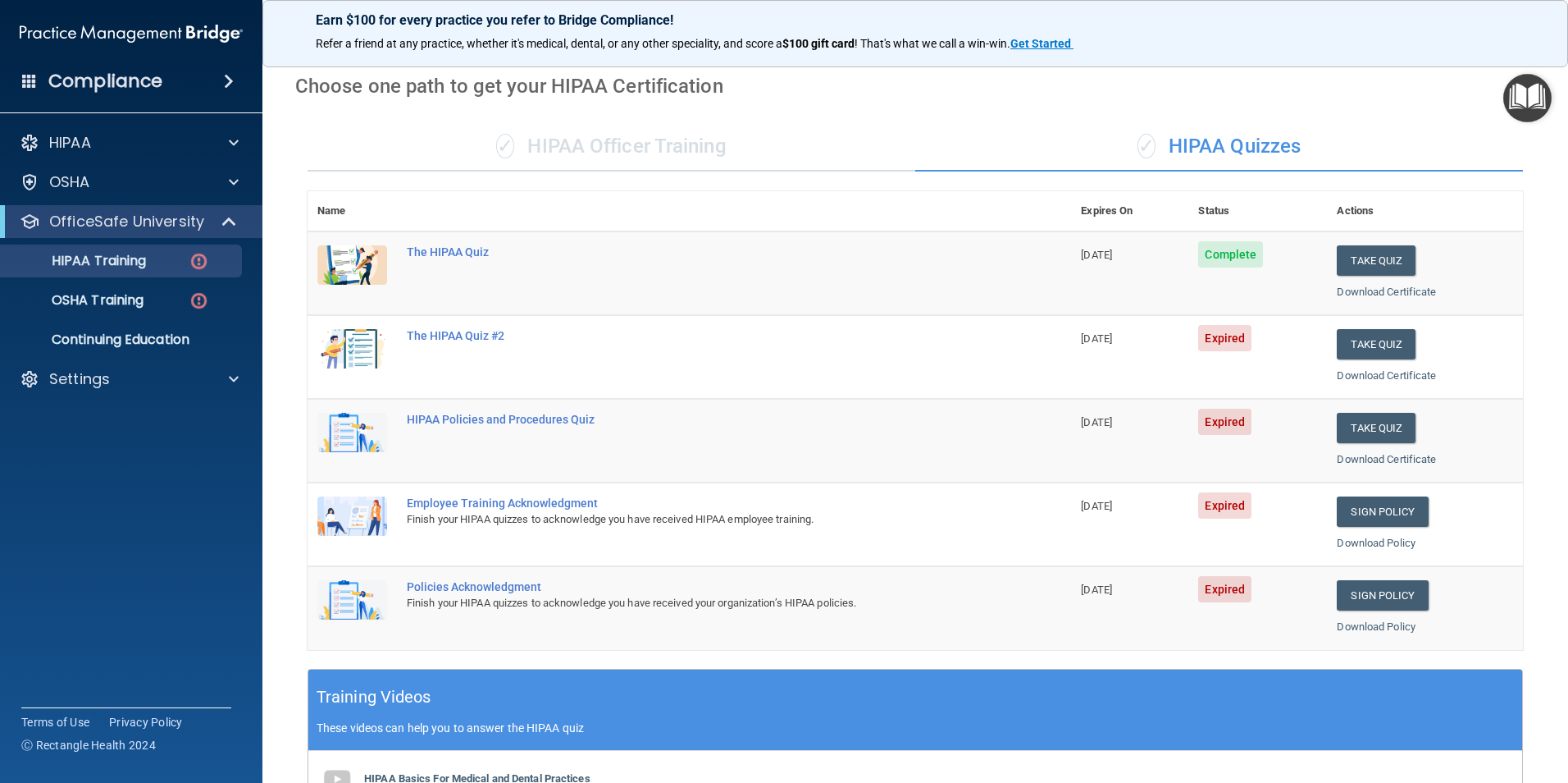
scroll to position [42, 0]
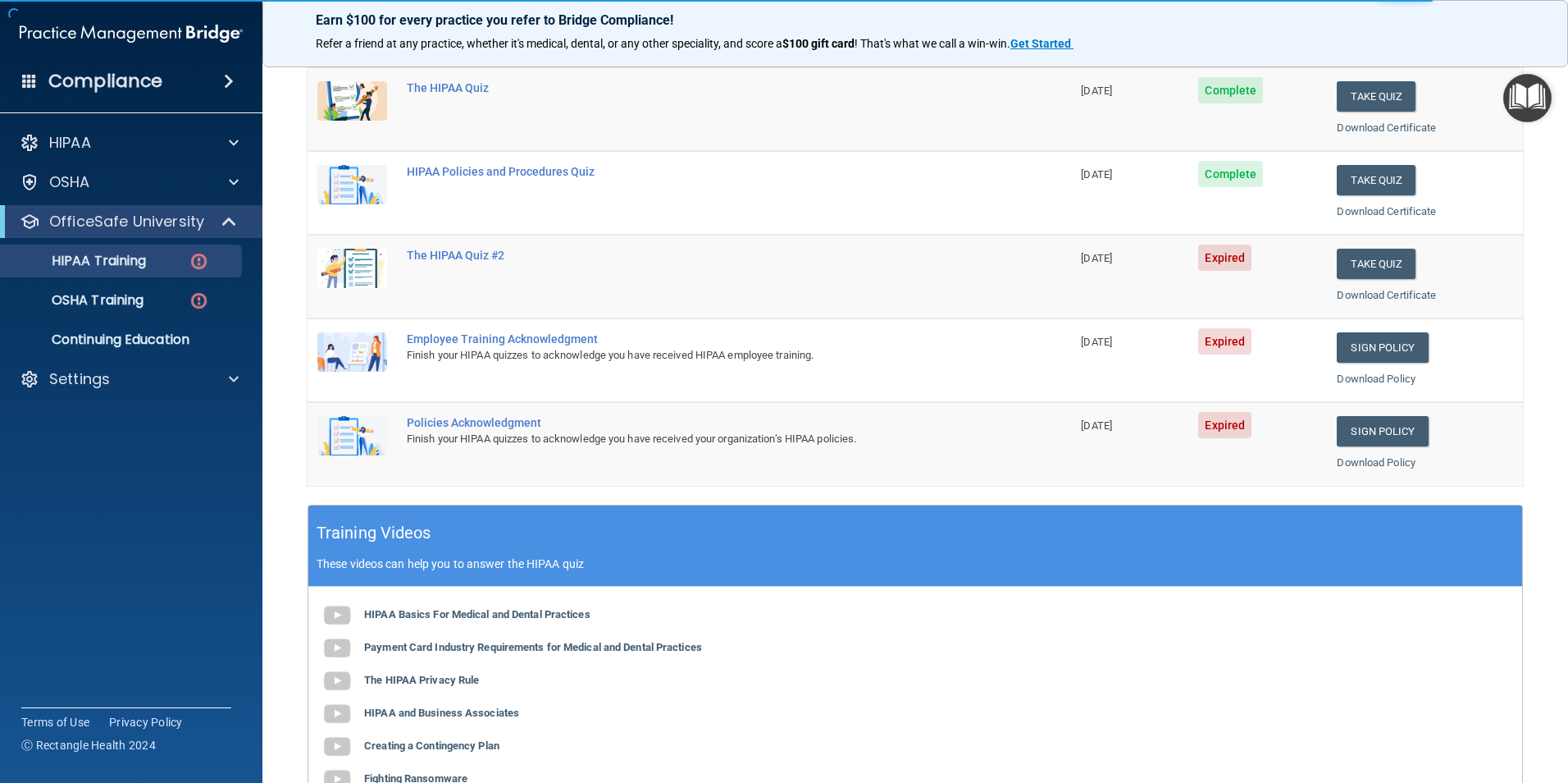
scroll to position [328, 0]
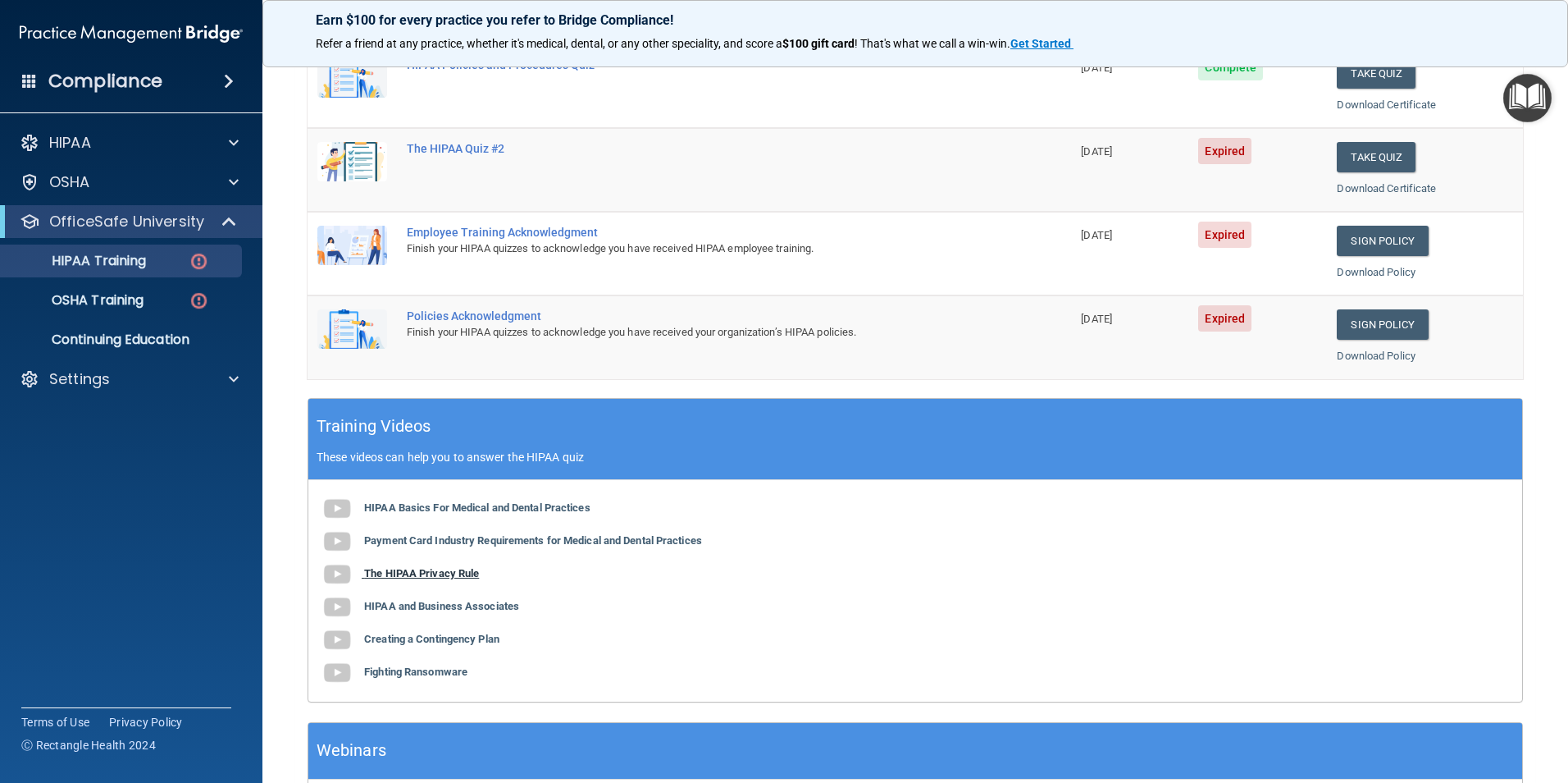
click at [429, 579] on b "The HIPAA Privacy Rule" at bounding box center [421, 572] width 115 height 12
click at [390, 609] on b "HIPAA and Business Associates" at bounding box center [441, 605] width 155 height 12
click at [114, 296] on p "OSHA Training" at bounding box center [77, 300] width 132 height 17
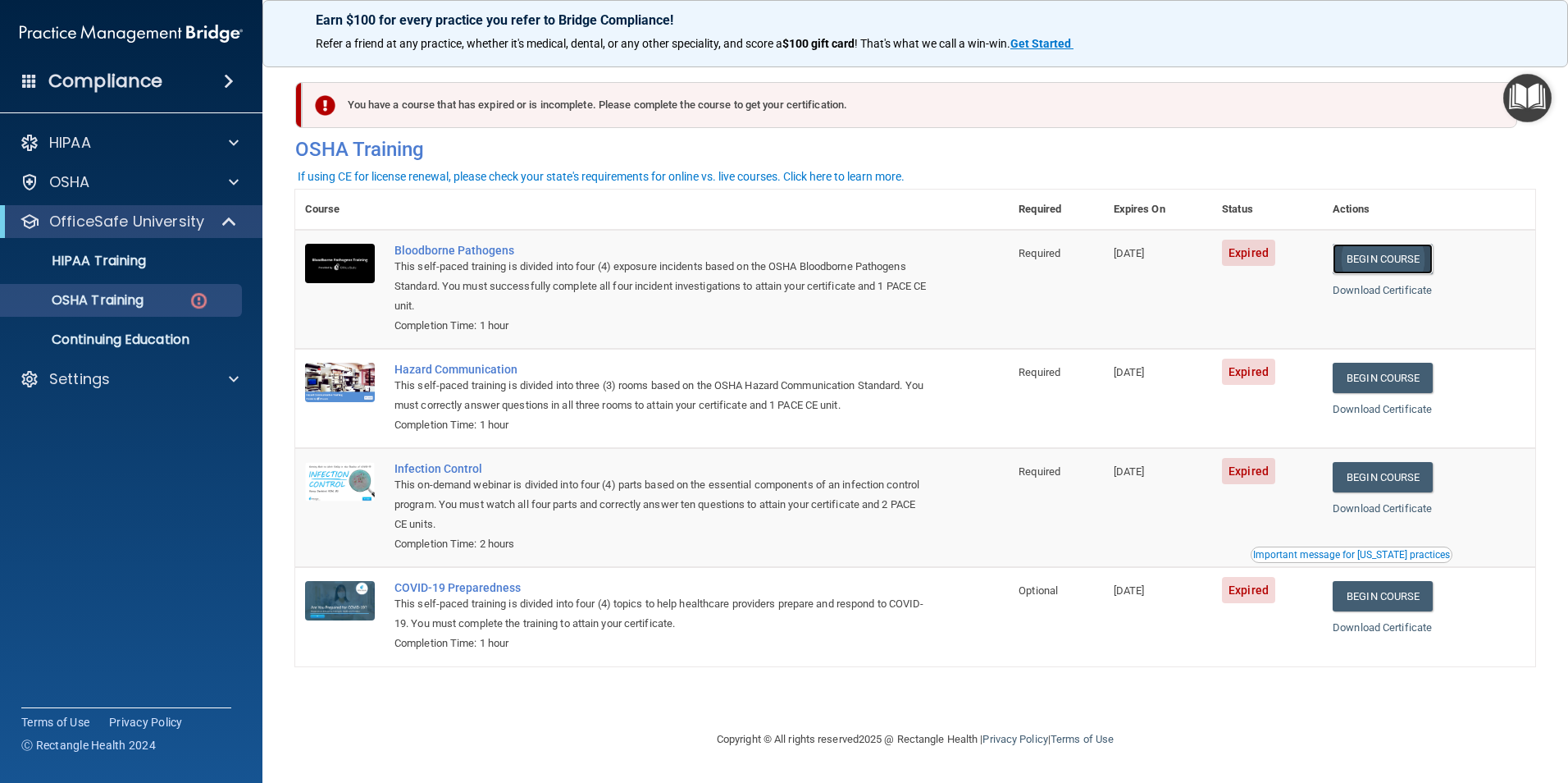
click at [1376, 261] on link "Begin Course" at bounding box center [1382, 259] width 100 height 30
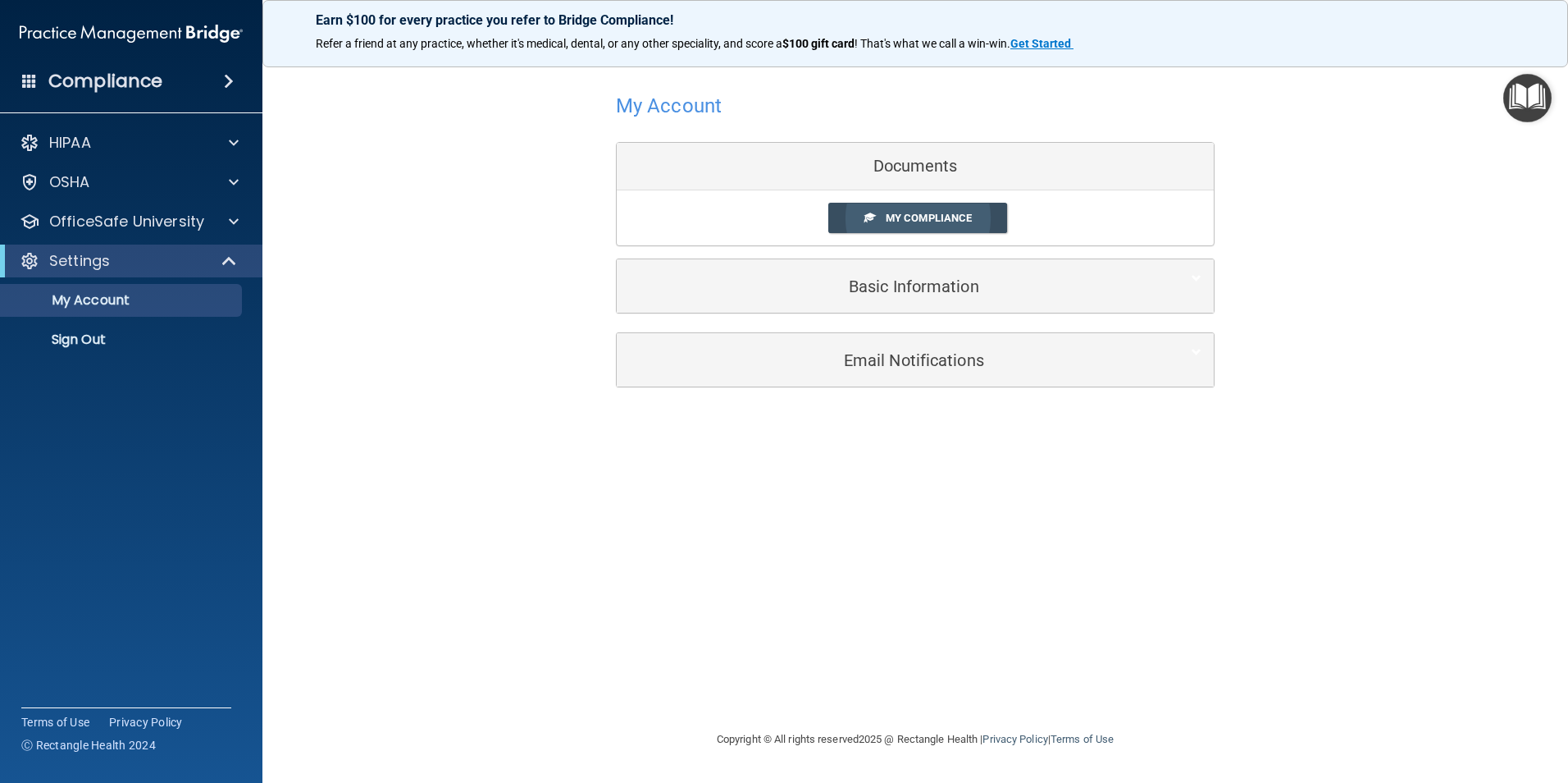
click at [921, 218] on span "My Compliance" at bounding box center [929, 217] width 86 height 12
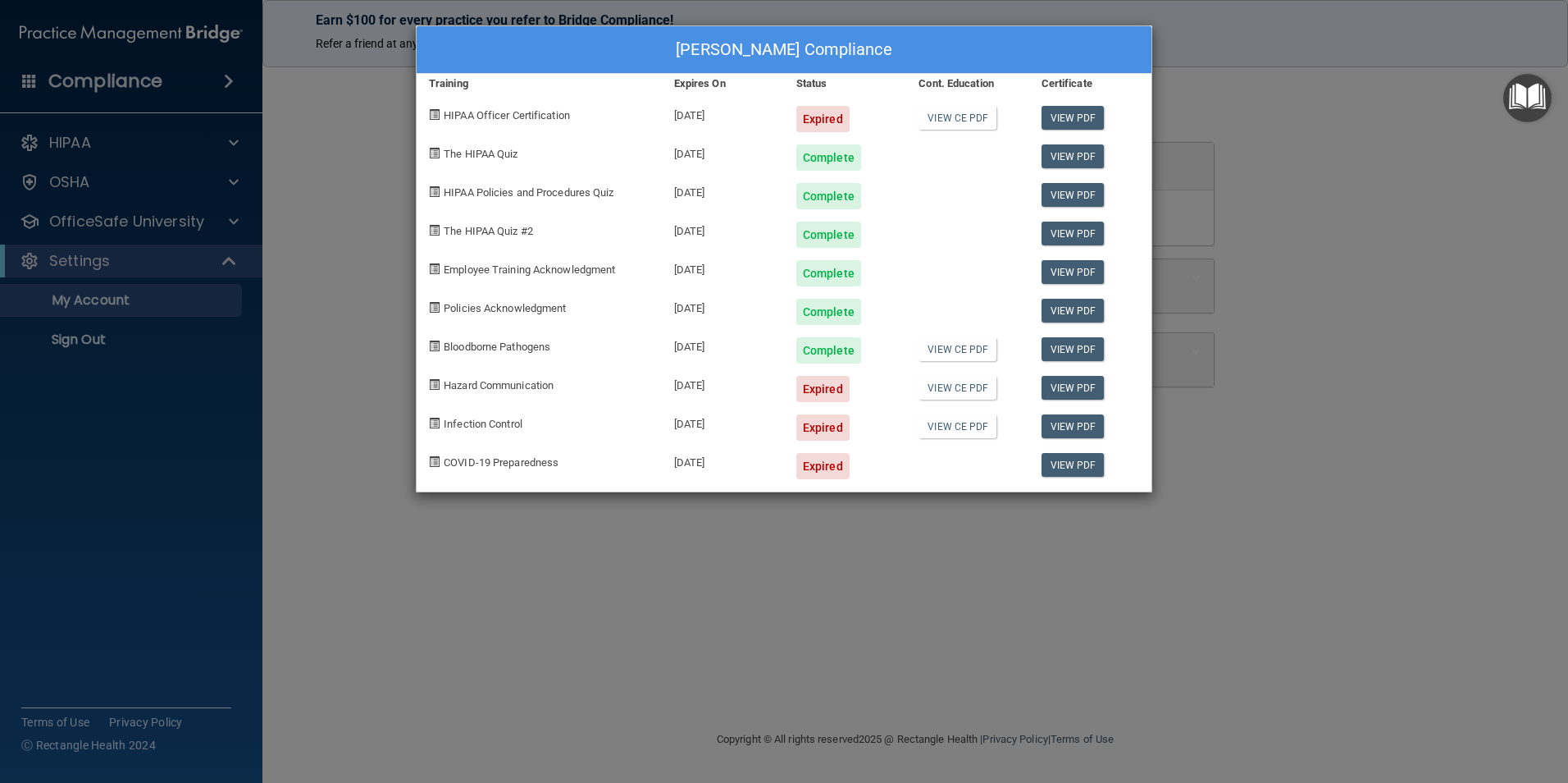
drag, startPoint x: 704, startPoint y: 272, endPoint x: 715, endPoint y: 333, distance: 62.0
drag, startPoint x: 715, startPoint y: 333, endPoint x: 499, endPoint y: 284, distance: 221.5
drag, startPoint x: 499, startPoint y: 284, endPoint x: 875, endPoint y: 572, distance: 473.6
click at [875, 572] on div "Crystal Guzman's Compliance Training Expires On Status Cont. Education Certific…" at bounding box center [784, 391] width 1568 height 783
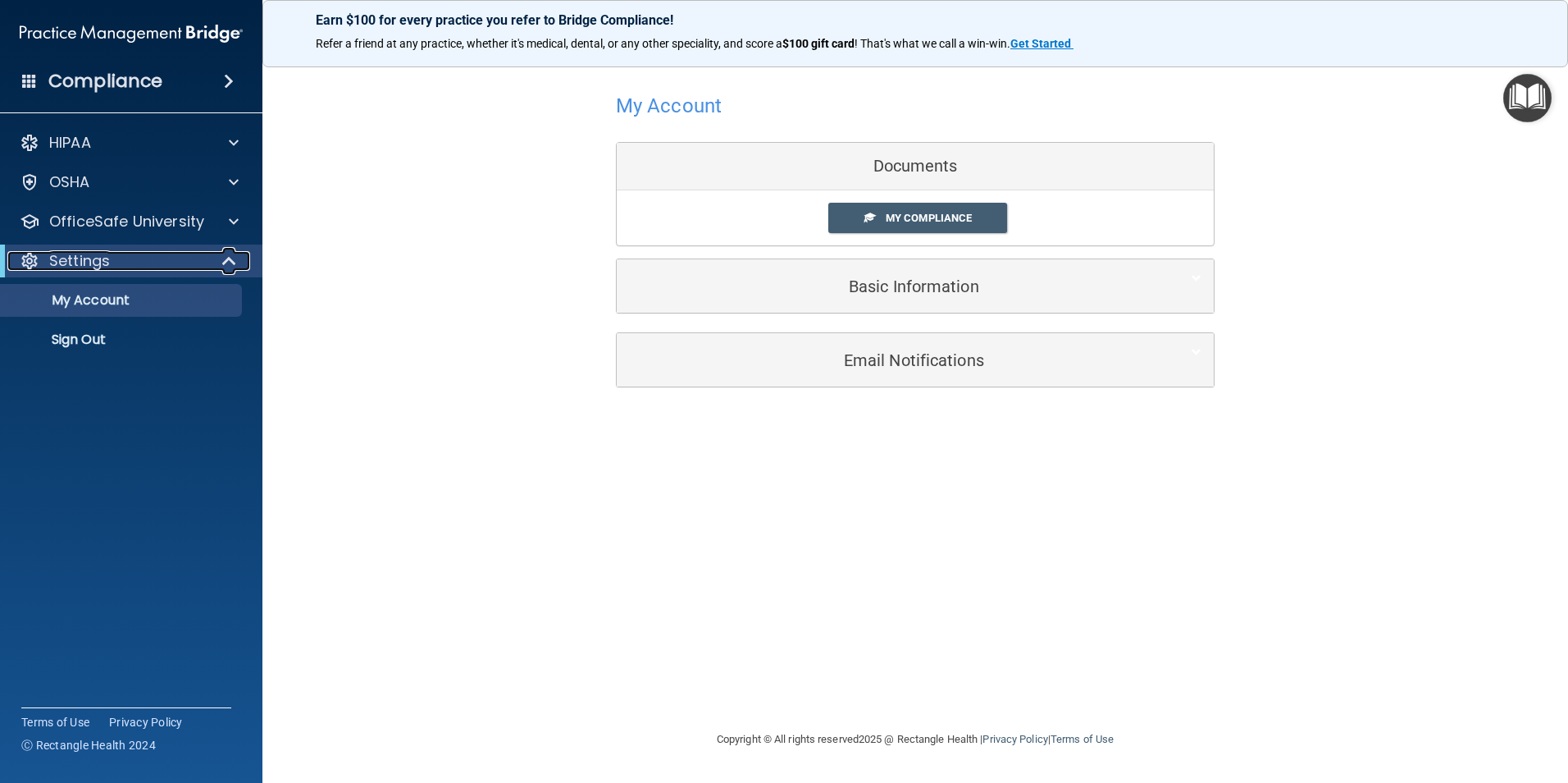
click at [243, 269] on div at bounding box center [230, 260] width 40 height 19
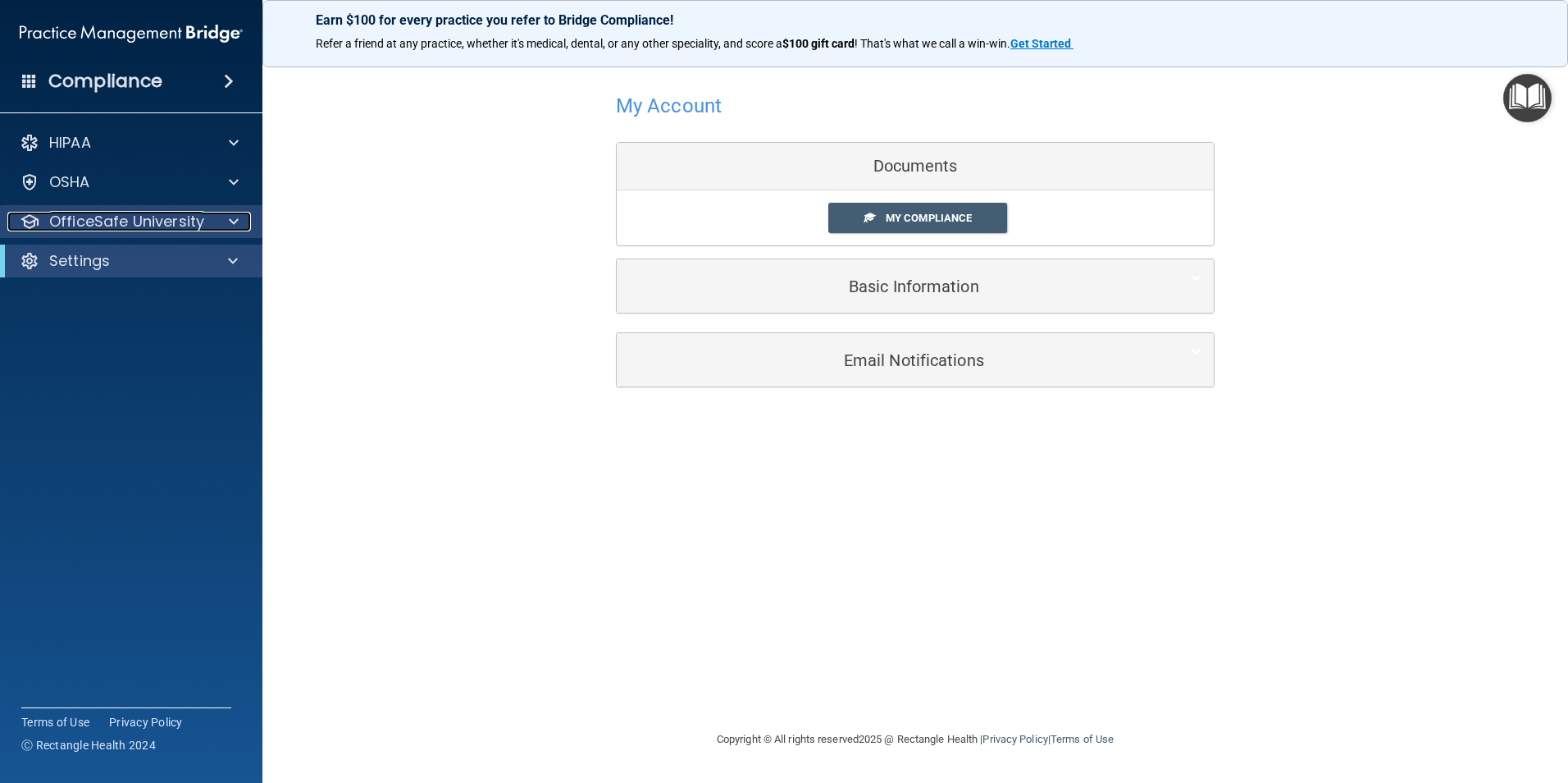
click at [238, 225] on div at bounding box center [231, 221] width 41 height 19
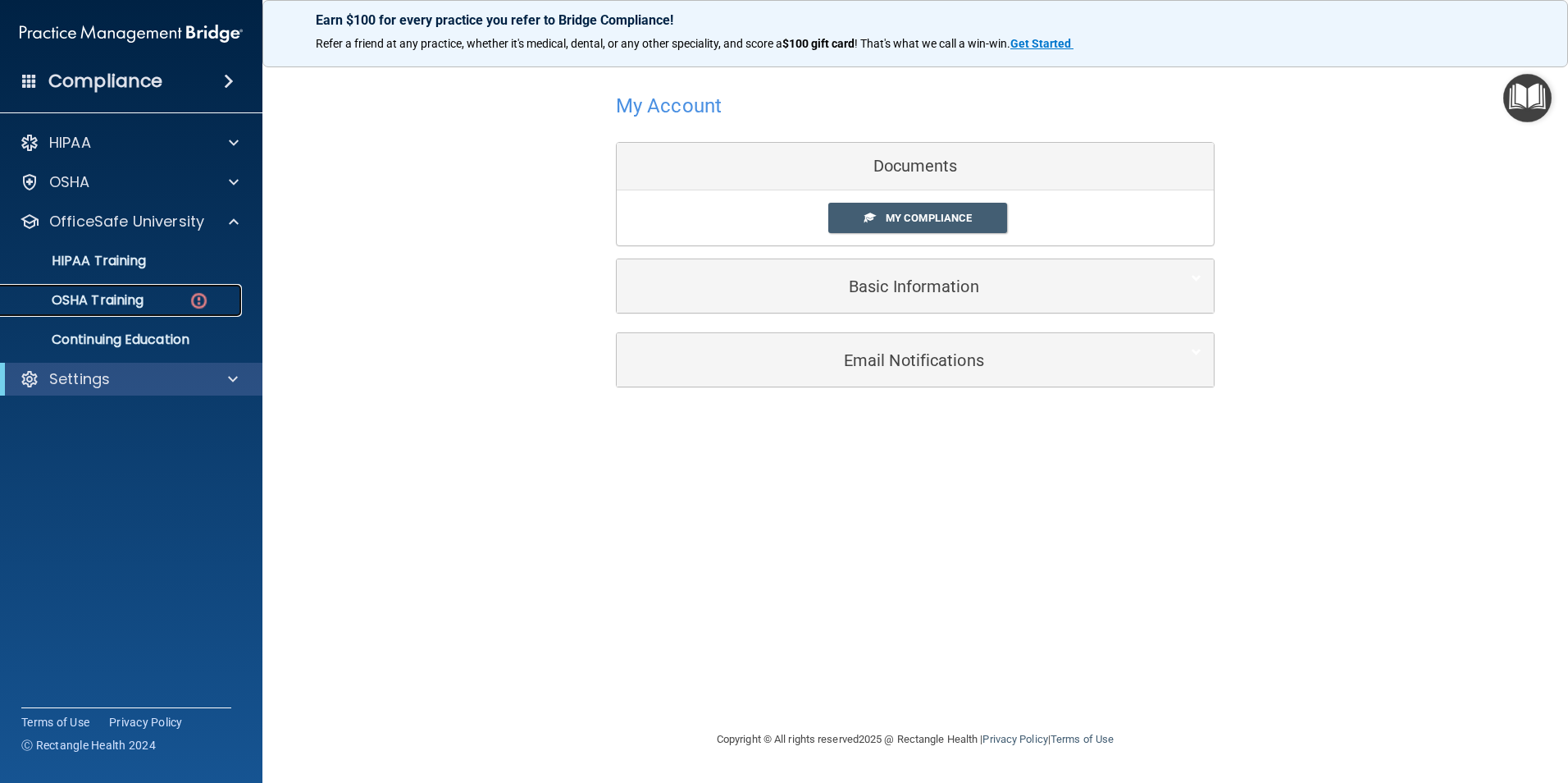
click at [132, 310] on link "OSHA Training" at bounding box center [112, 301] width 258 height 33
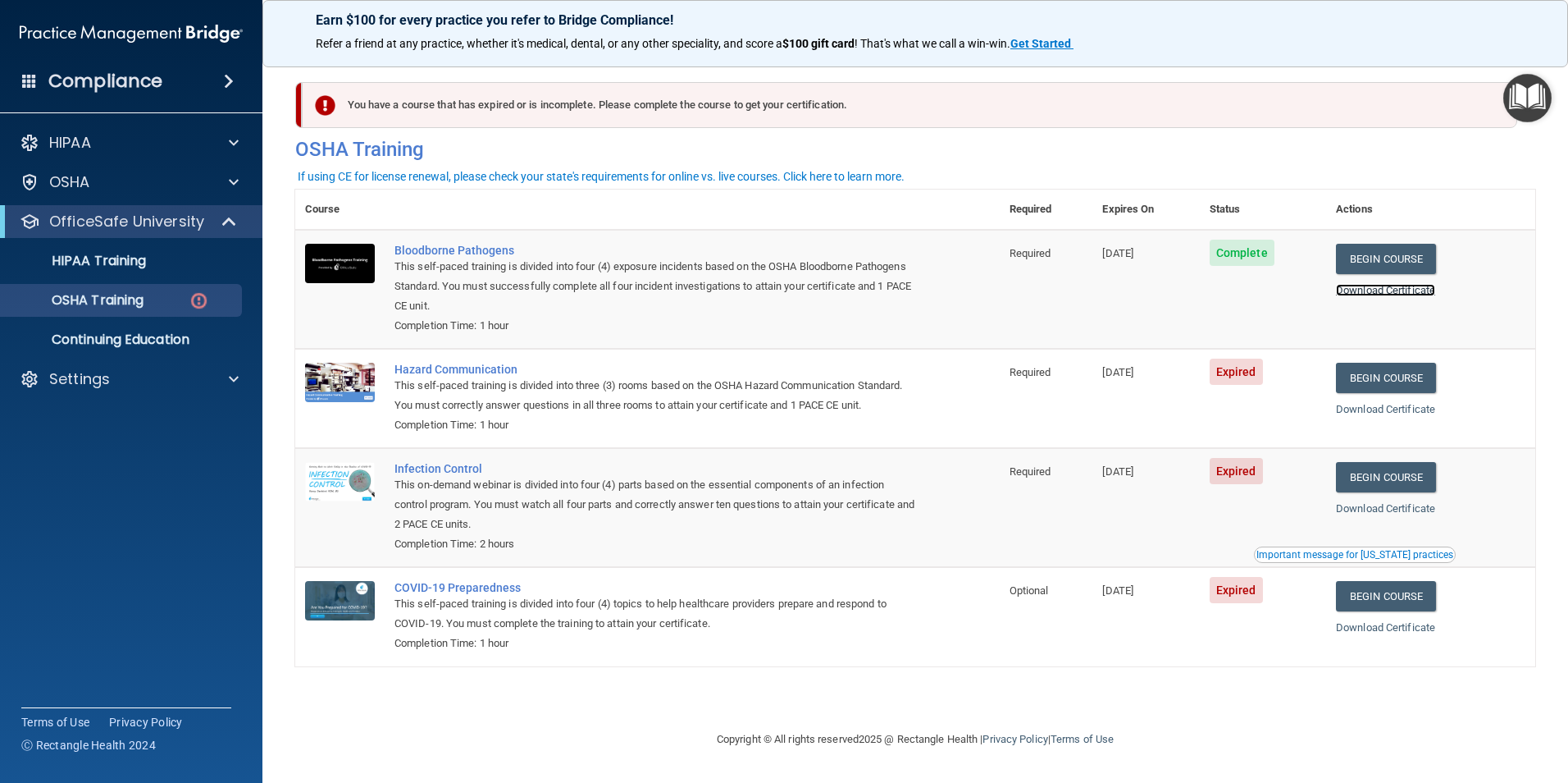
click at [1374, 289] on link "Download Certificate" at bounding box center [1386, 290] width 99 height 12
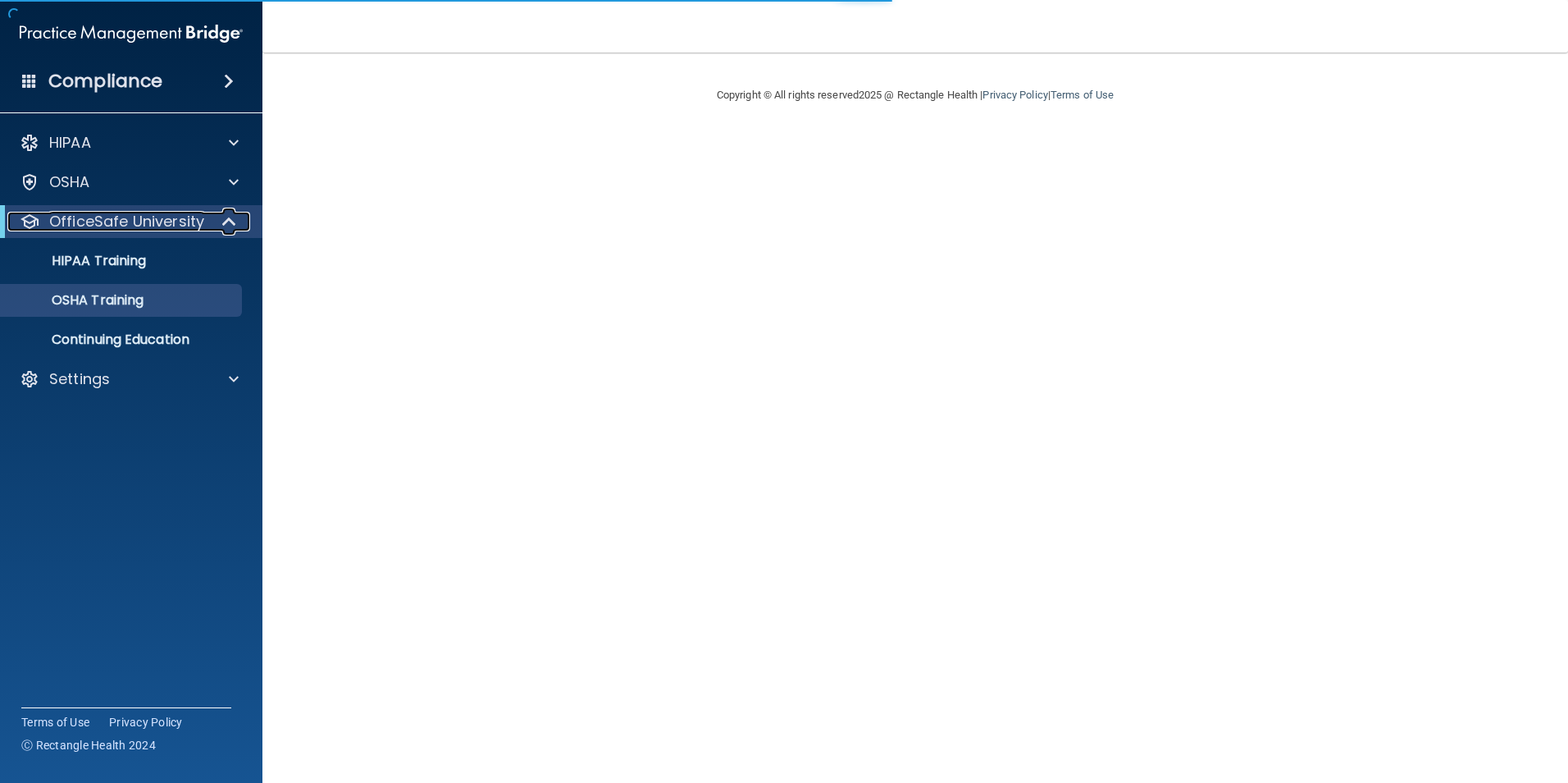
click at [225, 225] on span at bounding box center [230, 221] width 14 height 19
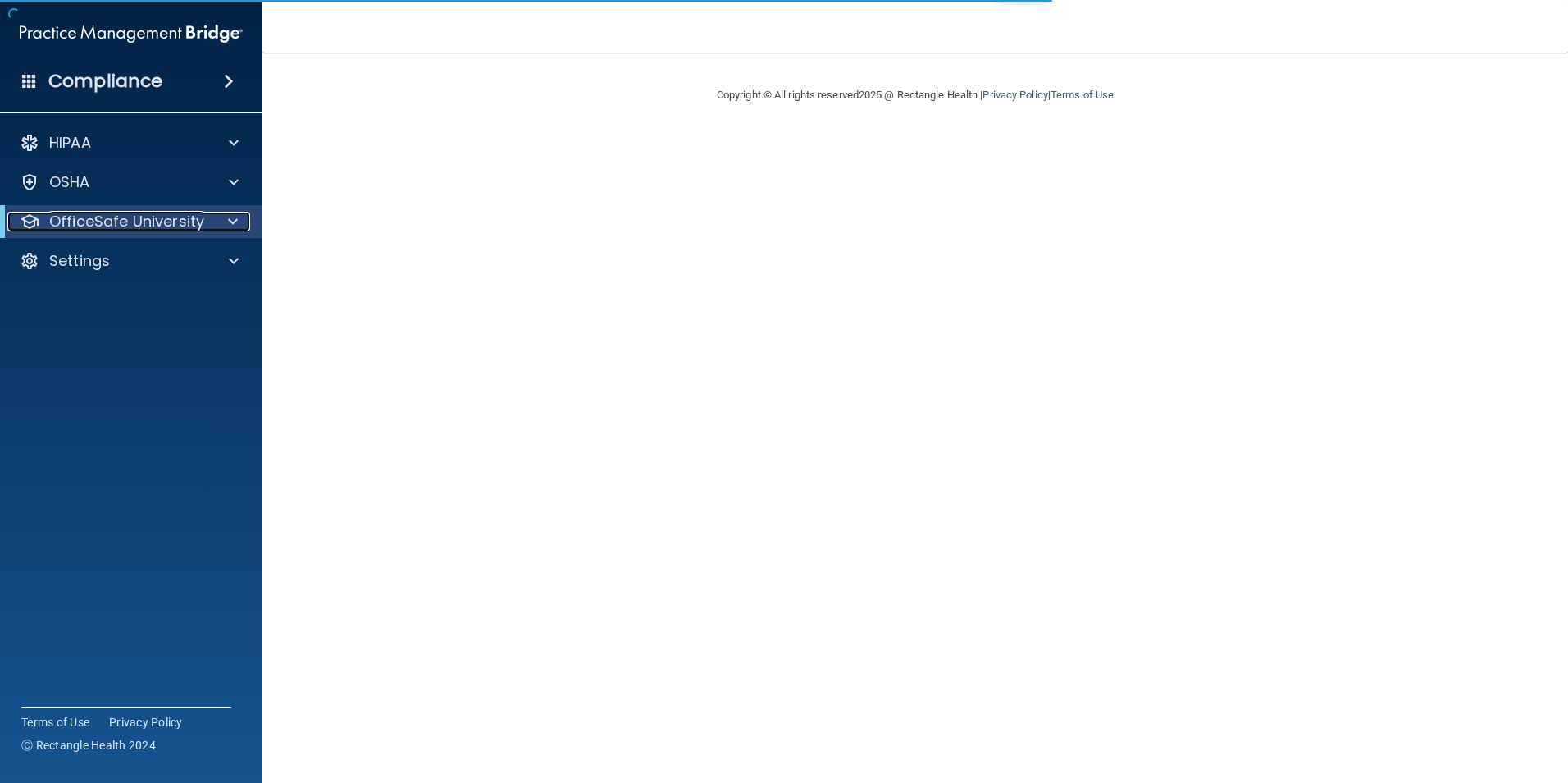
click at [236, 222] on span at bounding box center [233, 221] width 10 height 19
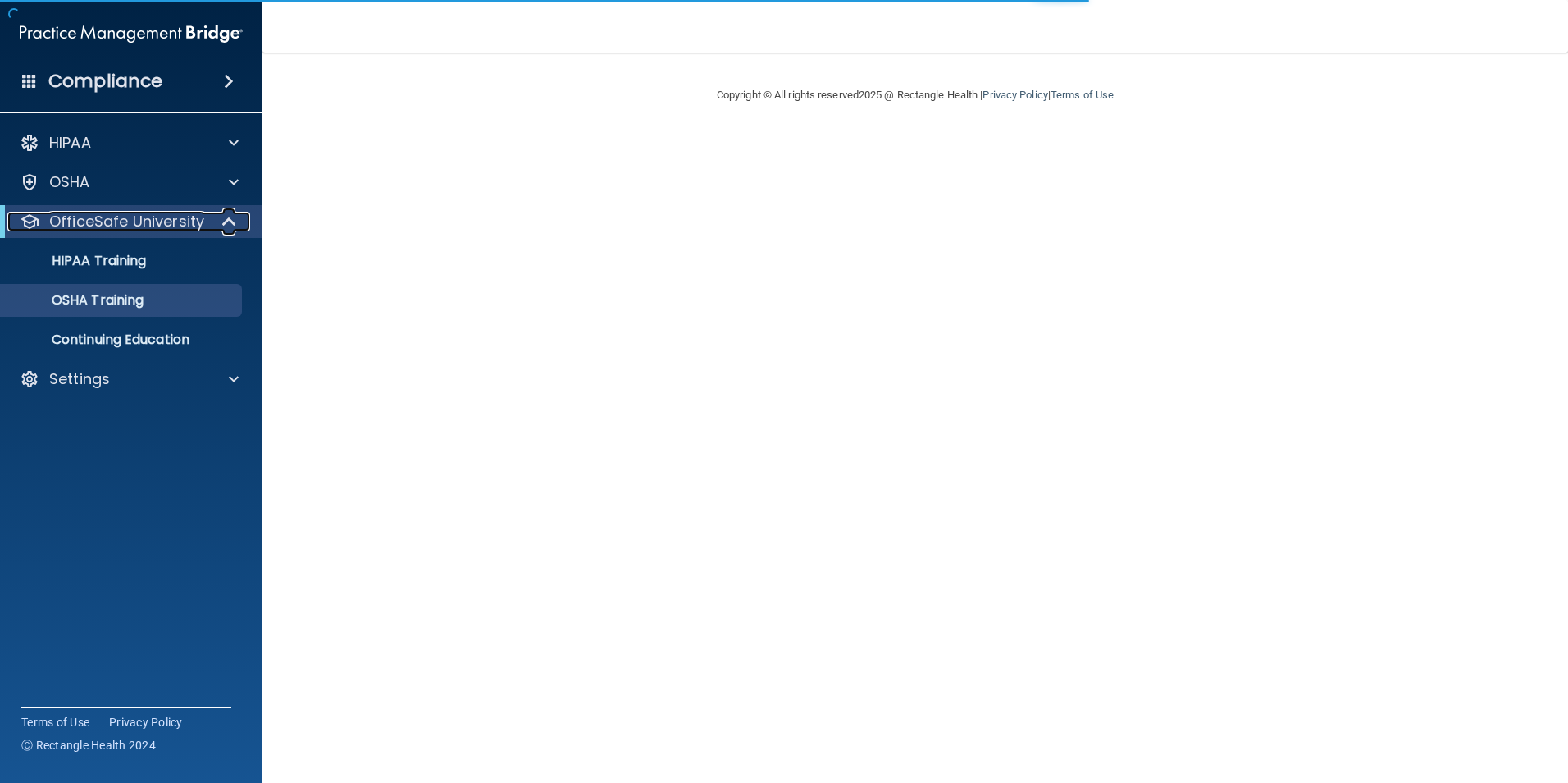
click at [236, 222] on span at bounding box center [230, 221] width 14 height 19
